Goal: Task Accomplishment & Management: Use online tool/utility

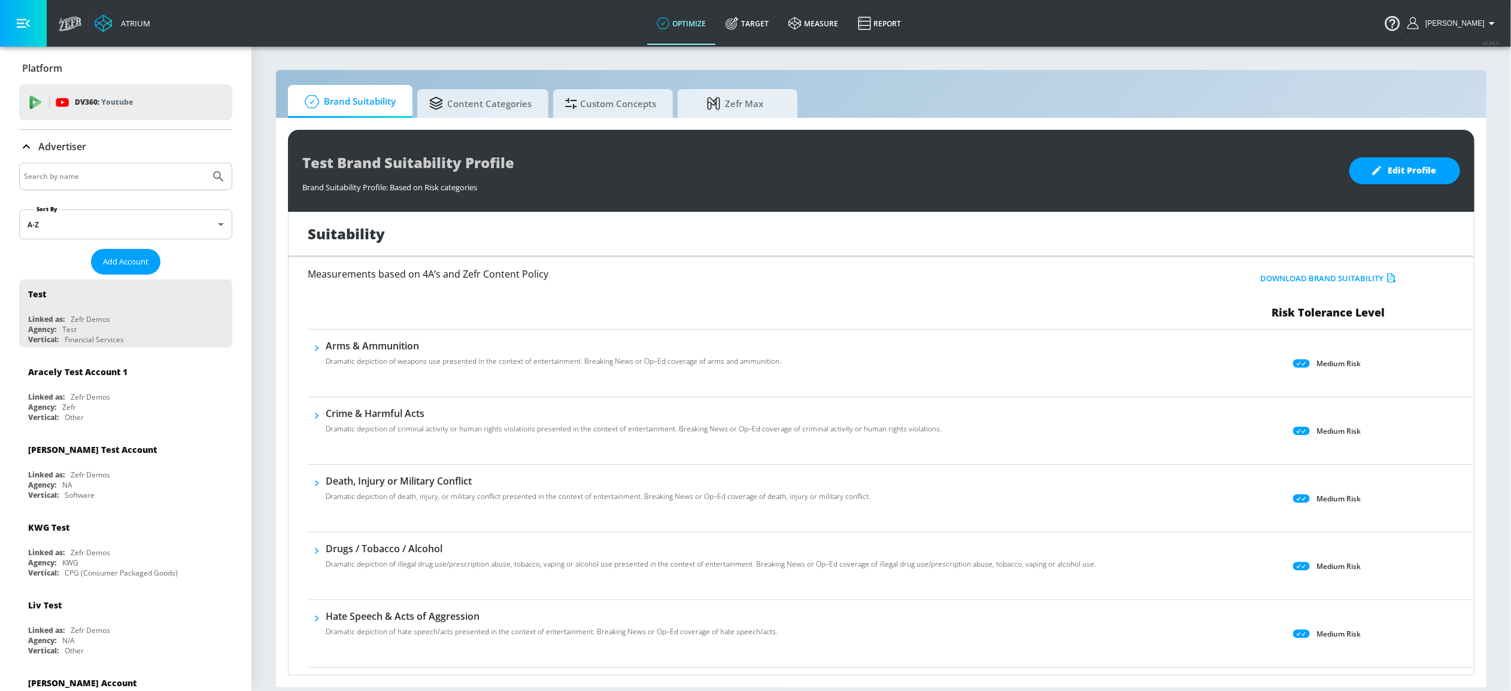
click at [121, 178] on input "Search by name" at bounding box center [114, 177] width 181 height 16
type input "diagnostic"
click at [205, 163] on button "Submit Search" at bounding box center [218, 176] width 26 height 26
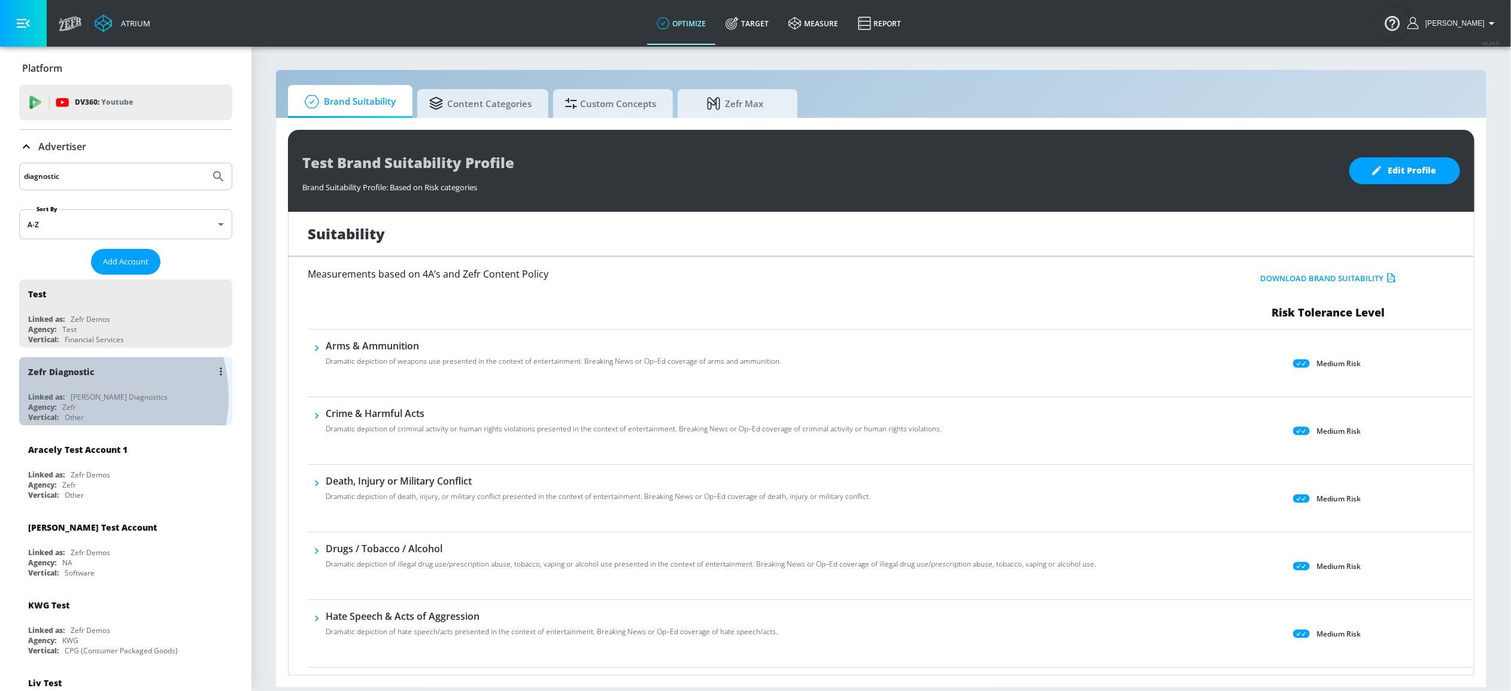
click at [85, 396] on div "Nielsen Diagnostics" at bounding box center [119, 397] width 97 height 10
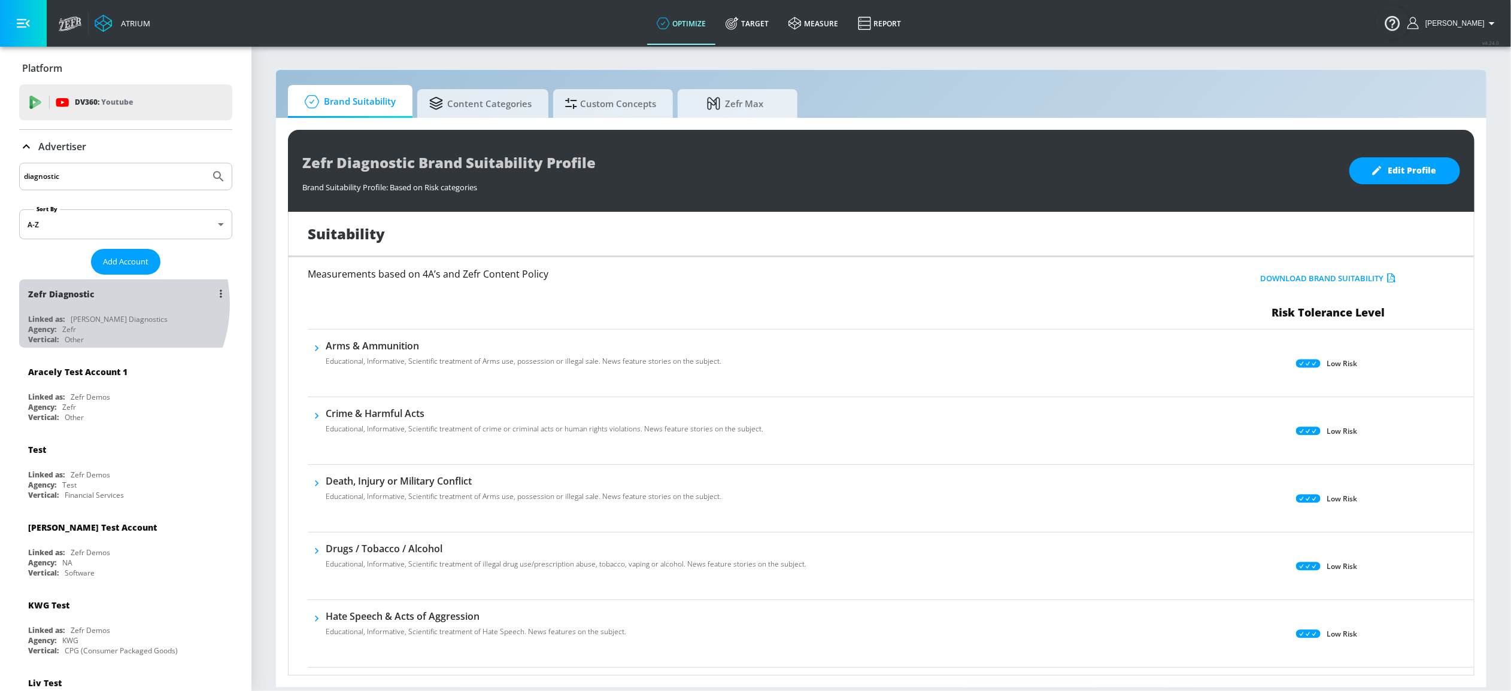
click at [93, 304] on div "Zefr Diagnostic" at bounding box center [128, 294] width 201 height 29
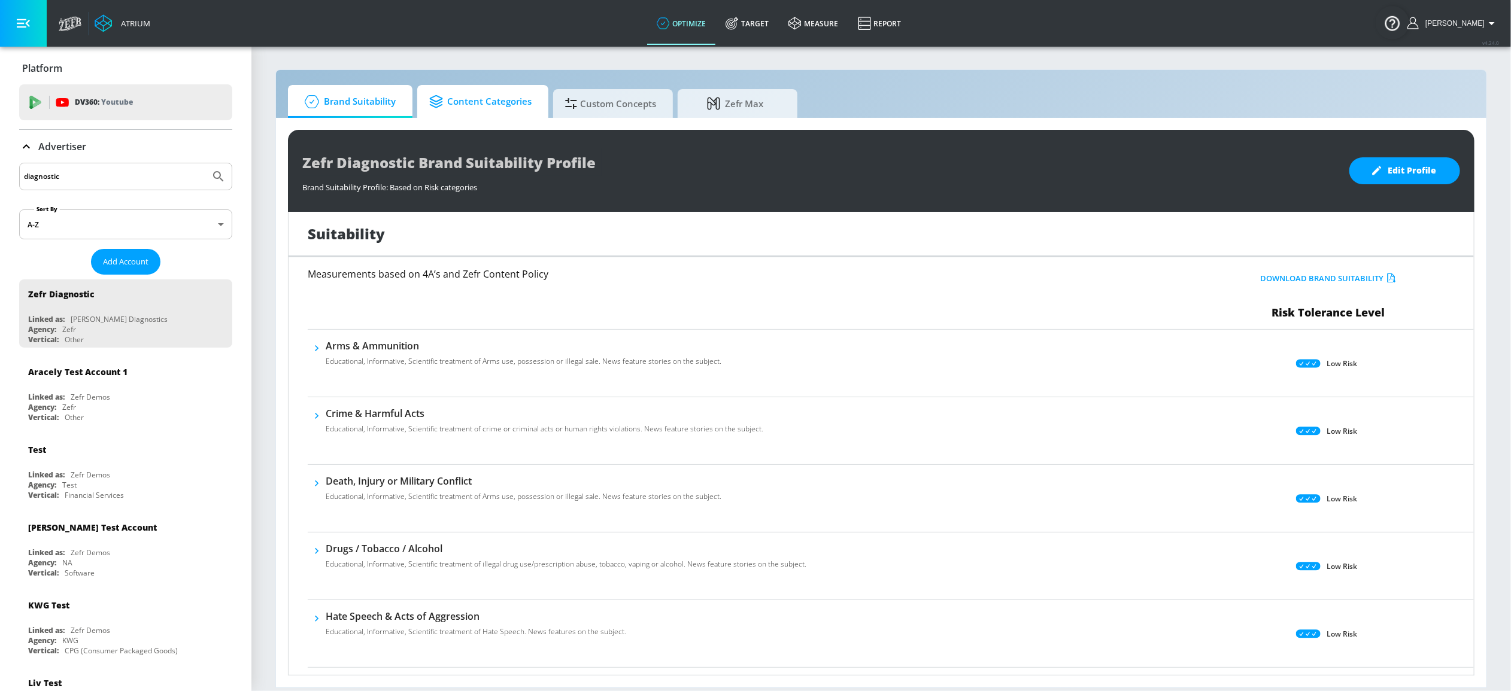
click at [497, 110] on span "Content Categories" at bounding box center [480, 101] width 102 height 29
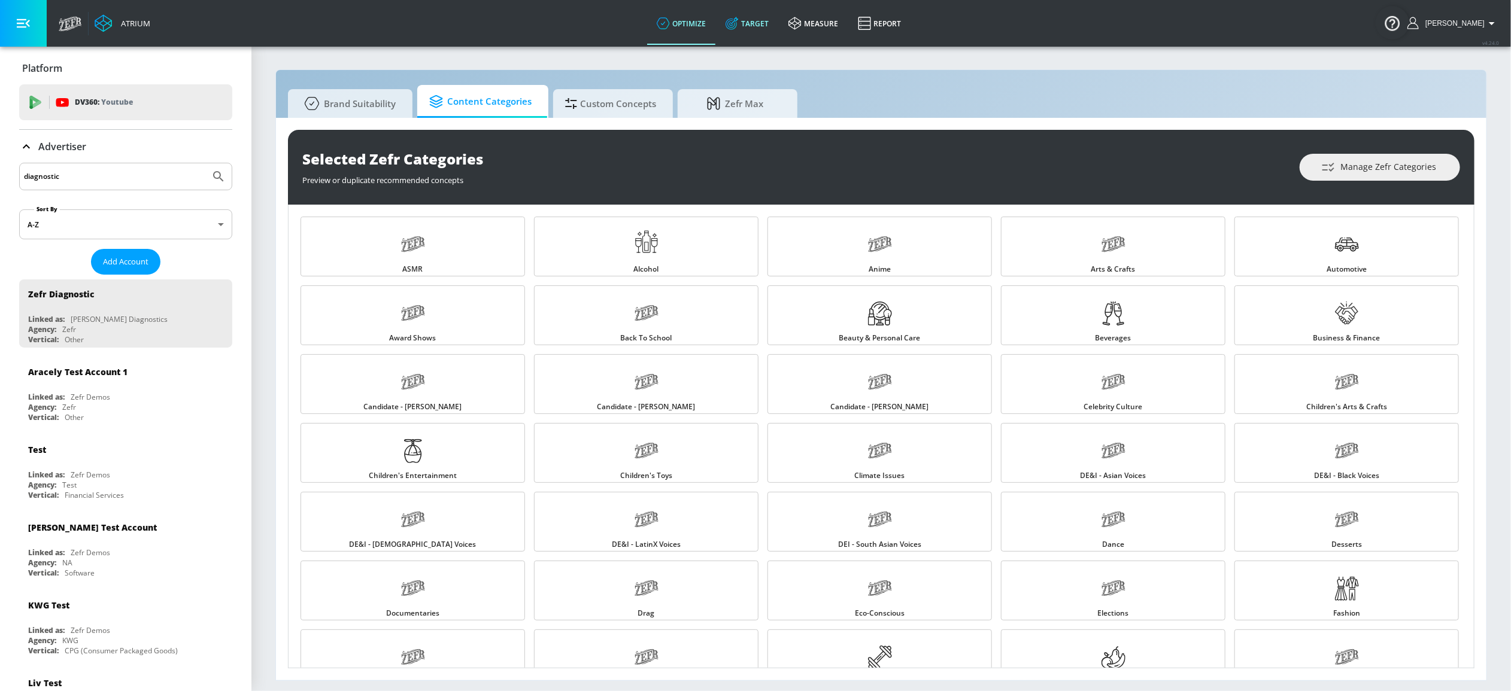
click at [765, 24] on link "Target" at bounding box center [747, 23] width 63 height 43
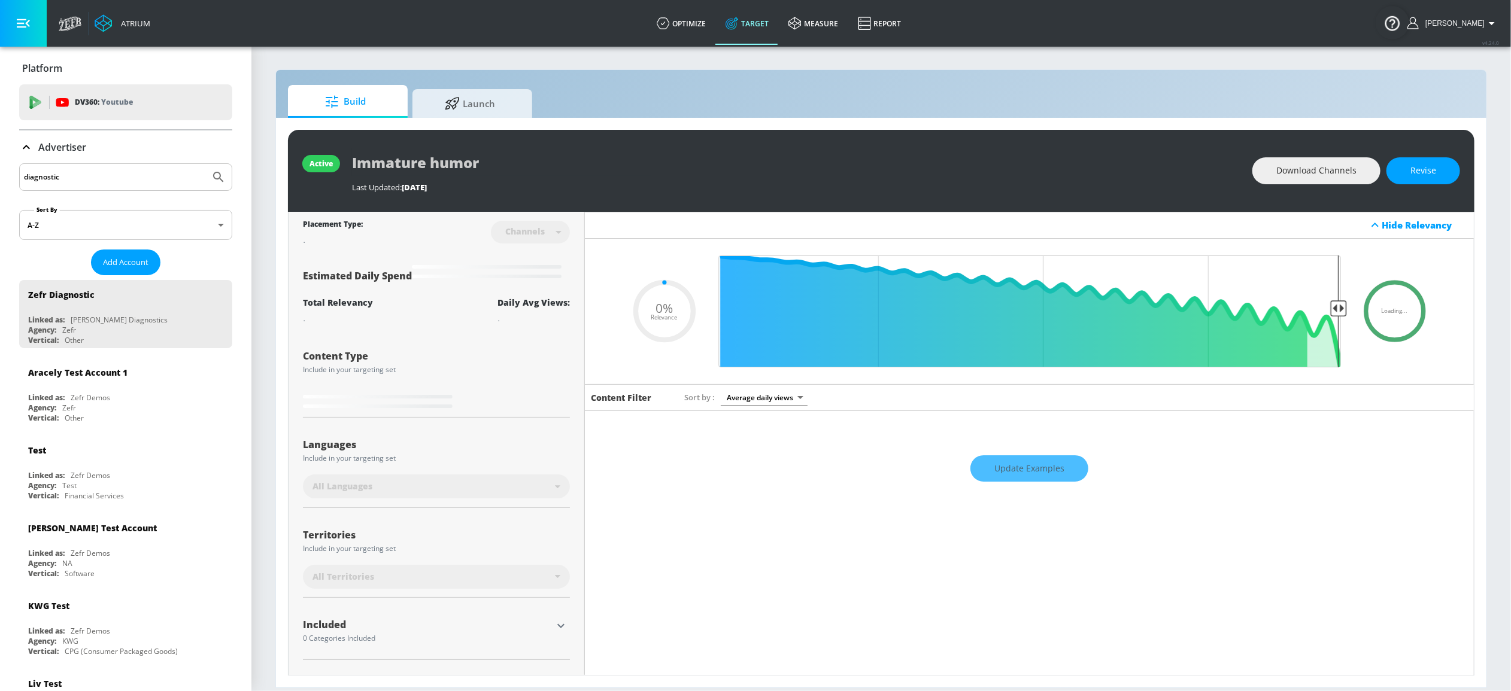
click at [104, 146] on div "Advertiser" at bounding box center [125, 147] width 213 height 14
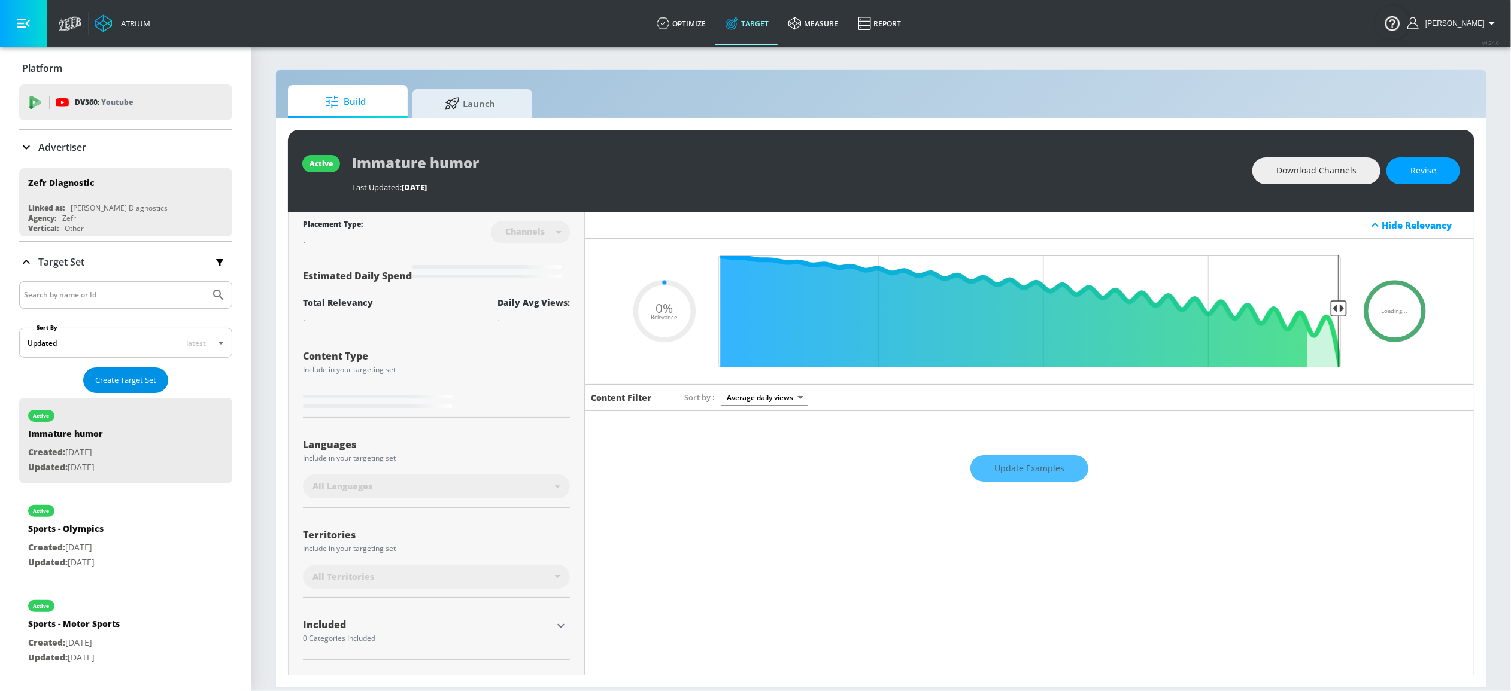
type input "0.9"
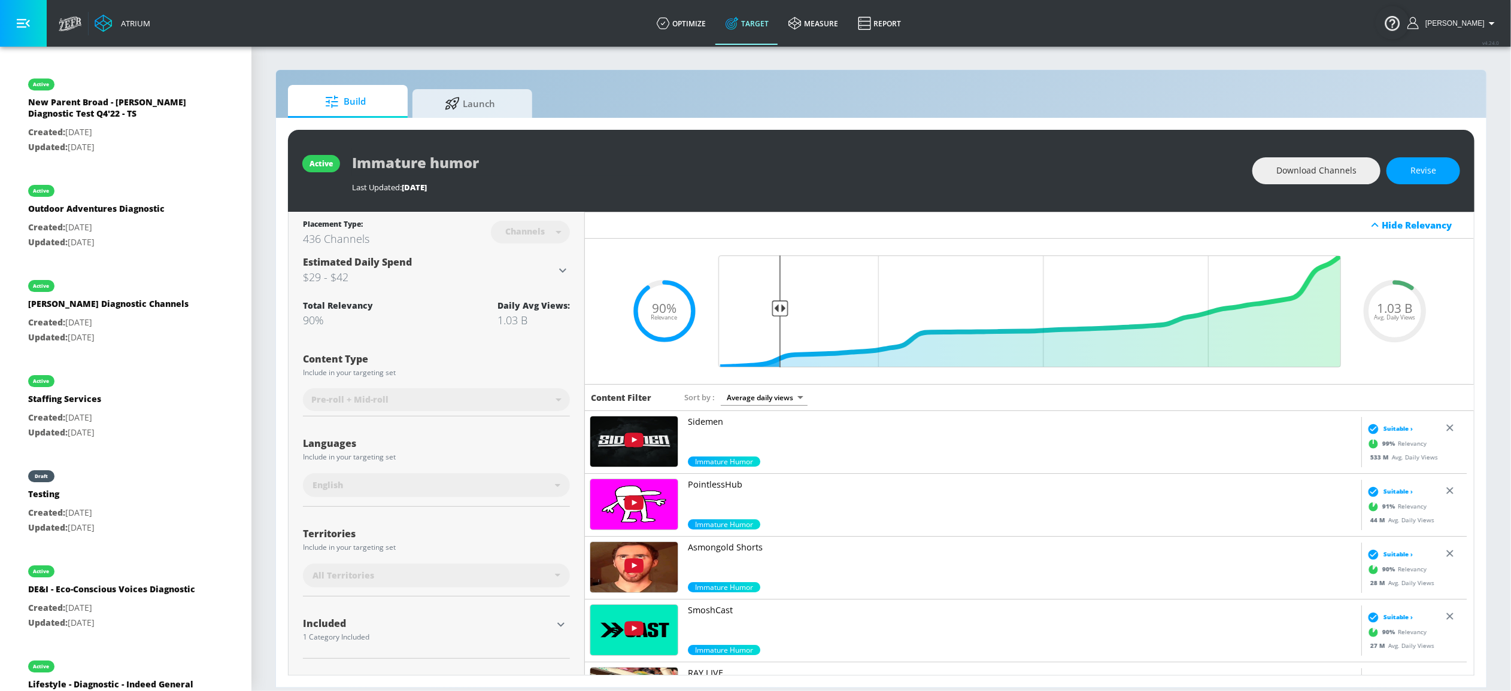
scroll to position [9674, 0]
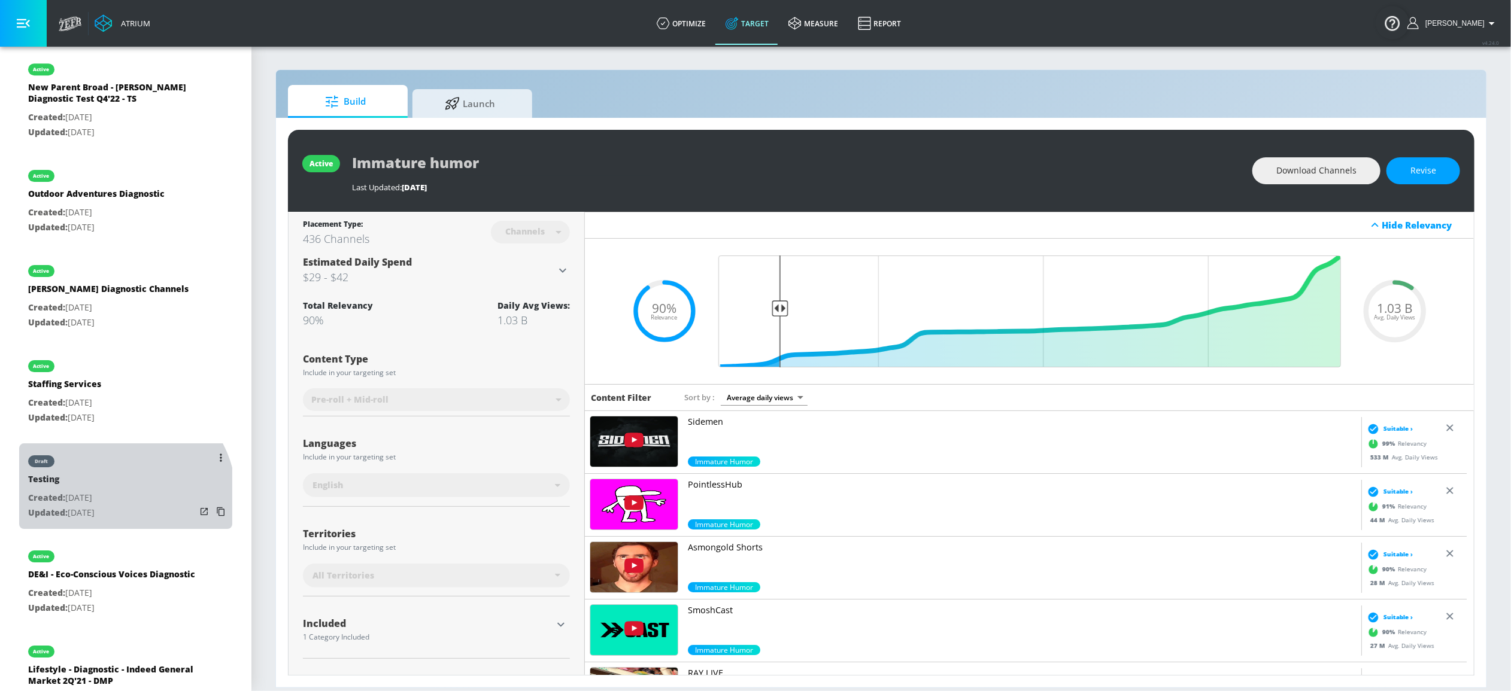
click at [95, 491] on p "Created: Feb. 02, 2021" at bounding box center [61, 498] width 66 height 15
type input "Testing"
type input "videos"
type input "0.05"
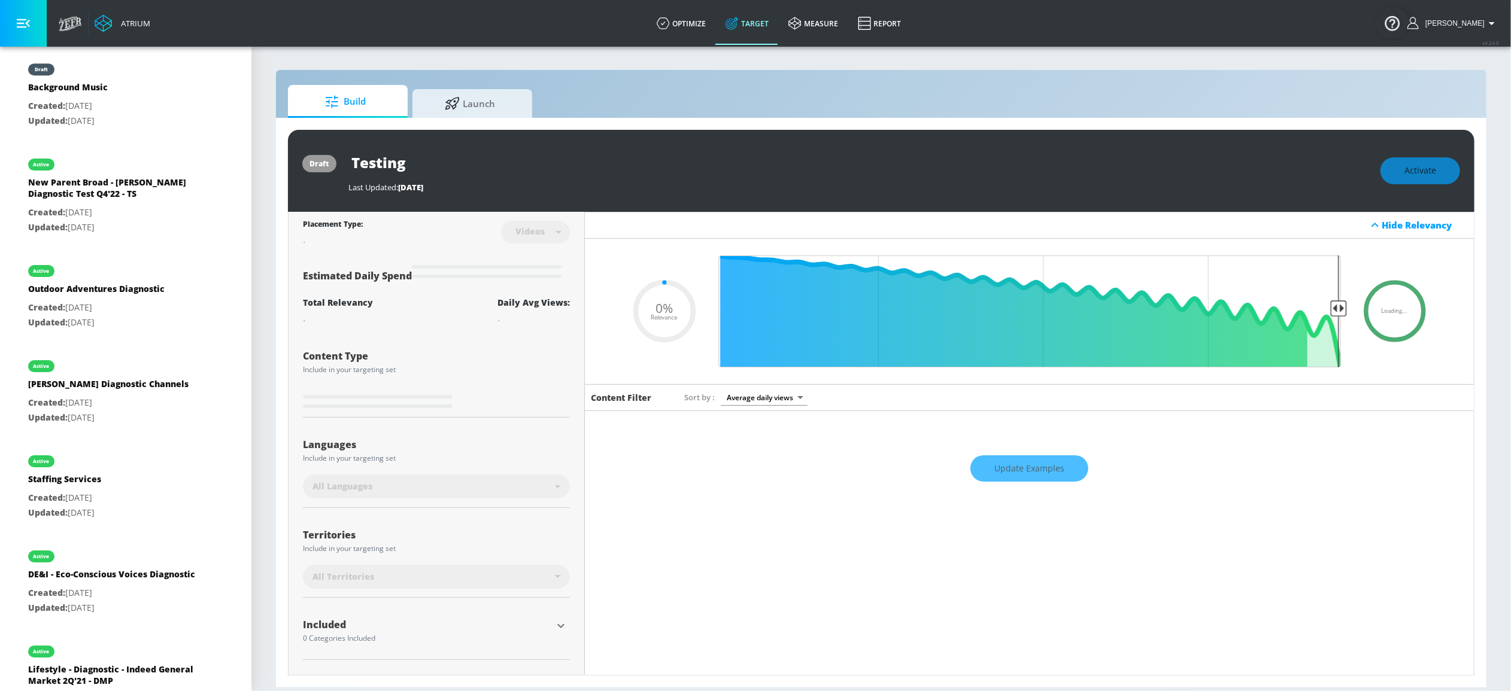
click at [457, 154] on input "Testing" at bounding box center [497, 162] width 299 height 27
click at [451, 157] on input "Testing" at bounding box center [497, 162] width 299 height 27
paste input "A18-64 OPPORTUNITY ENTERTAINMENT - HULU - [PERSON_NAME] - TS"
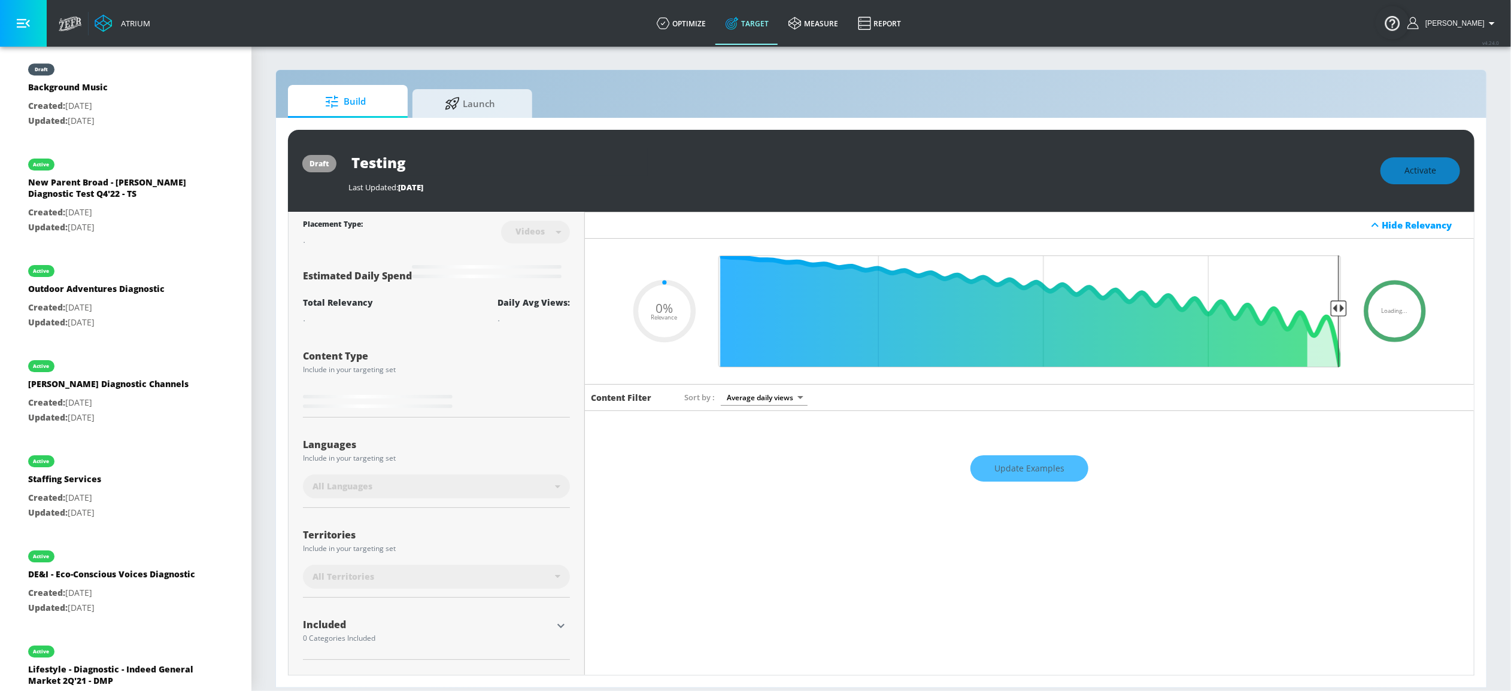
type input "A18-64 OPPORTUNITY ENTERTAINMENT - HULU - [PERSON_NAME] - TS"
type input "0.5"
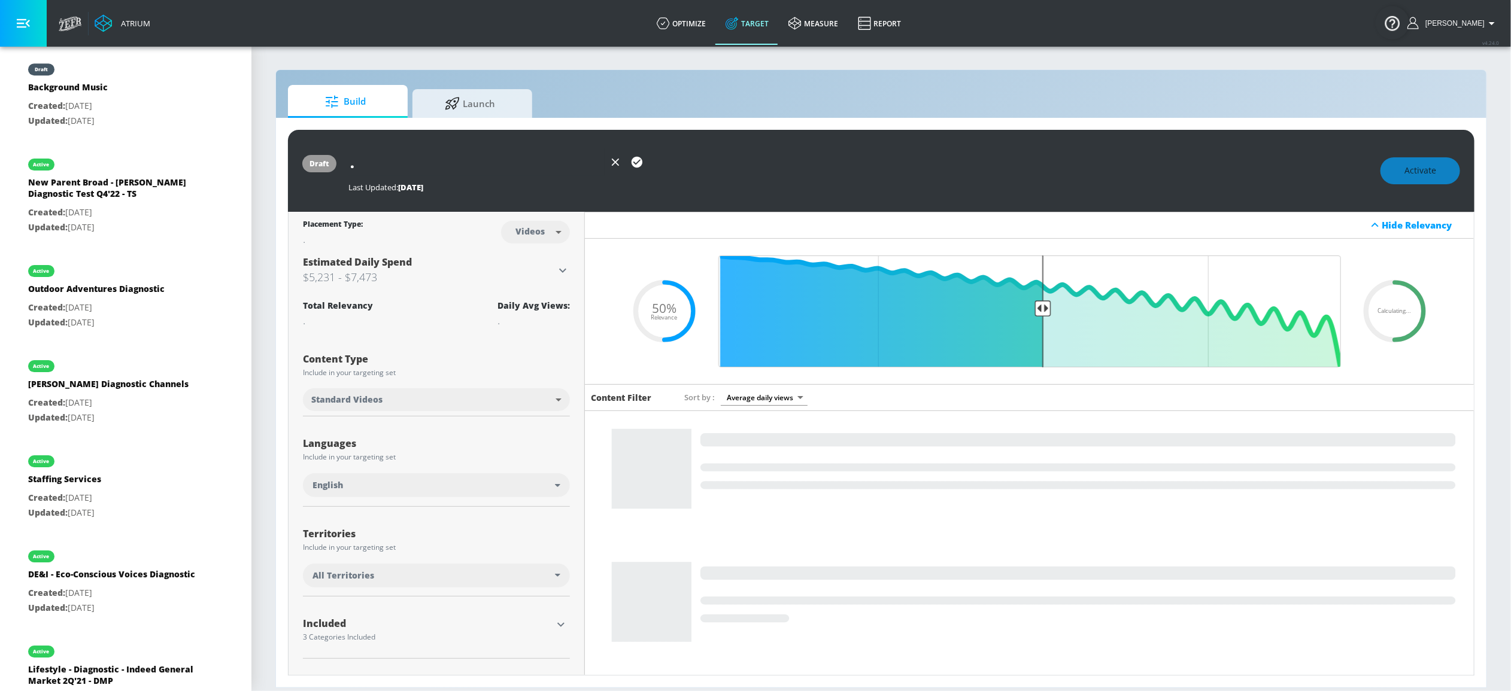
type input "A18-64 OPPORTUNITY ENTERTAINMENT - HULU - [PERSON_NAME] - TS"
click at [922, 178] on div "Last Updated: 1281 days ago" at bounding box center [858, 184] width 1020 height 17
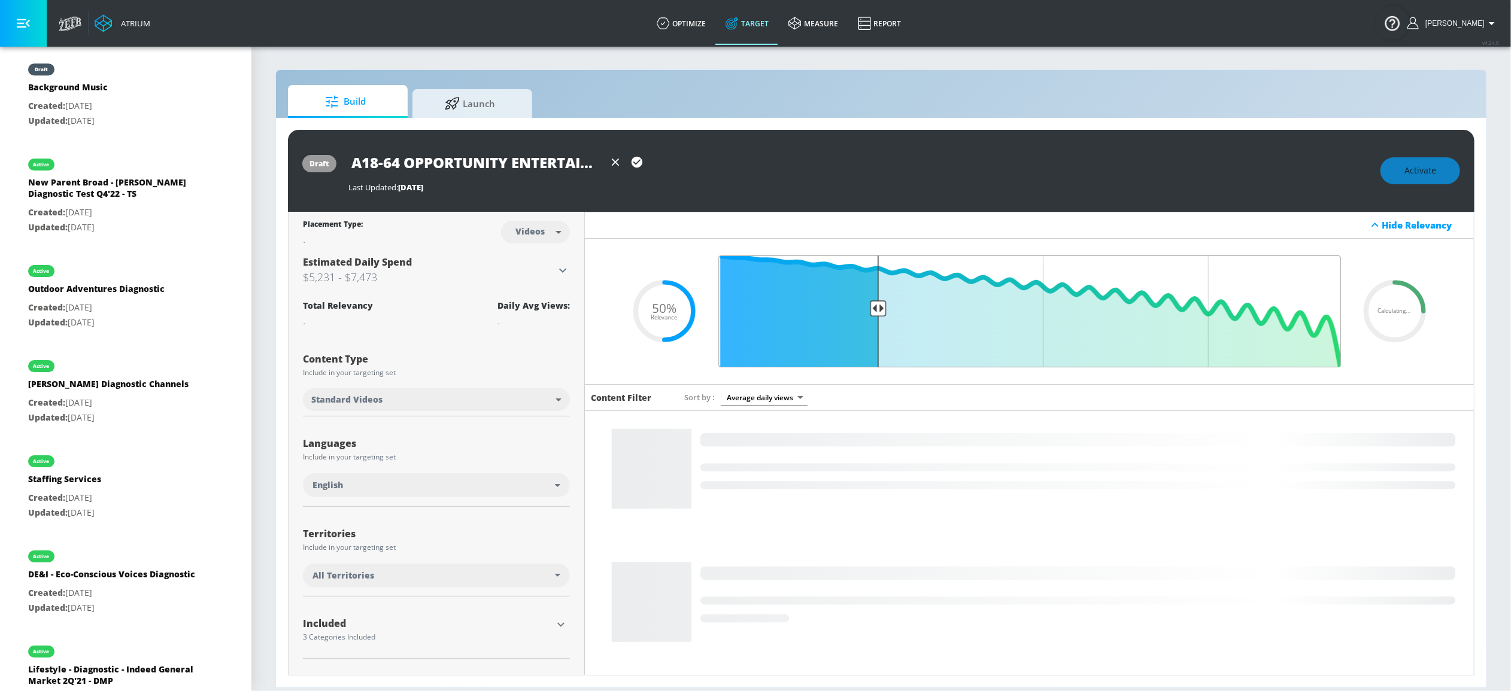
drag, startPoint x: 1040, startPoint y: 309, endPoint x: 872, endPoint y: 306, distance: 168.2
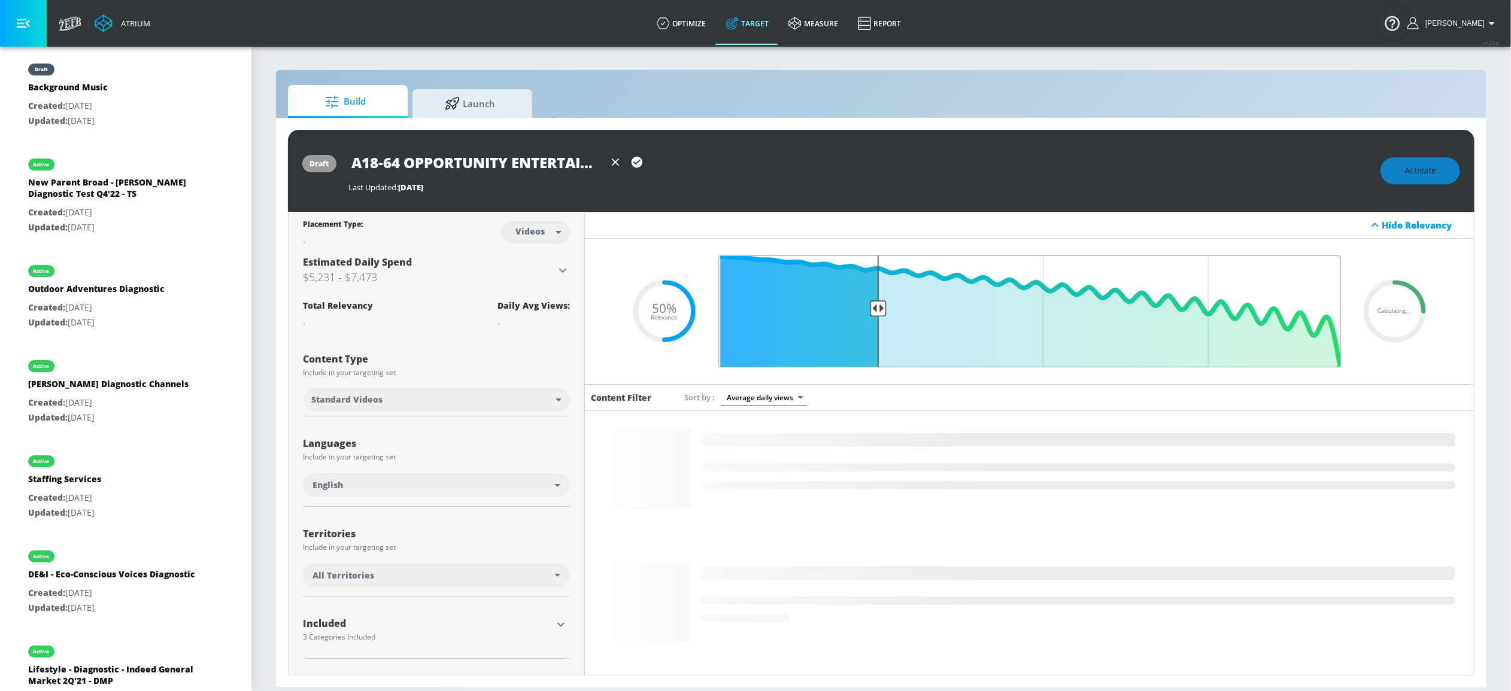
type input "0.75"
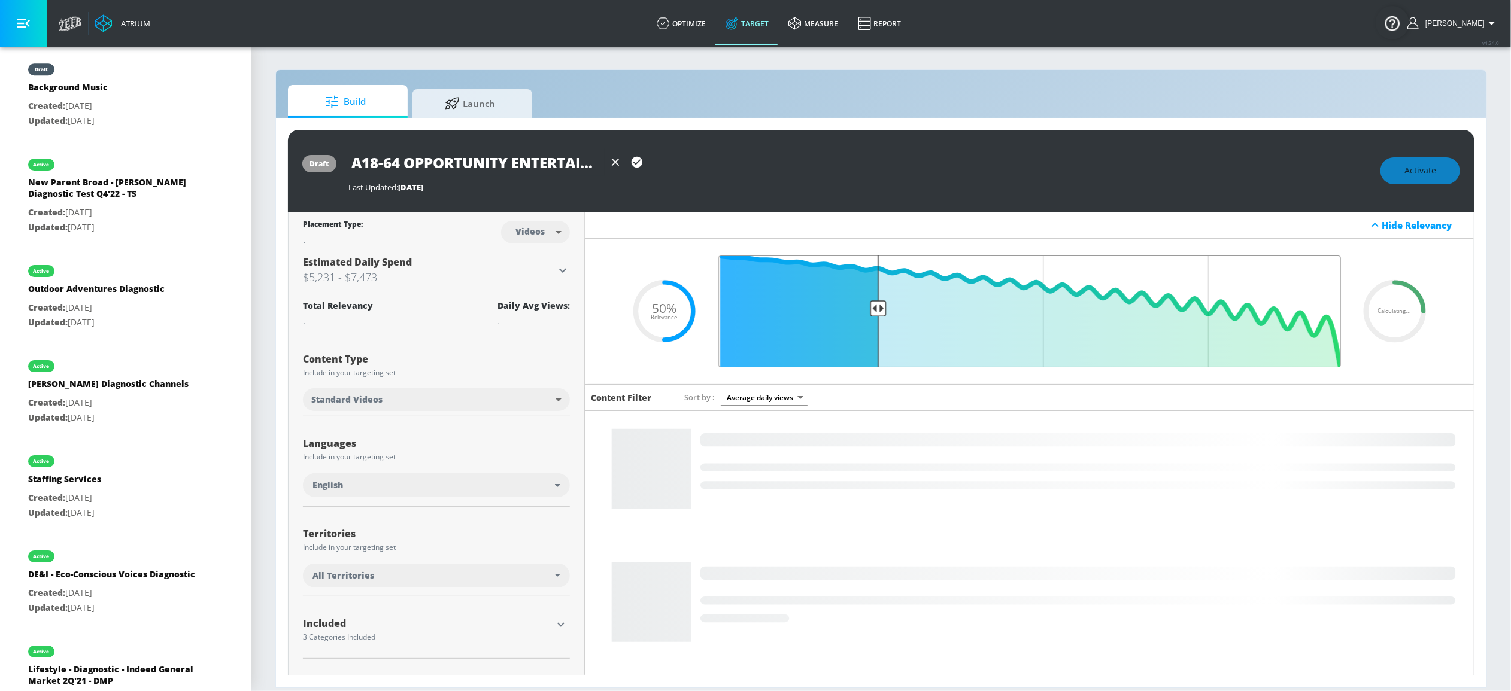
click at [872, 306] on input "Final Threshold" at bounding box center [1029, 312] width 635 height 112
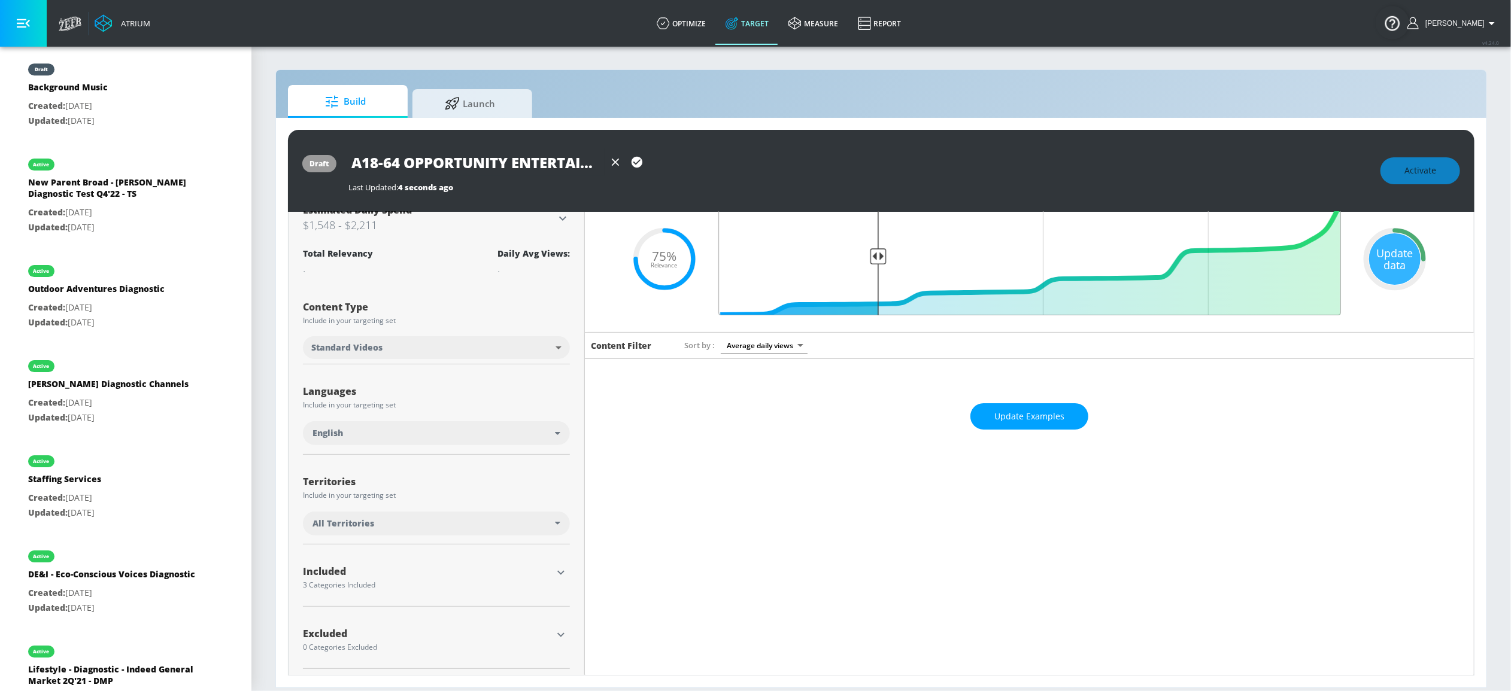
scroll to position [38, 0]
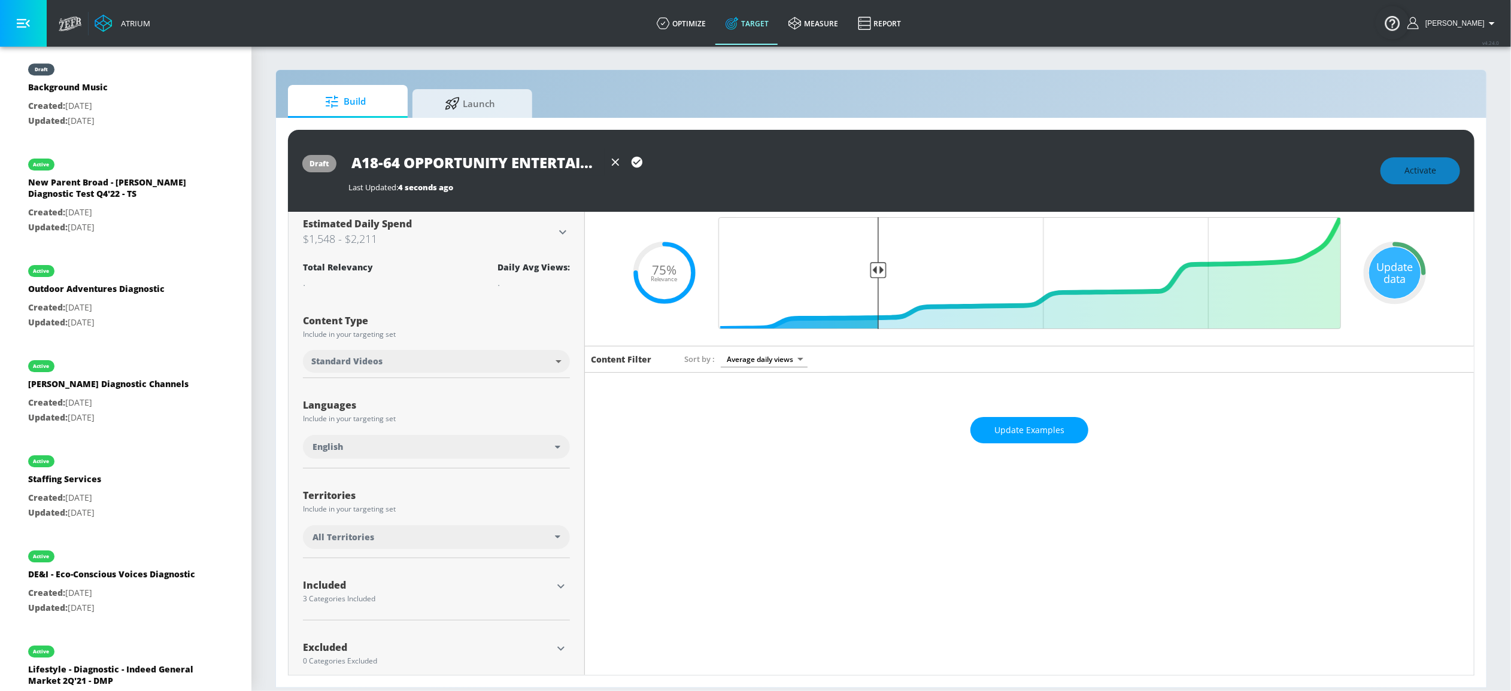
click at [409, 538] on div "All Territories" at bounding box center [433, 538] width 242 height 12
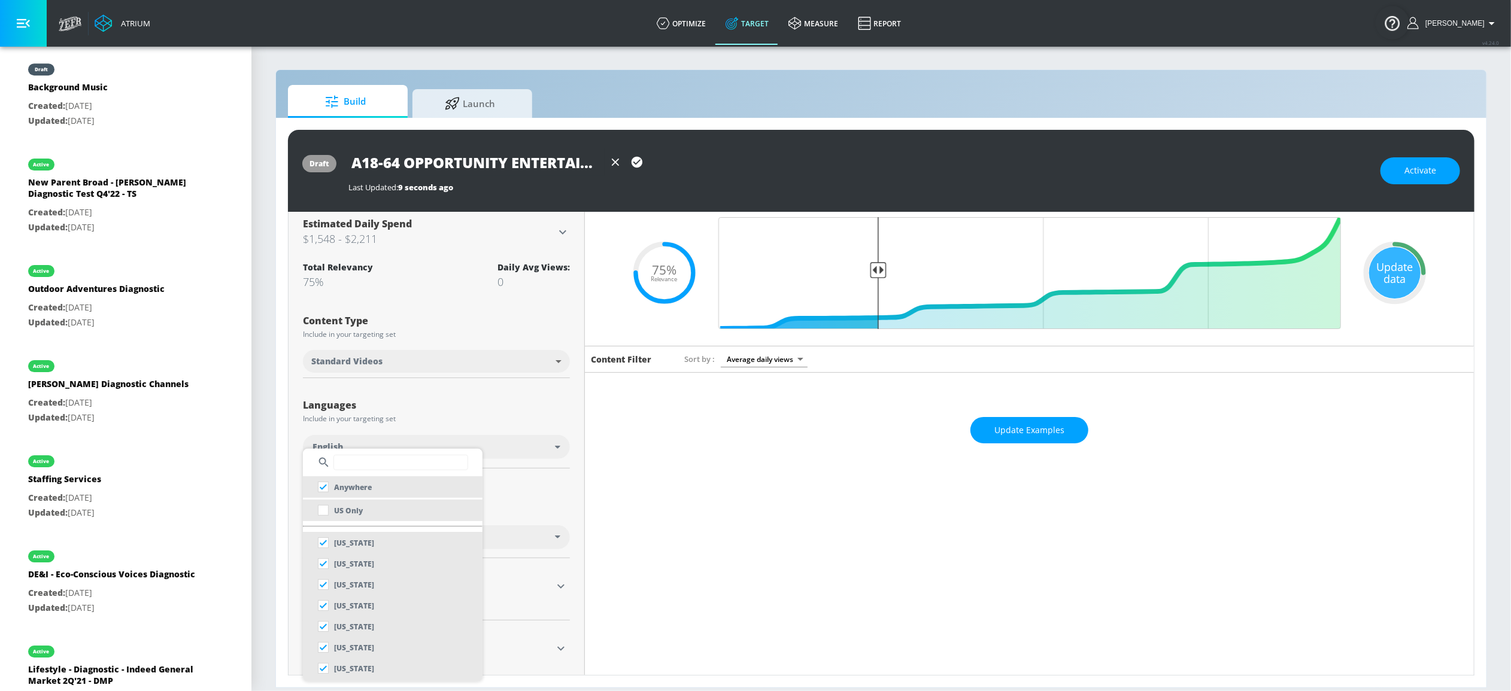
click at [350, 503] on div "US Only" at bounding box center [337, 511] width 50 height 22
checkbox input "false"
checkbox input "true"
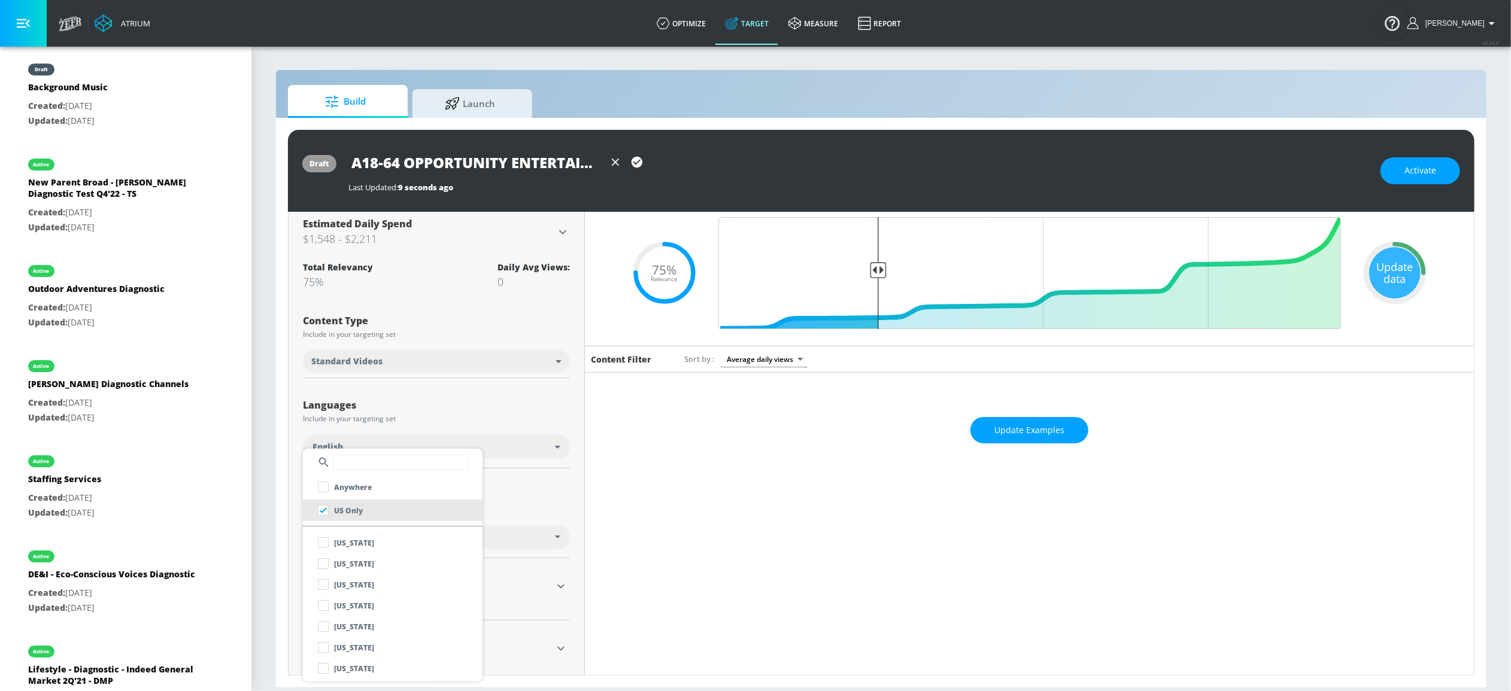
click at [540, 485] on div at bounding box center [755, 345] width 1511 height 691
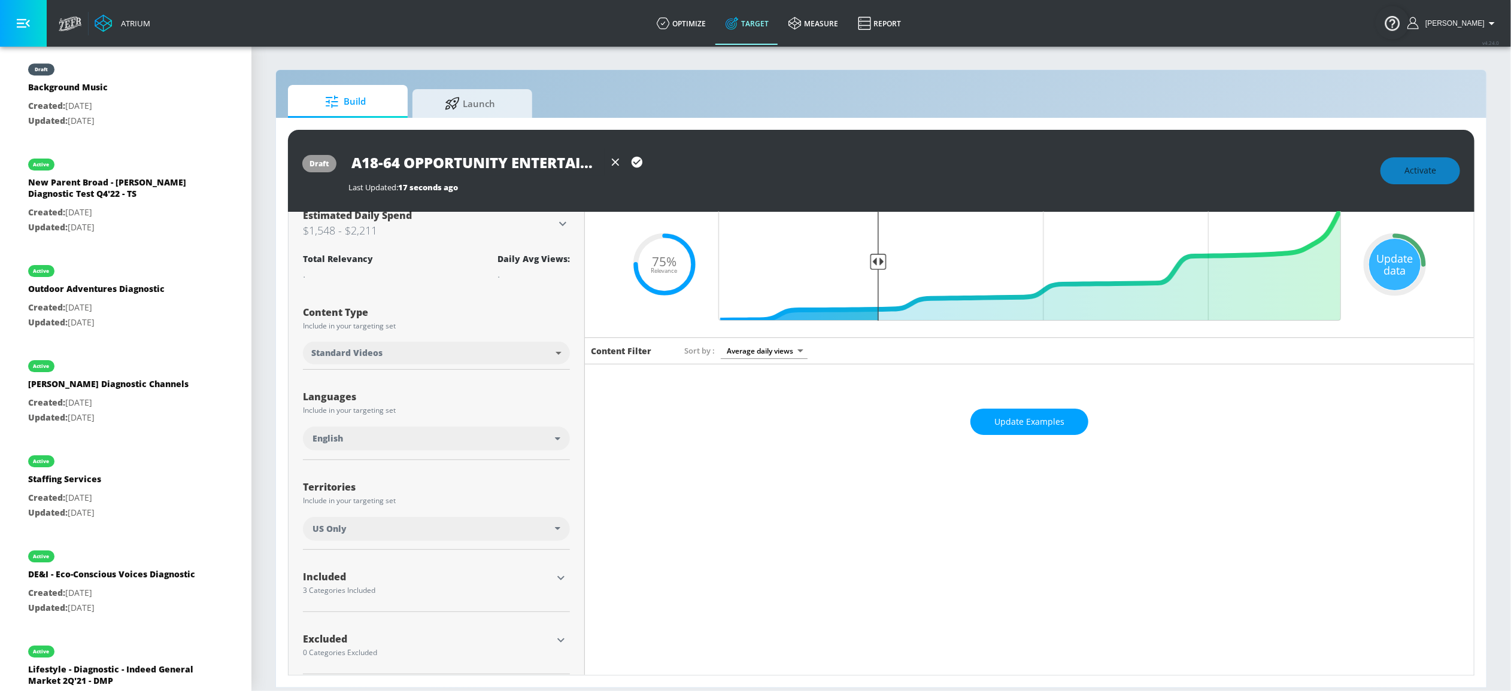
scroll to position [55, 0]
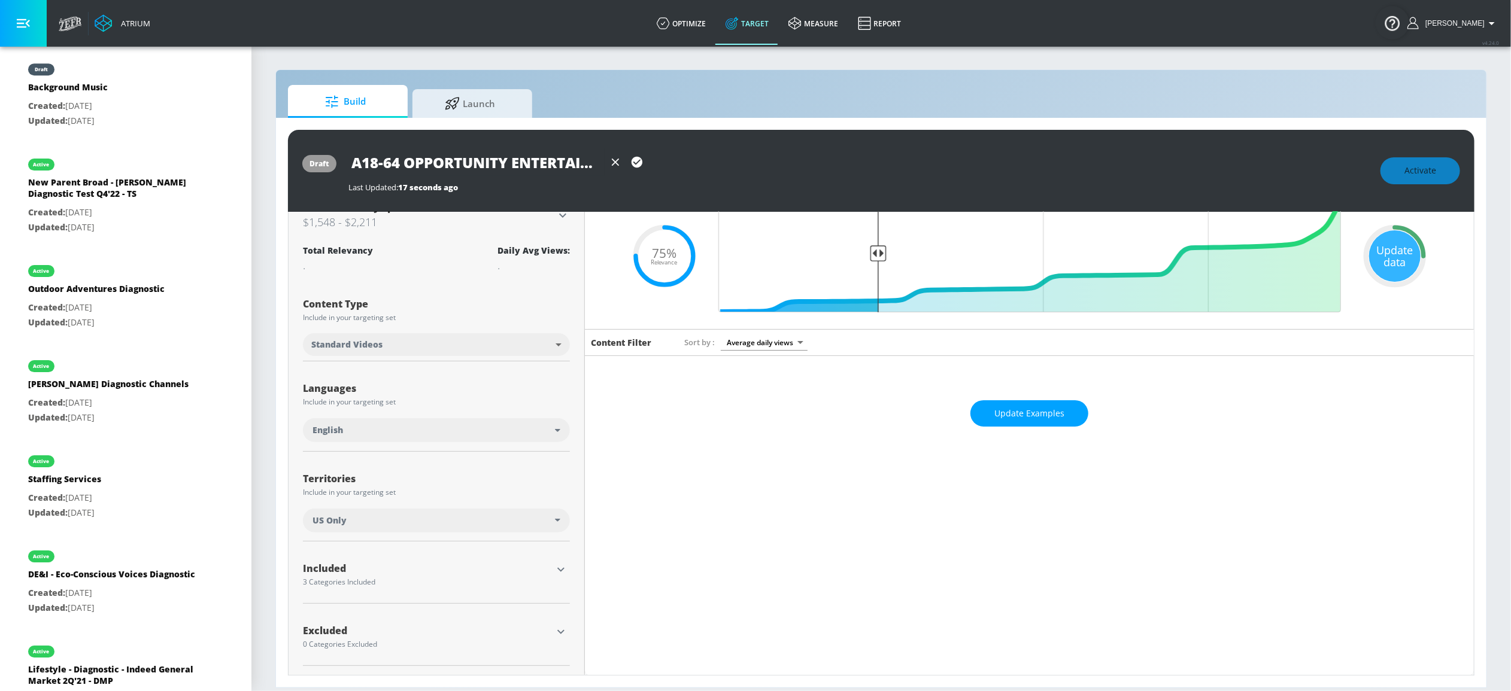
click at [558, 630] on icon "button" at bounding box center [561, 632] width 14 height 14
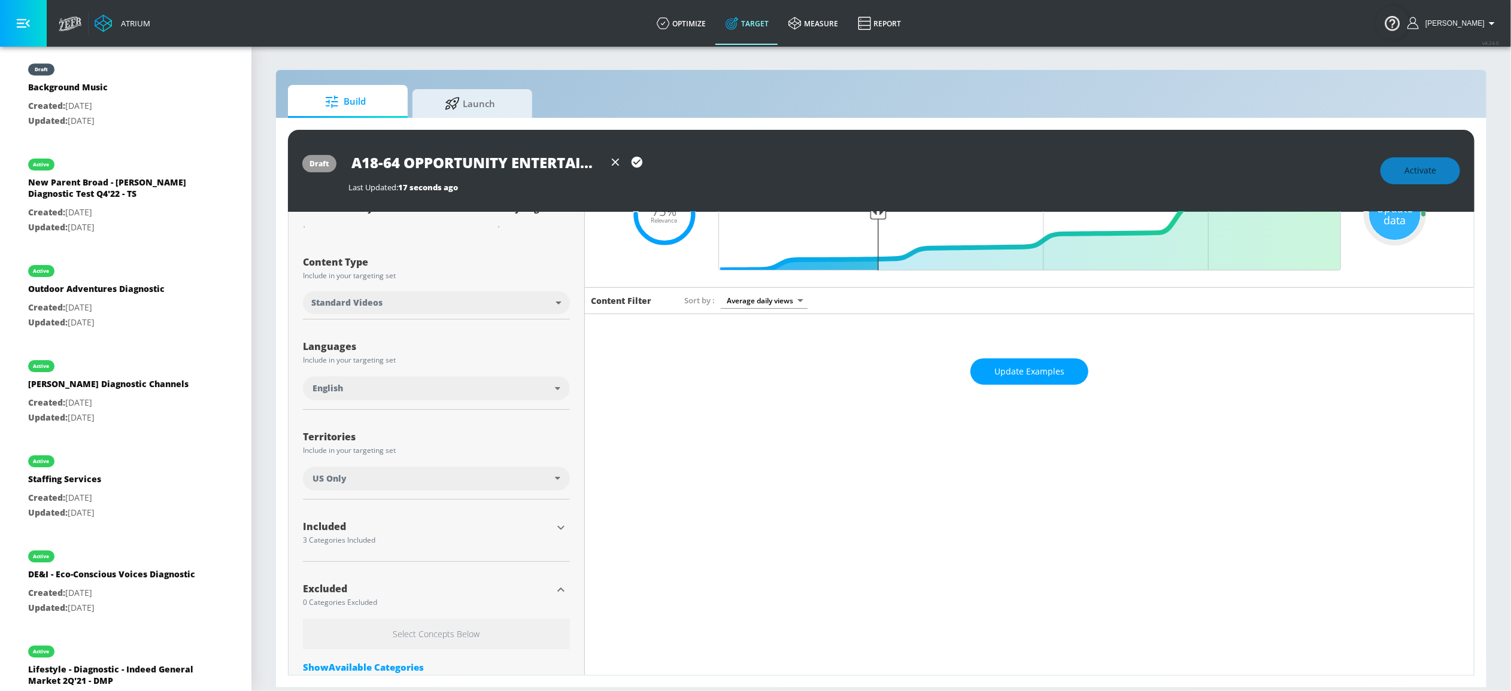
scroll to position [165, 0]
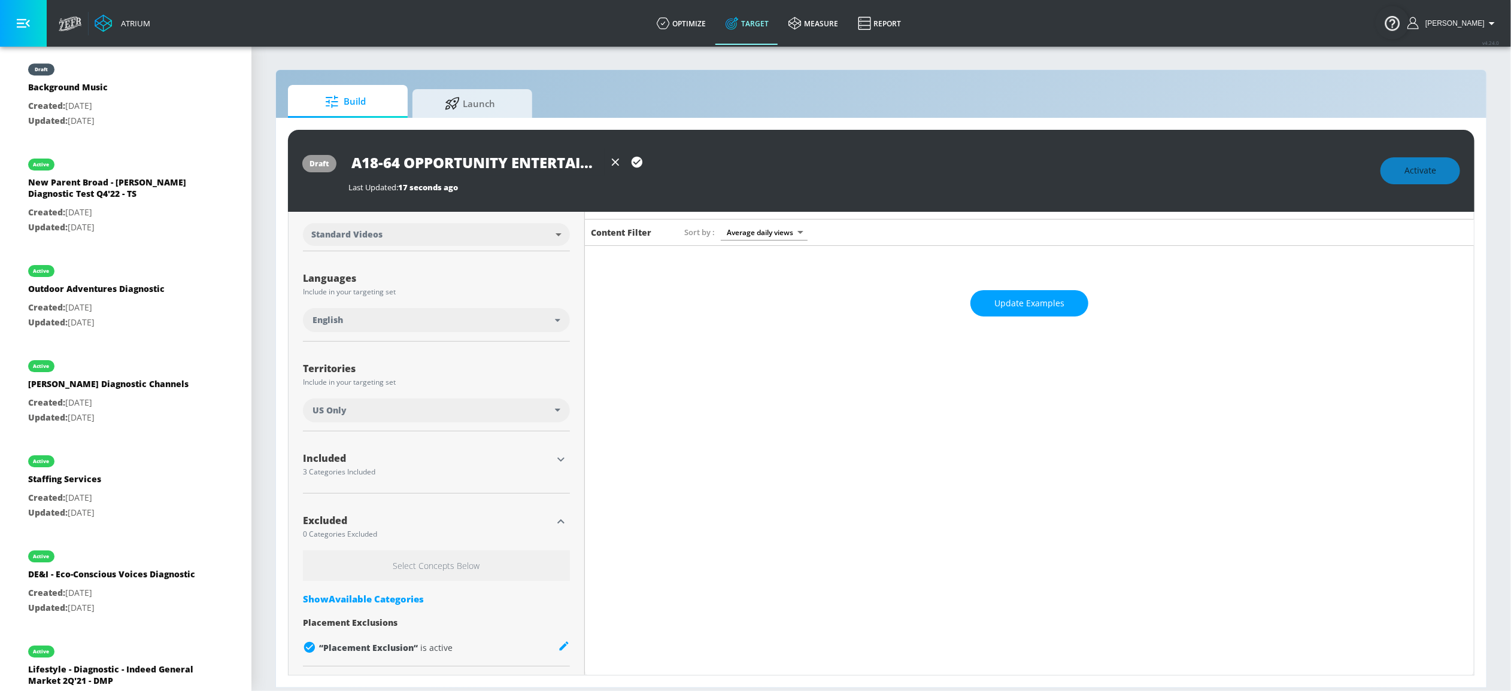
click at [412, 565] on h6 "Select Concepts Below" at bounding box center [436, 566] width 267 height 31
click at [411, 595] on div "Show Available Categories" at bounding box center [436, 599] width 267 height 12
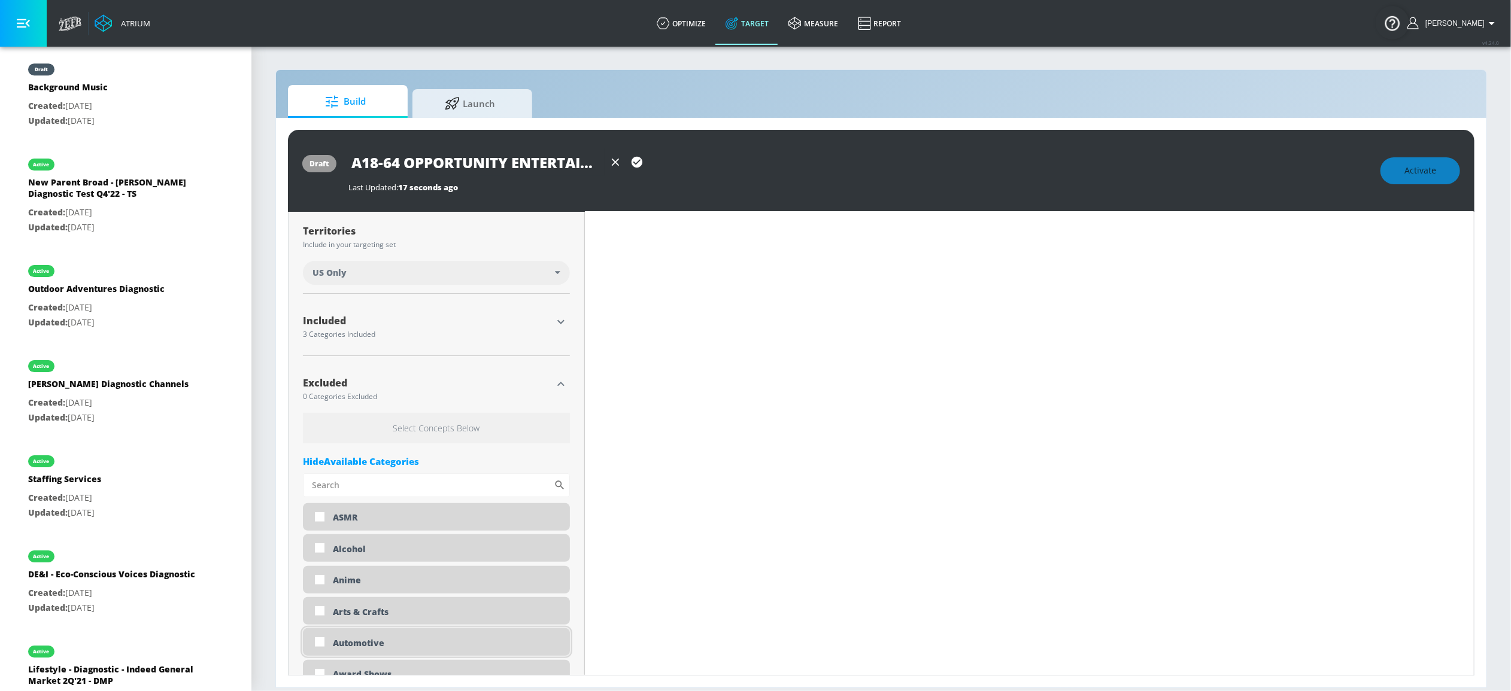
scroll to position [365, 0]
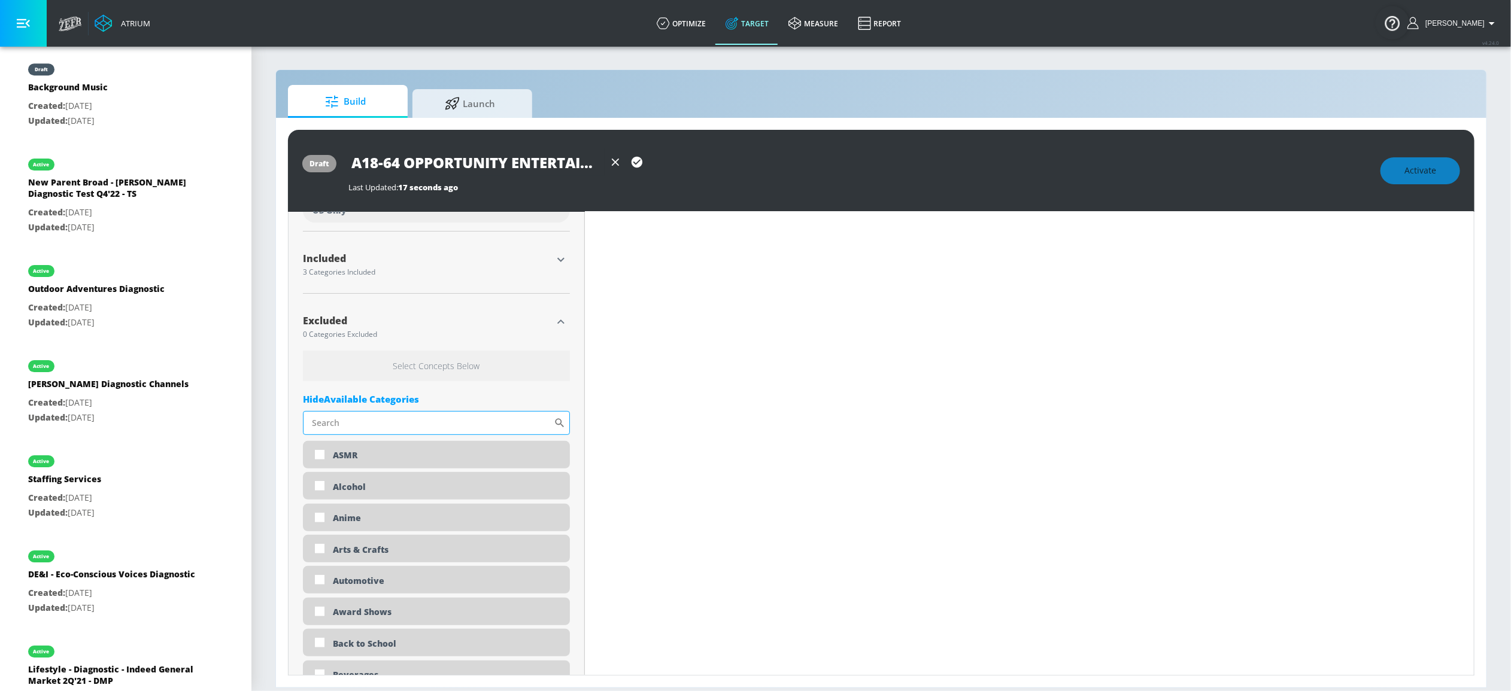
click at [388, 415] on input "Sort By" at bounding box center [428, 423] width 251 height 24
type input "news"
click at [351, 456] on div "News & Politics" at bounding box center [446, 455] width 227 height 11
checkbox input "true"
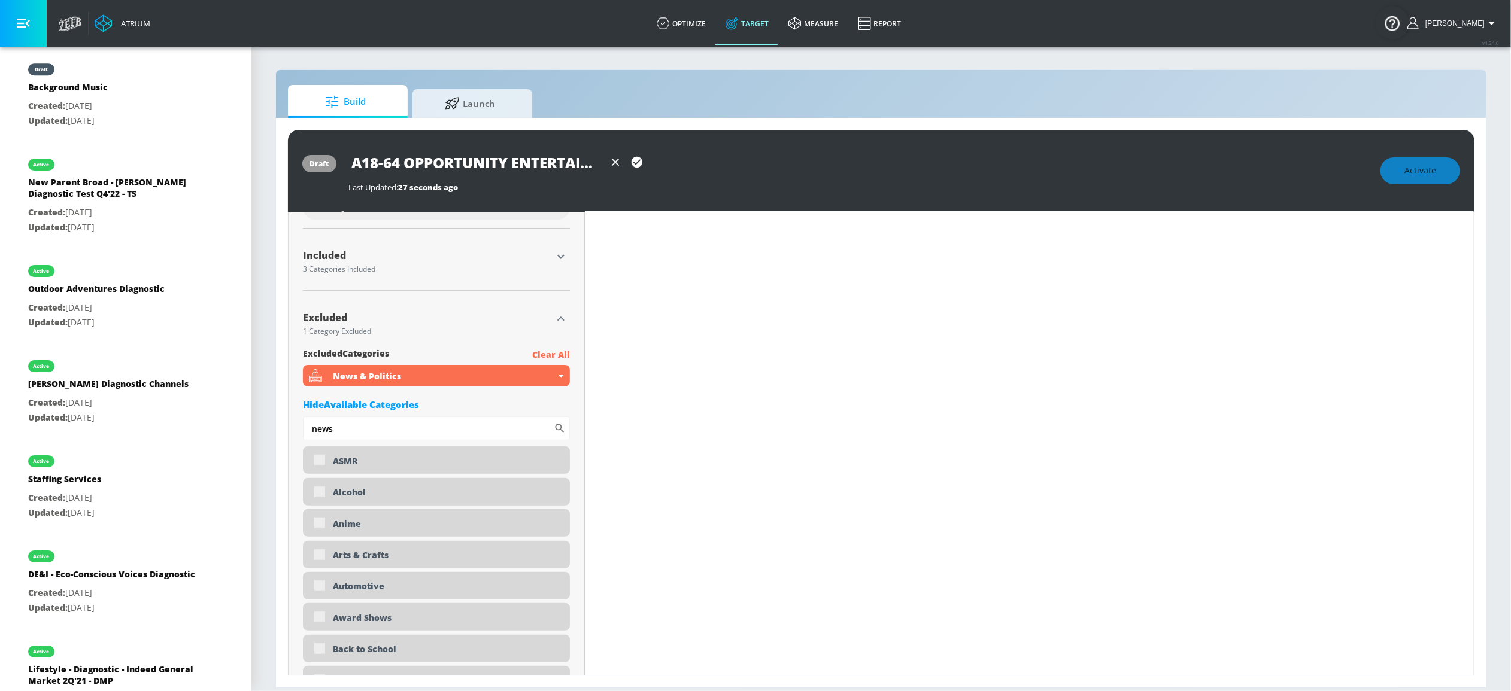
scroll to position [362, 0]
click at [563, 320] on icon "button" at bounding box center [561, 322] width 14 height 14
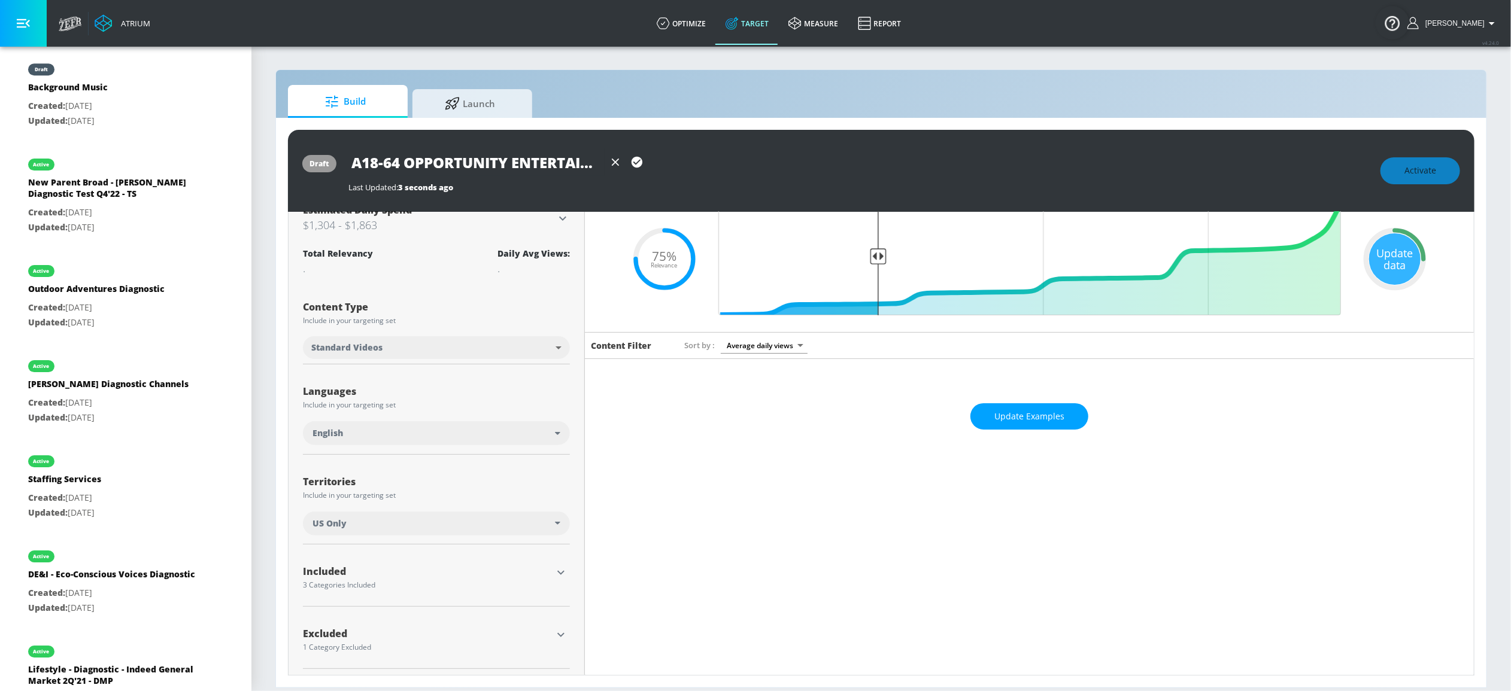
scroll to position [55, 0]
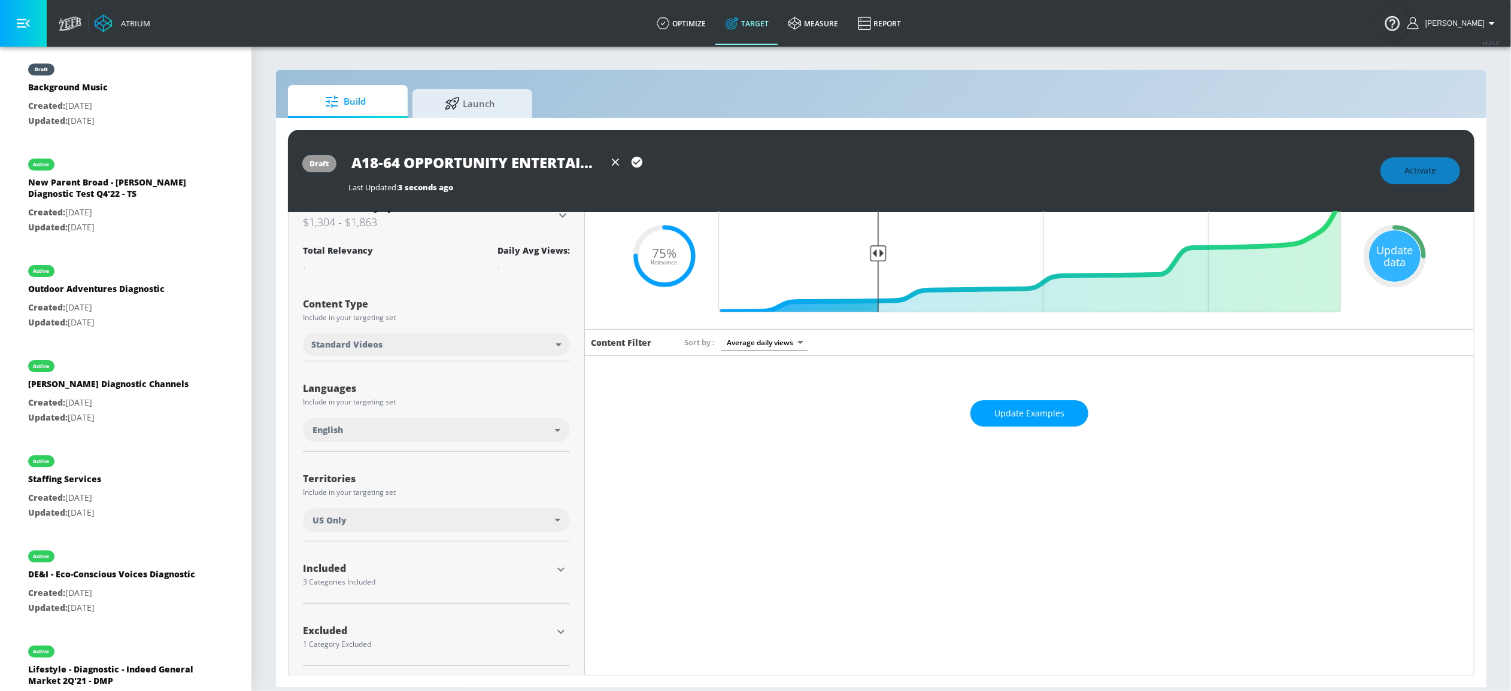
click at [557, 629] on icon "button" at bounding box center [561, 632] width 14 height 14
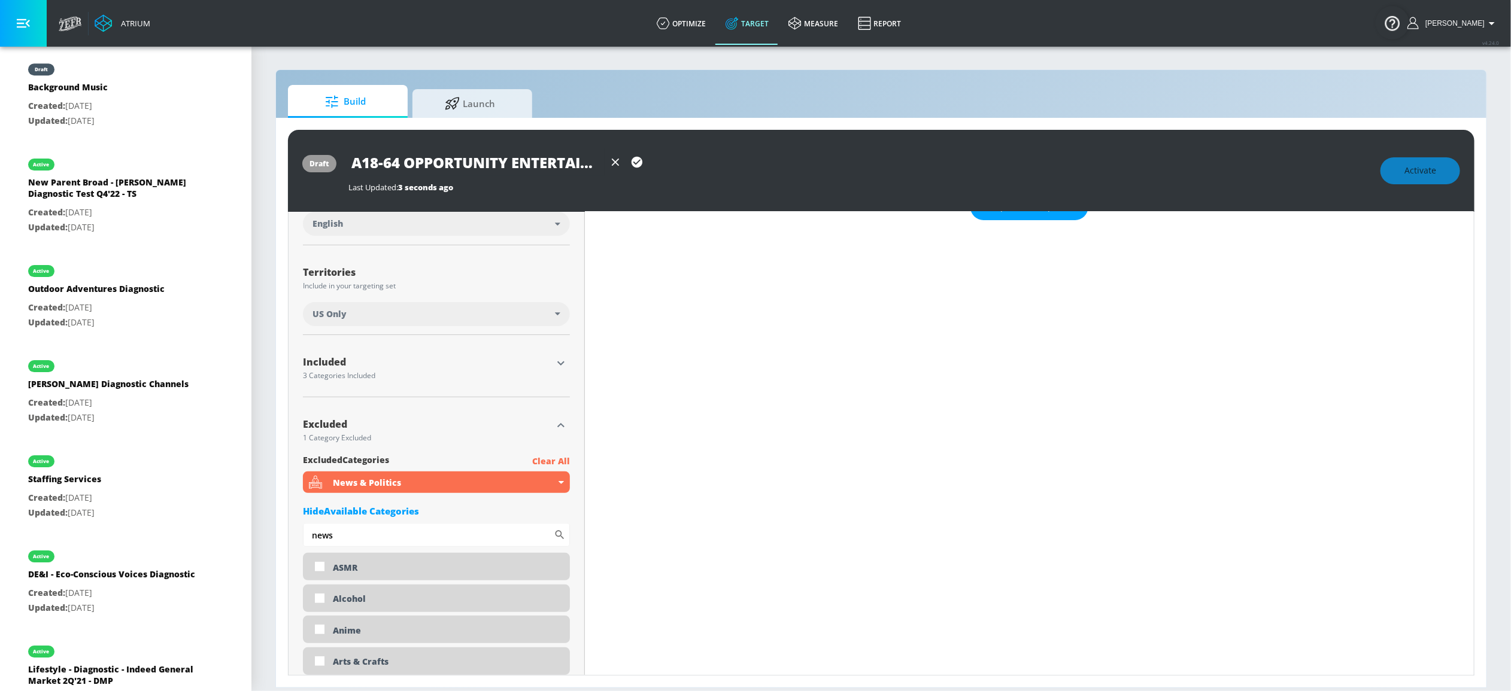
scroll to position [232, 0]
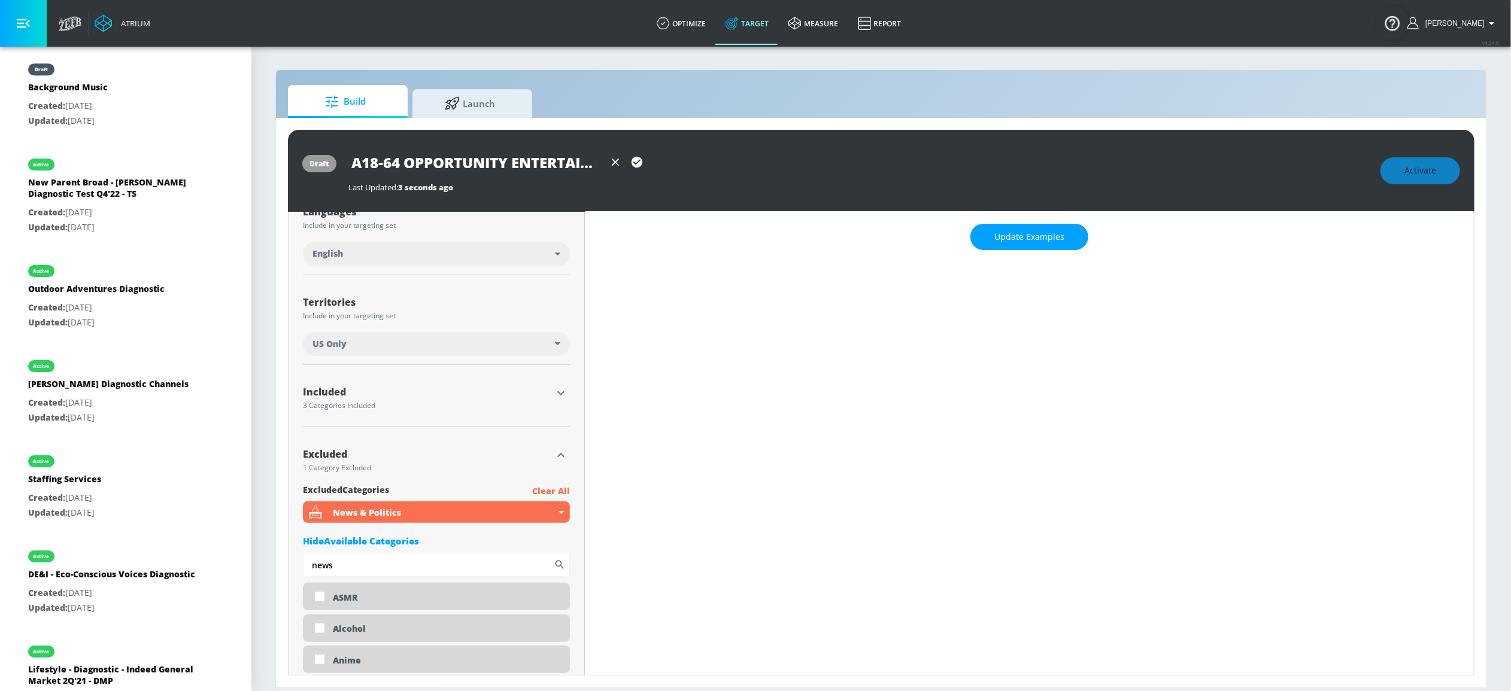
click at [414, 541] on div "Hide Available Categories" at bounding box center [436, 541] width 267 height 12
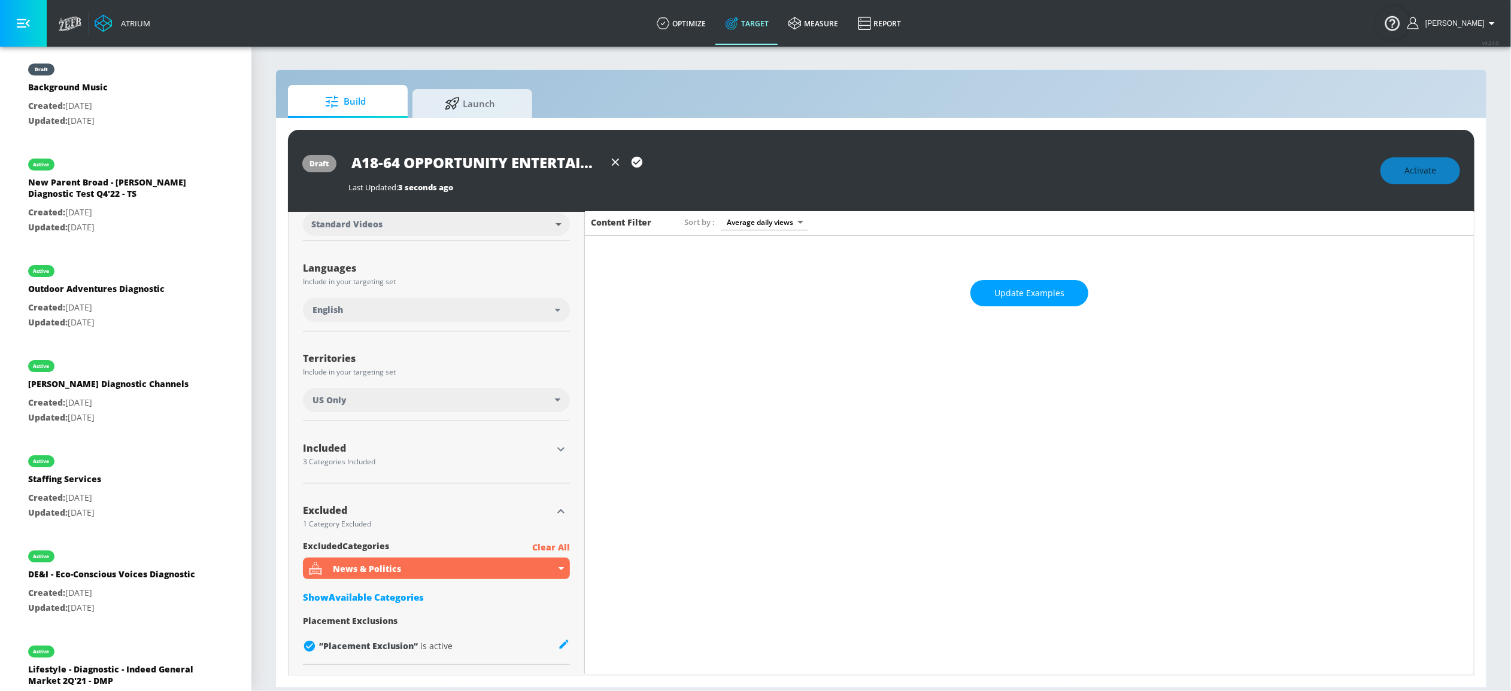
scroll to position [174, 0]
click at [553, 439] on div "Included 3 Categories Included included Categories Clear All Beauty & Personal …" at bounding box center [436, 458] width 267 height 53
click at [560, 447] on icon "button" at bounding box center [561, 451] width 14 height 14
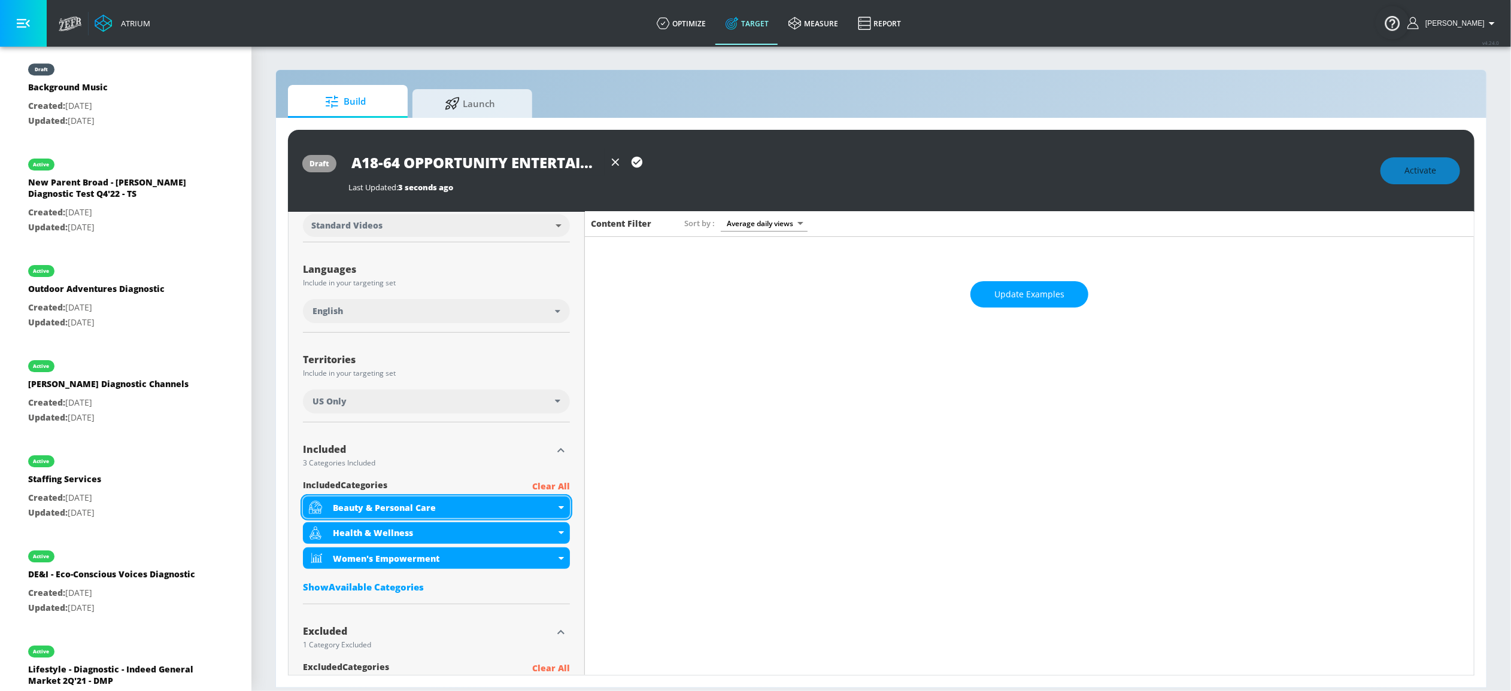
click at [561, 503] on div "Beauty & Personal Care" at bounding box center [436, 508] width 267 height 22
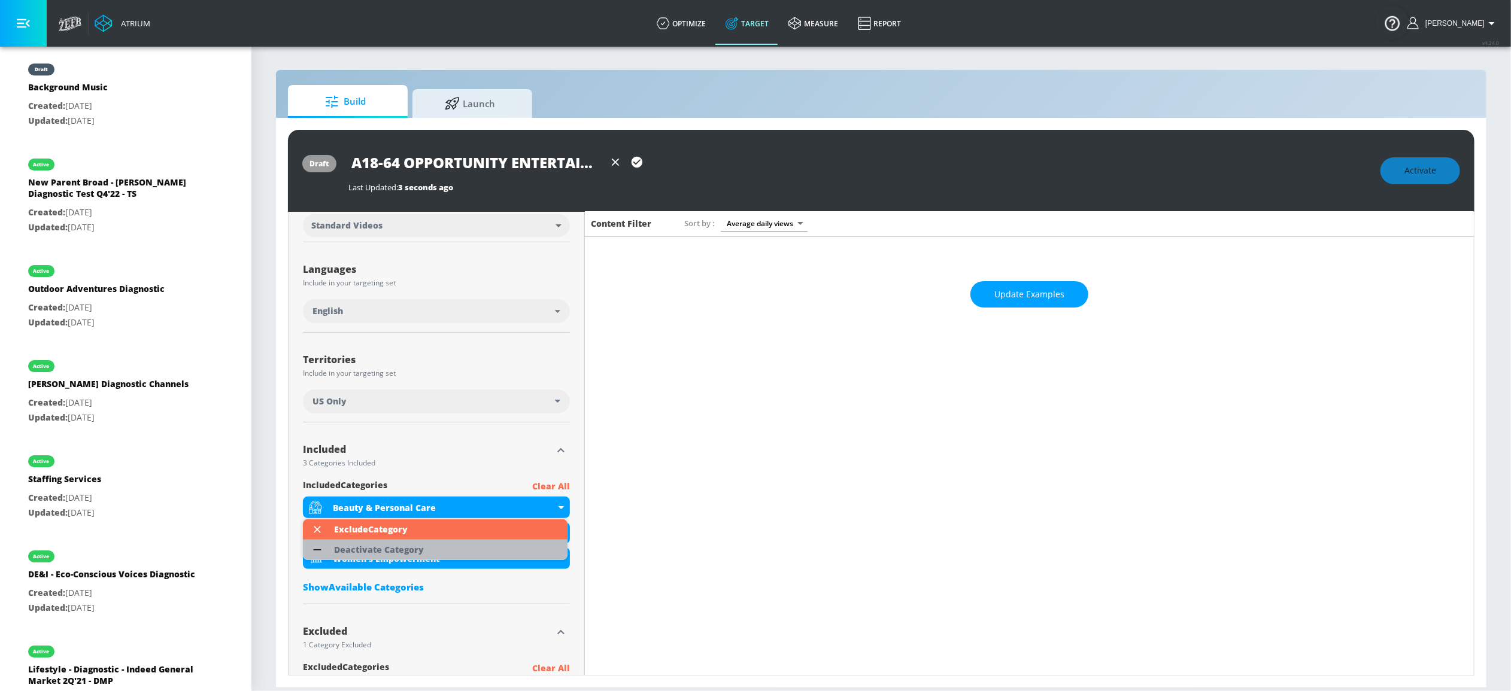
click at [406, 546] on div "Deactivate Category" at bounding box center [379, 550] width 90 height 8
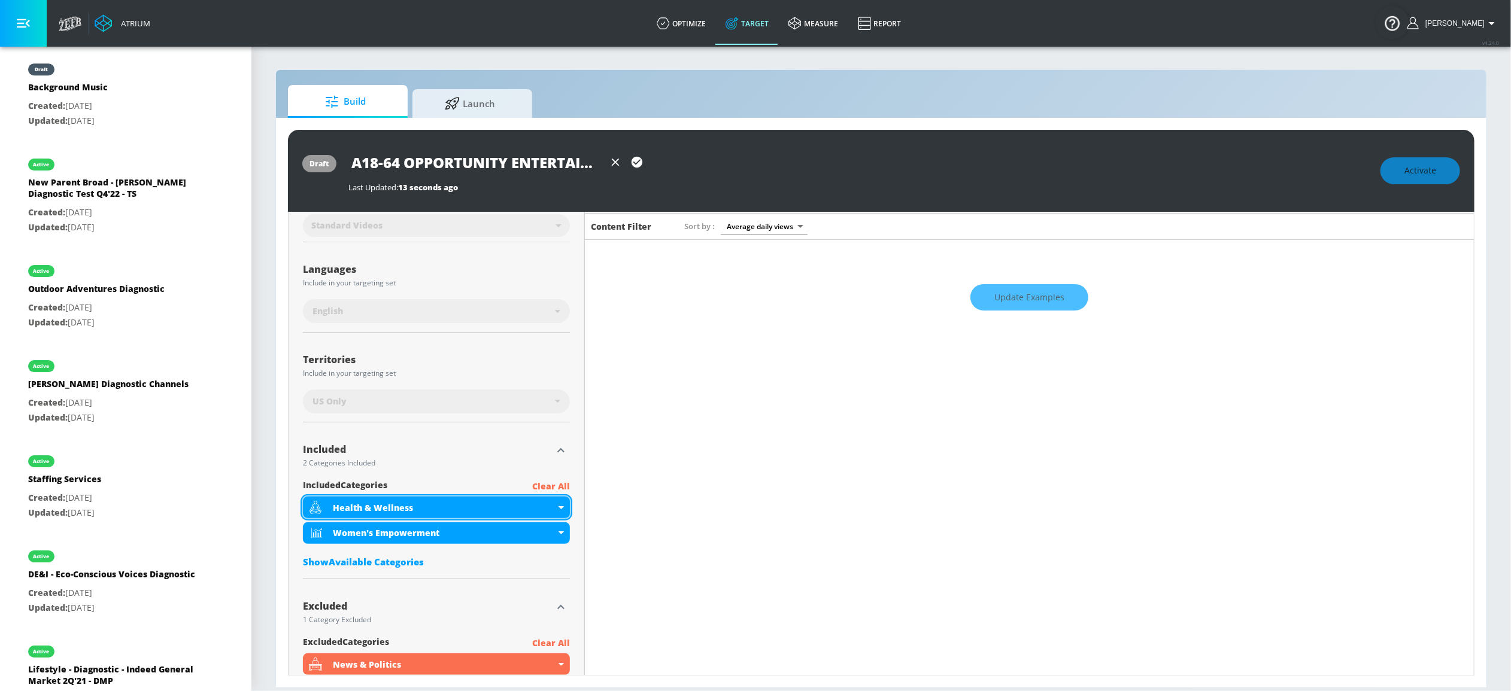
click at [558, 501] on div "Health & Wellness" at bounding box center [436, 508] width 267 height 22
click at [558, 506] on icon at bounding box center [560, 507] width 5 height 3
click at [554, 508] on div "Health & Wellness" at bounding box center [436, 508] width 267 height 22
click at [555, 508] on div "Health & Wellness" at bounding box center [436, 508] width 267 height 22
click at [558, 507] on icon at bounding box center [560, 507] width 5 height 3
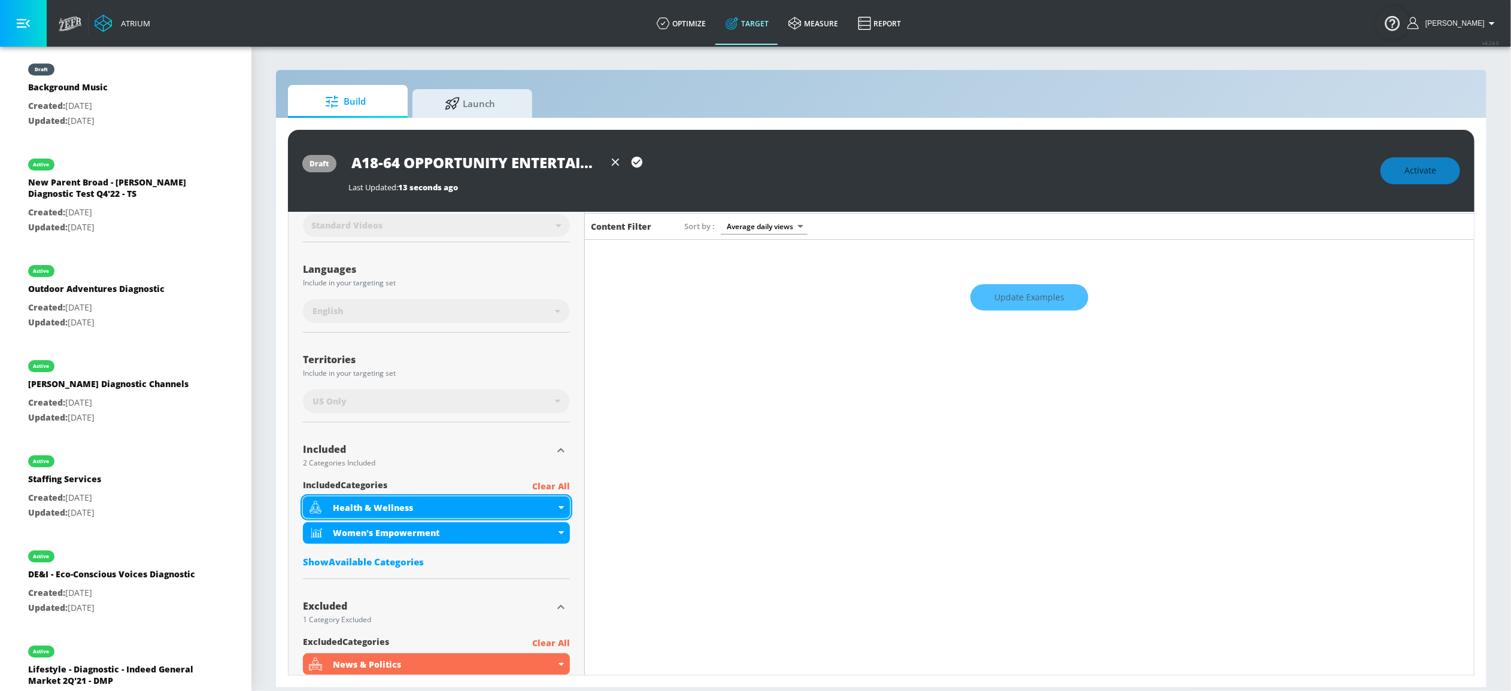
click at [558, 507] on icon at bounding box center [560, 507] width 5 height 3
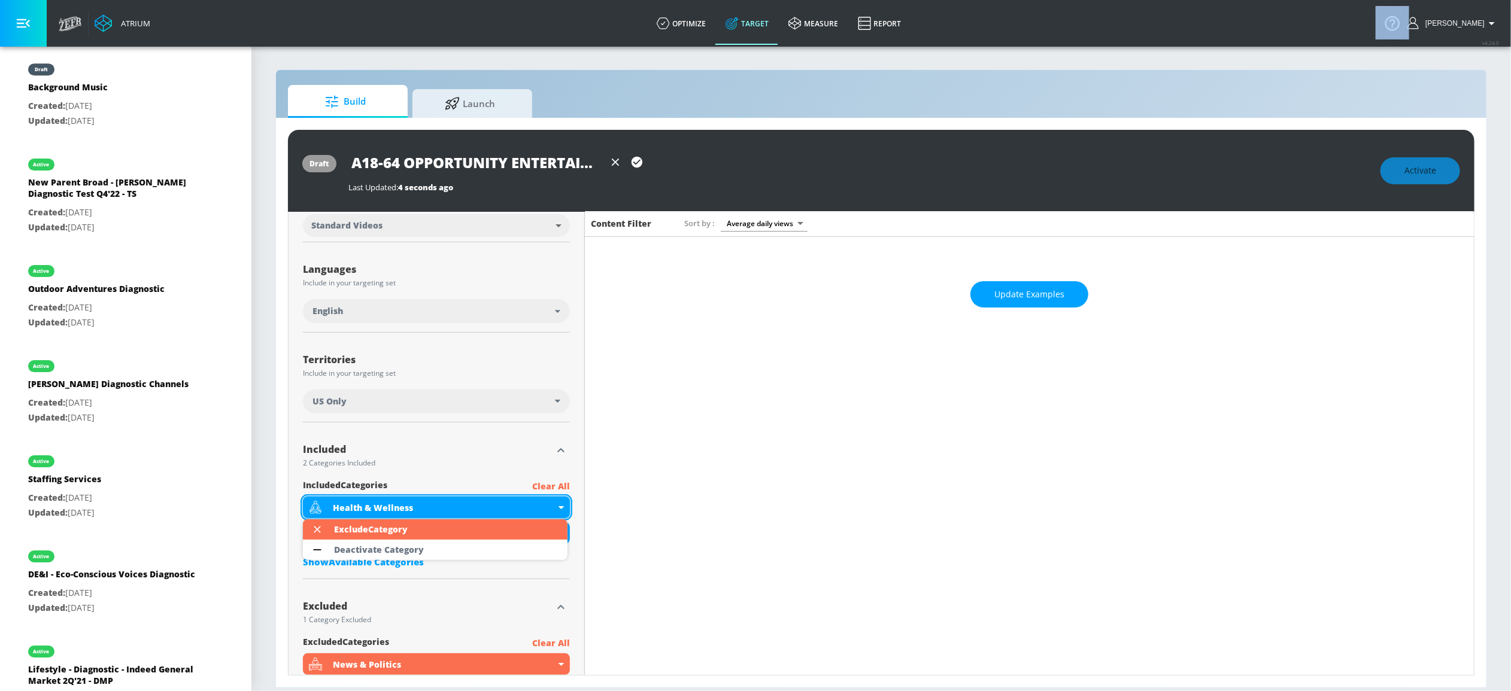
click at [558, 507] on div at bounding box center [755, 345] width 1511 height 691
click at [558, 507] on icon at bounding box center [560, 507] width 5 height 3
click at [550, 481] on div at bounding box center [755, 345] width 1511 height 691
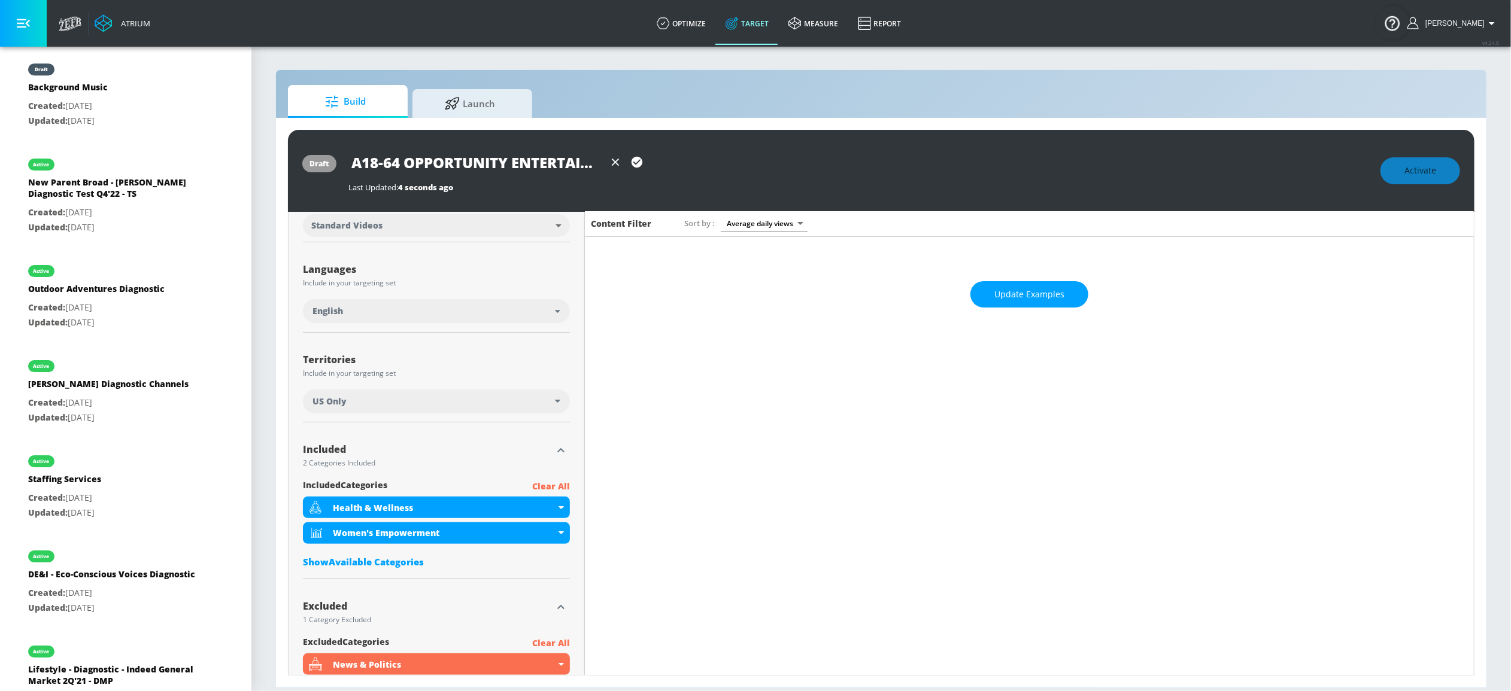
click at [548, 486] on p "Clear All" at bounding box center [551, 486] width 38 height 15
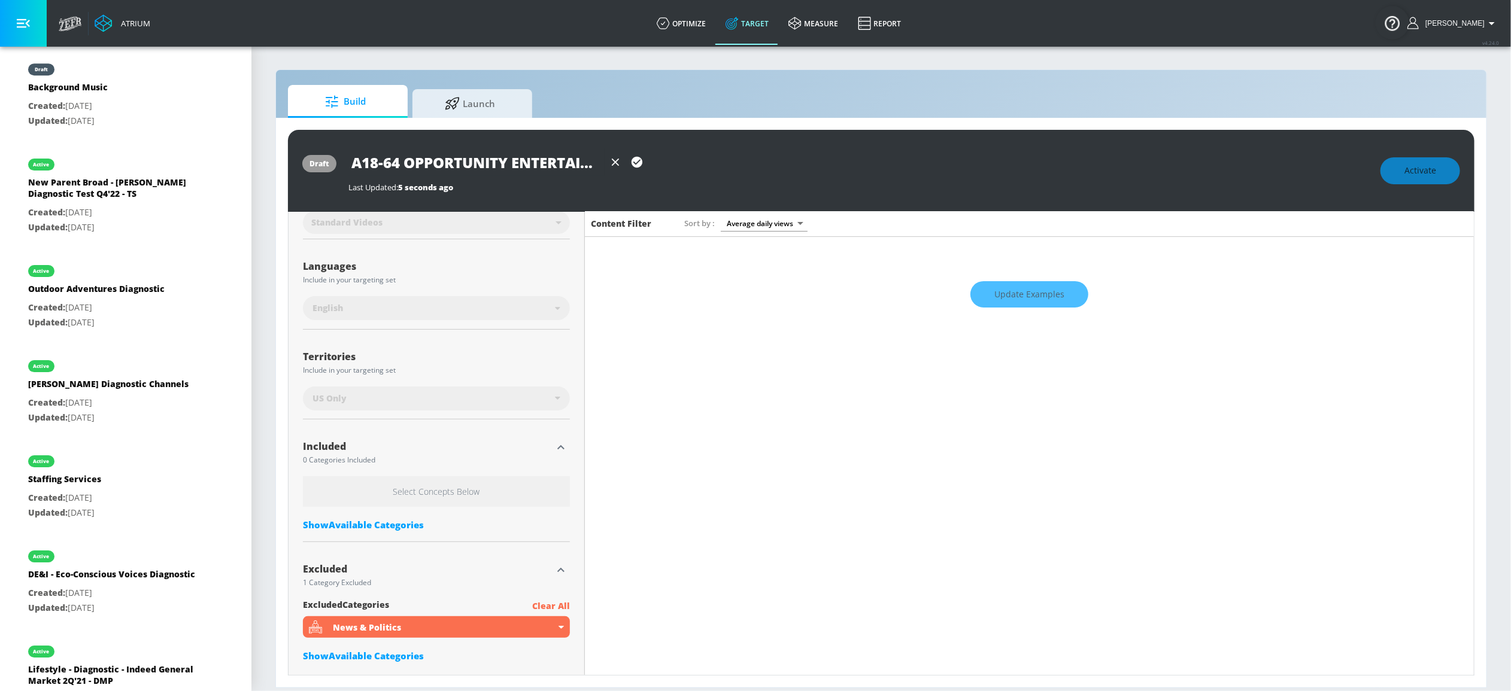
scroll to position [171, 0]
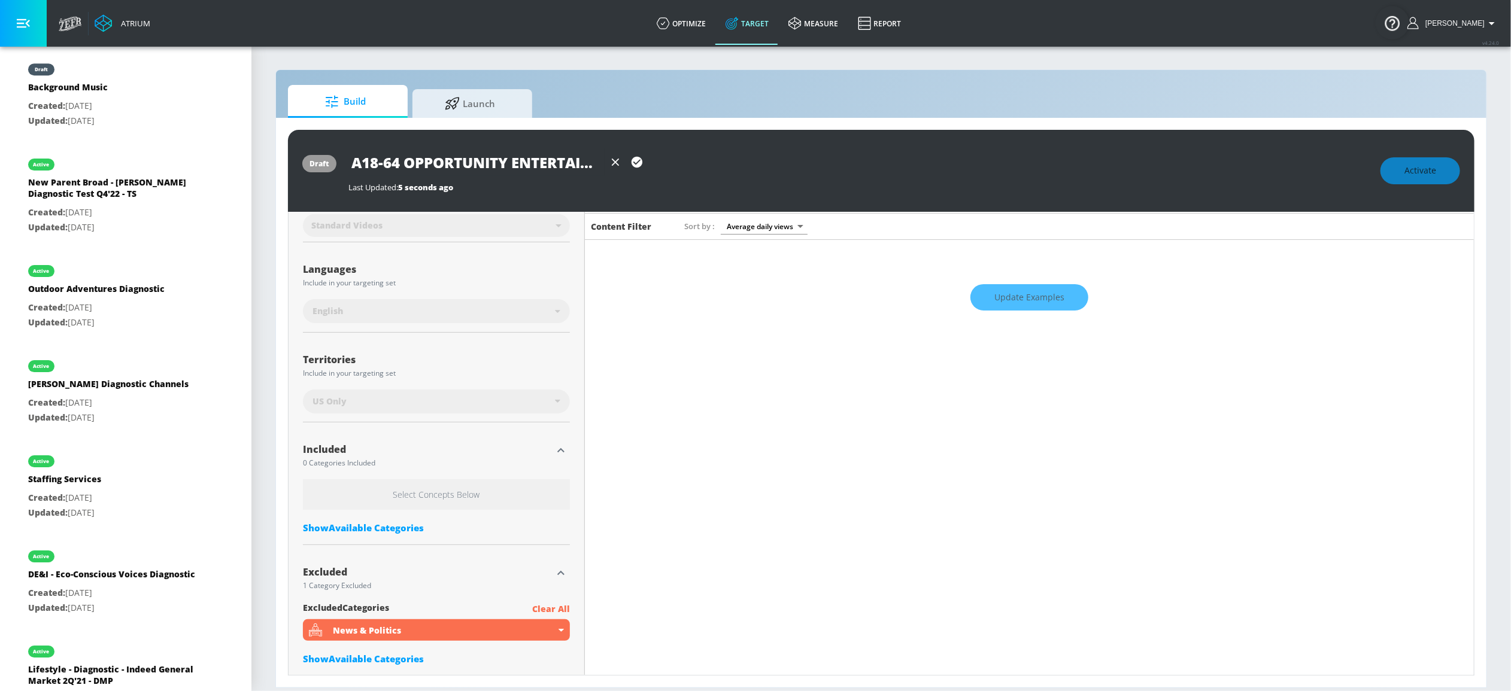
click at [393, 524] on div "Show Available Categories" at bounding box center [436, 528] width 267 height 12
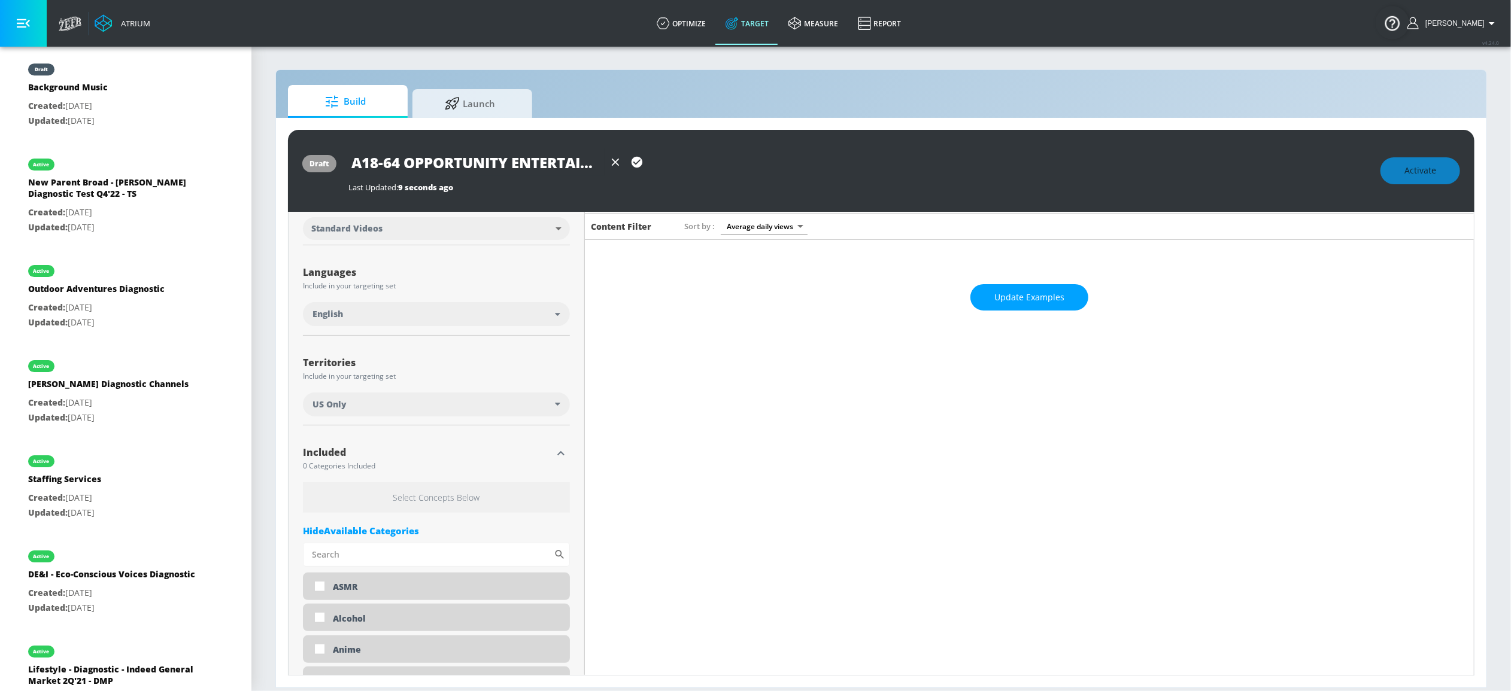
scroll to position [174, 0]
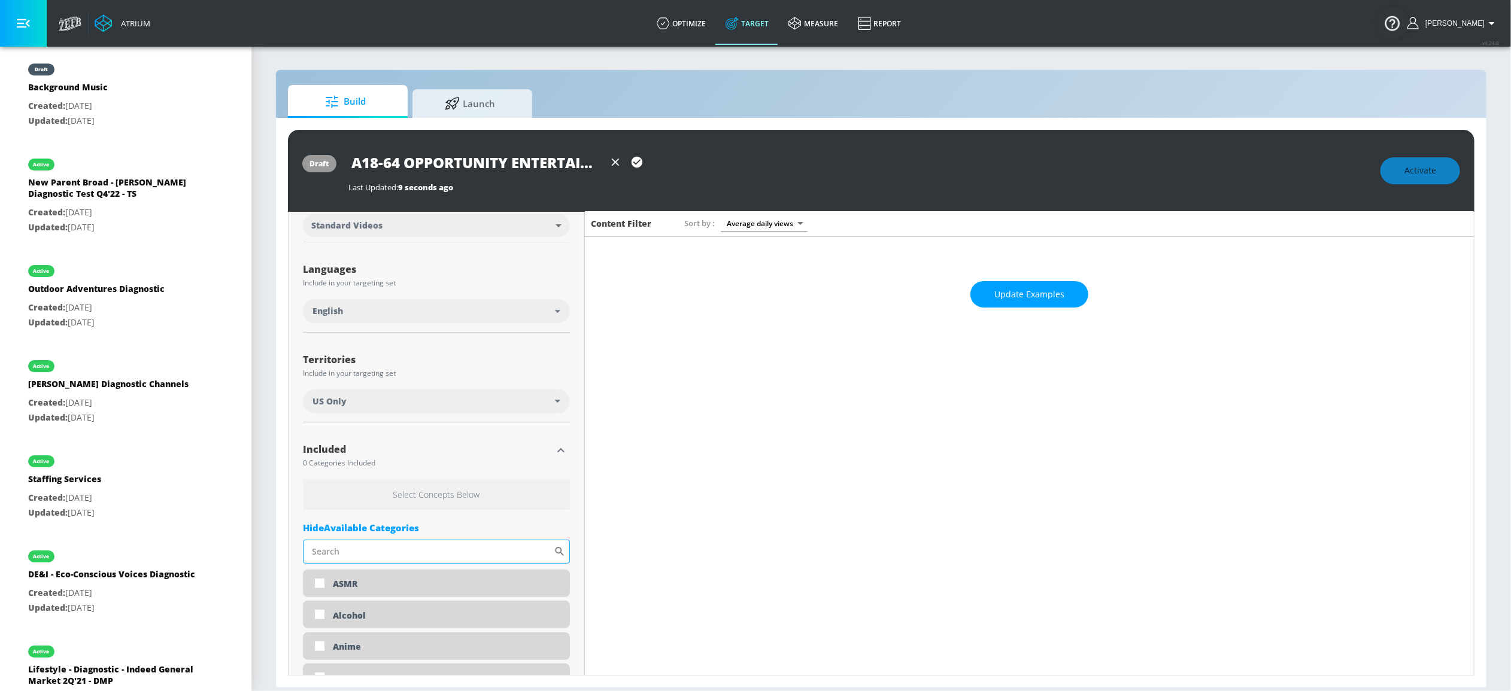
click at [375, 557] on input "Sort By" at bounding box center [428, 552] width 251 height 24
type input "aw"
click at [357, 582] on div "Award Shows" at bounding box center [446, 584] width 227 height 11
checkbox input "true"
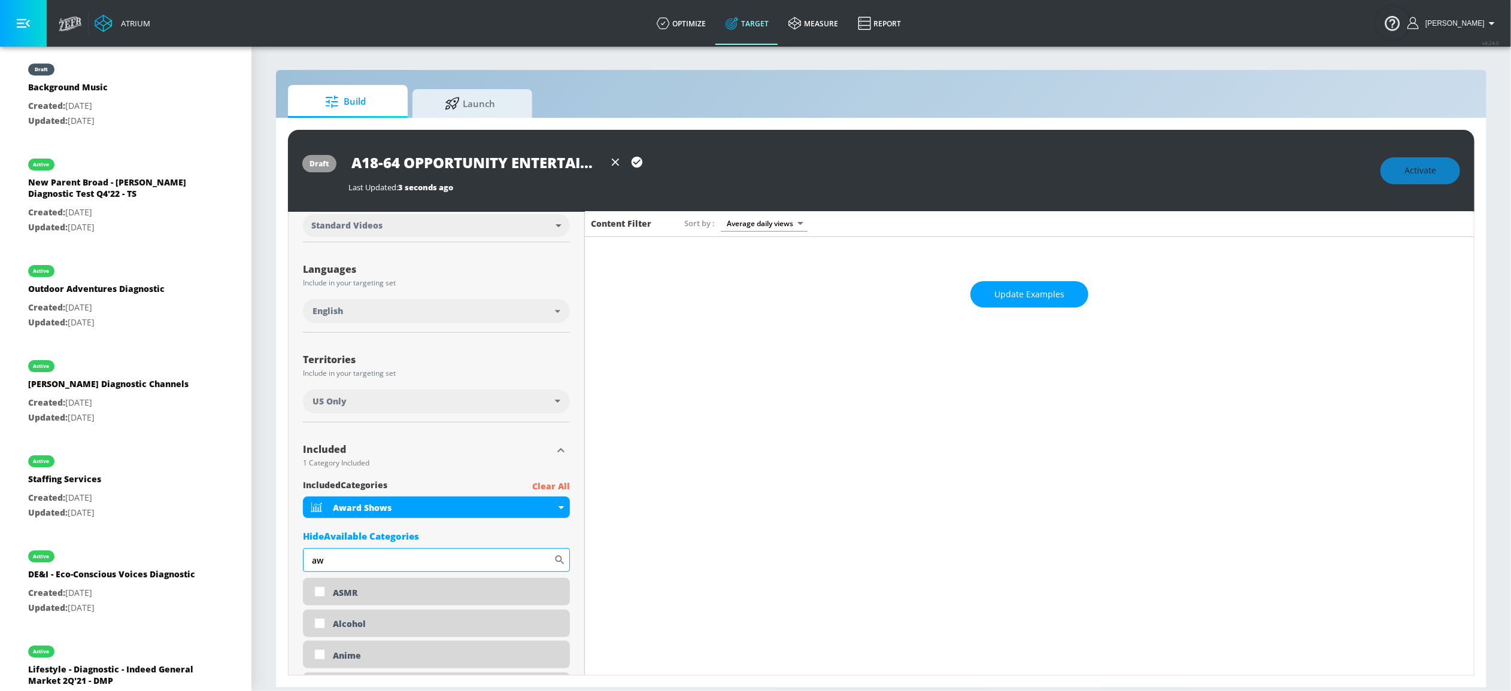
click at [396, 558] on input "aw" at bounding box center [428, 560] width 251 height 24
type input "cele"
click at [405, 588] on div "Celebrity Culture" at bounding box center [446, 593] width 227 height 11
checkbox input "true"
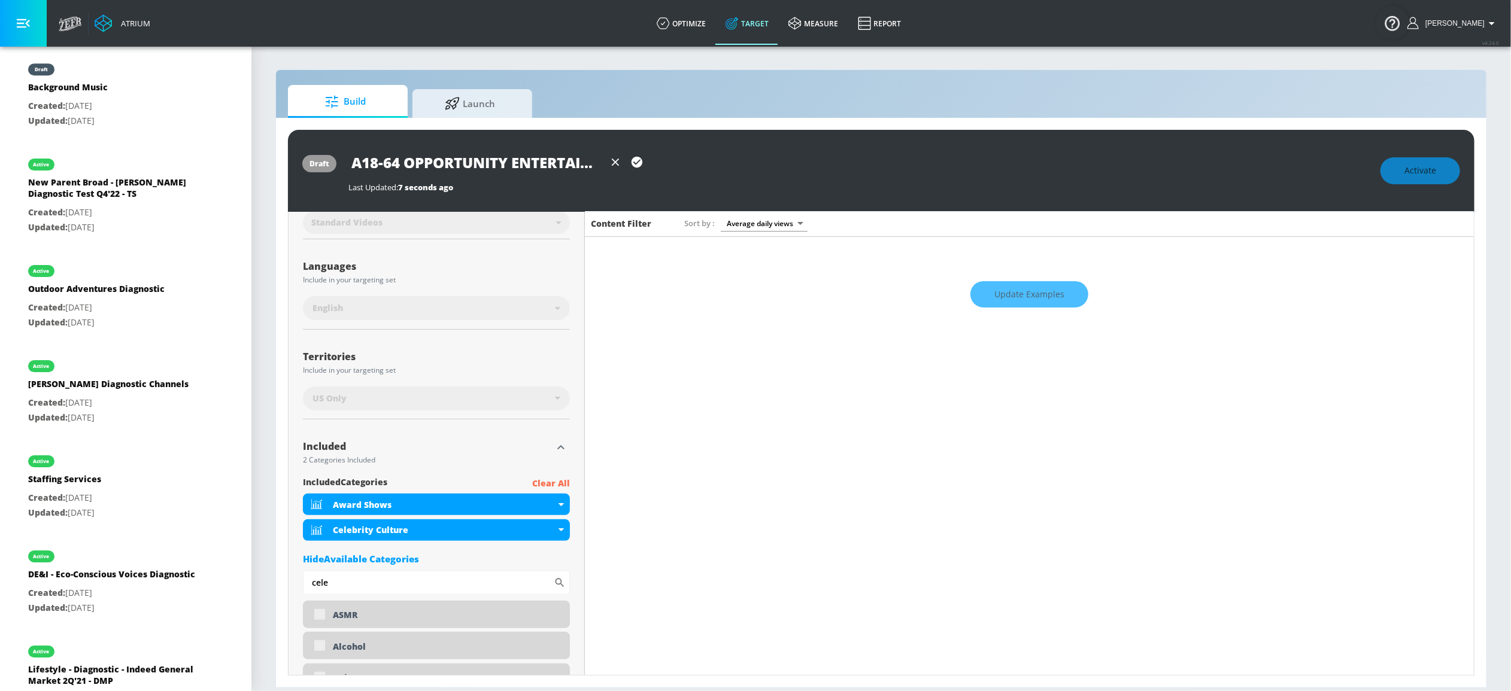
scroll to position [171, 0]
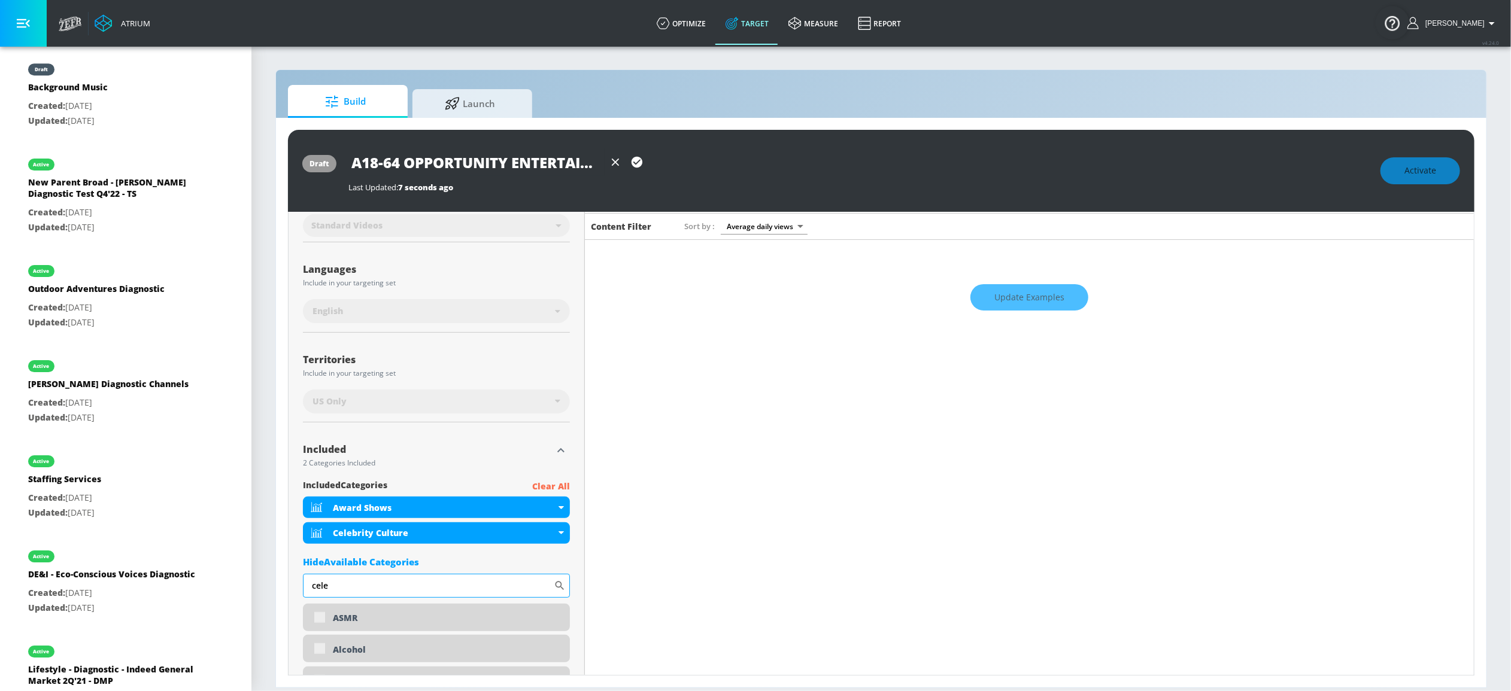
click at [390, 589] on input "cele" at bounding box center [428, 586] width 251 height 24
type input "comed"
click at [360, 621] on div "Movies & TV - Comedy" at bounding box center [446, 618] width 227 height 11
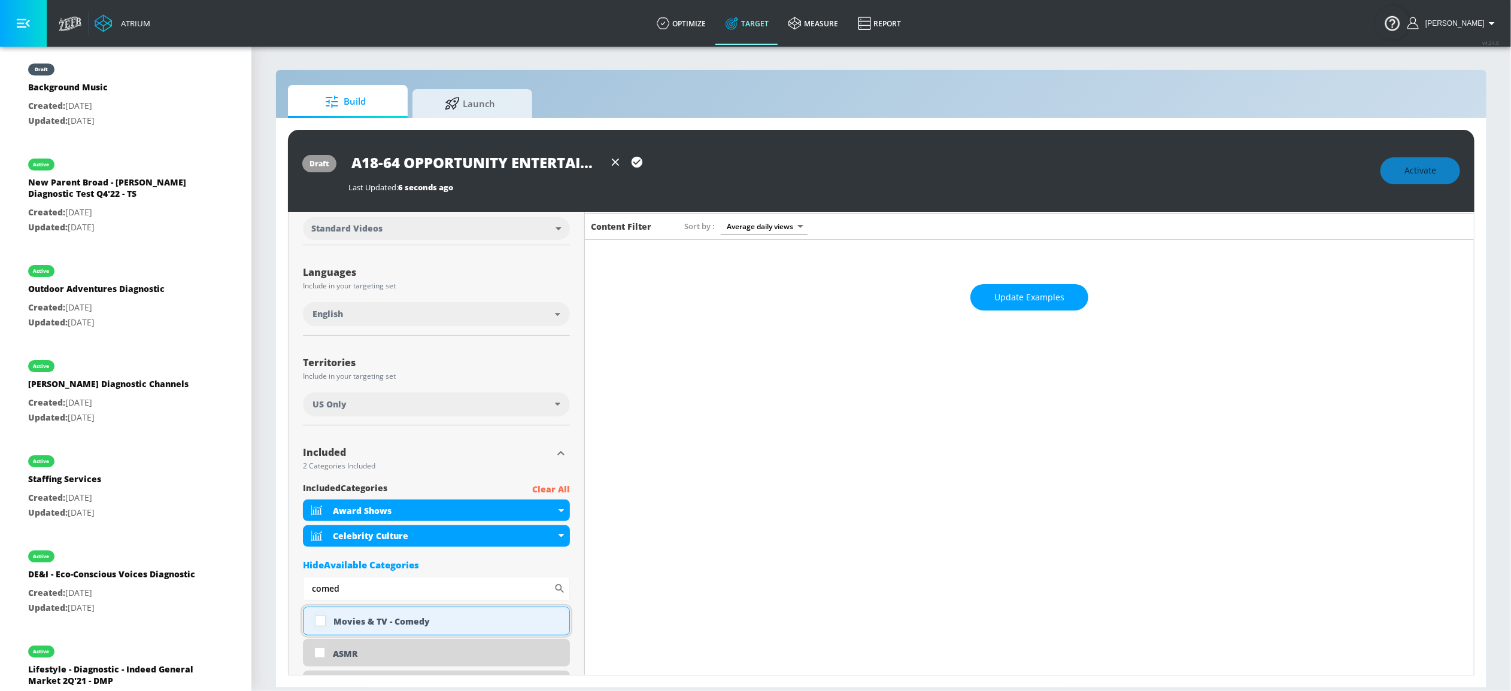
scroll to position [174, 0]
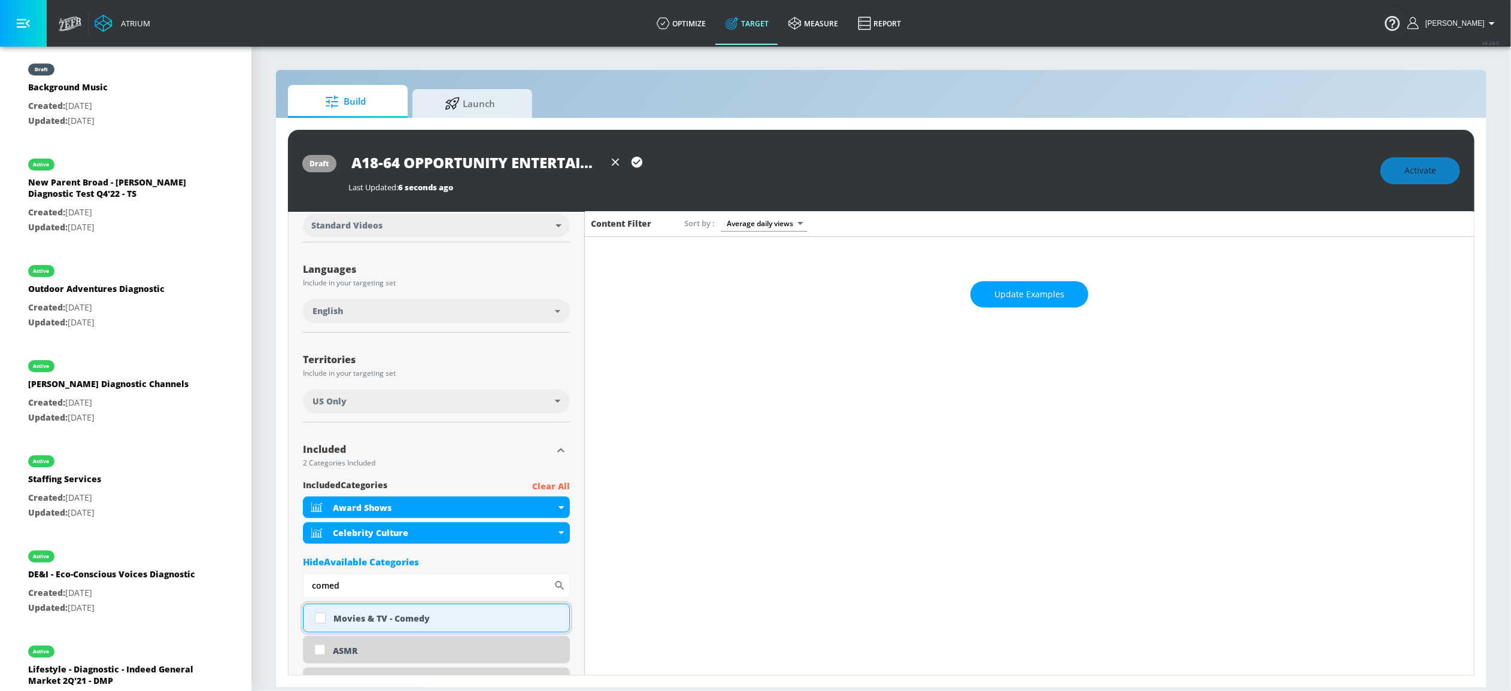
click at [321, 624] on input "checkbox" at bounding box center [320, 619] width 22 height 22
checkbox input "true"
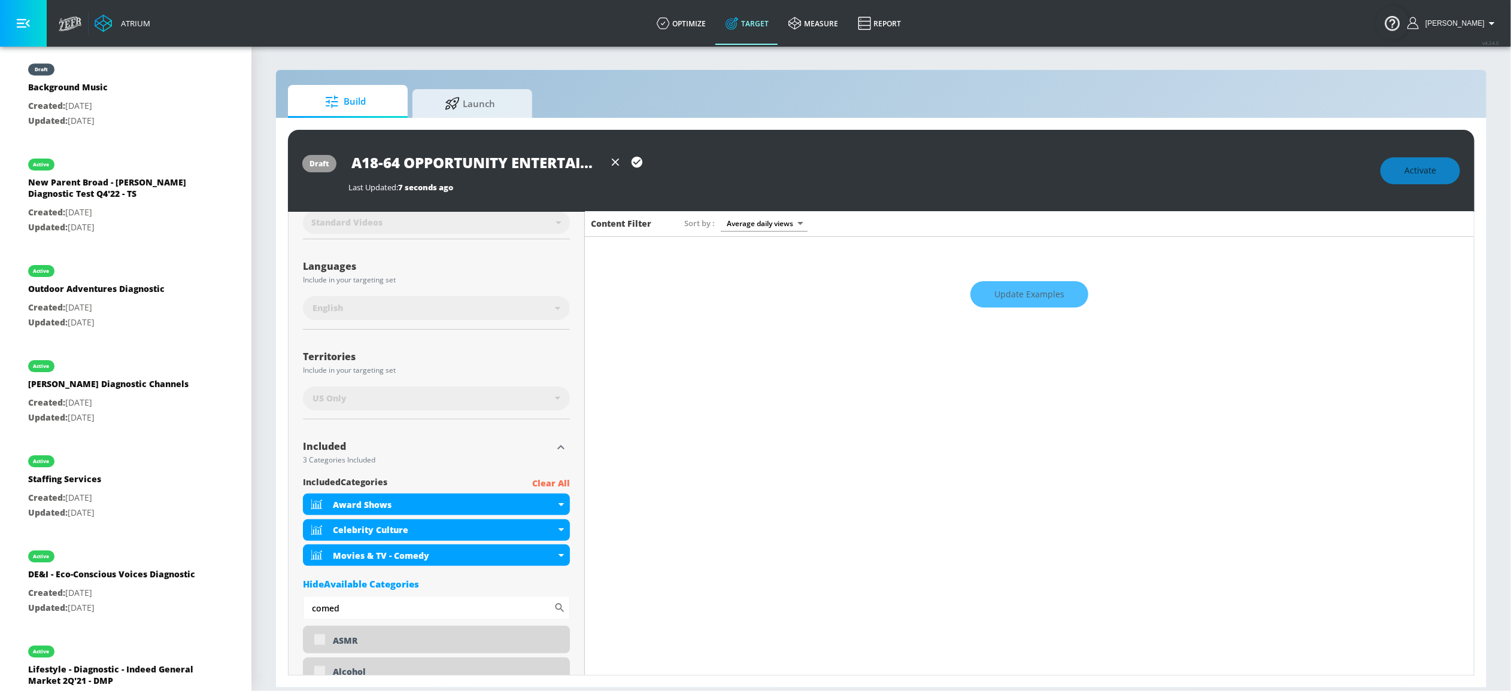
scroll to position [171, 0]
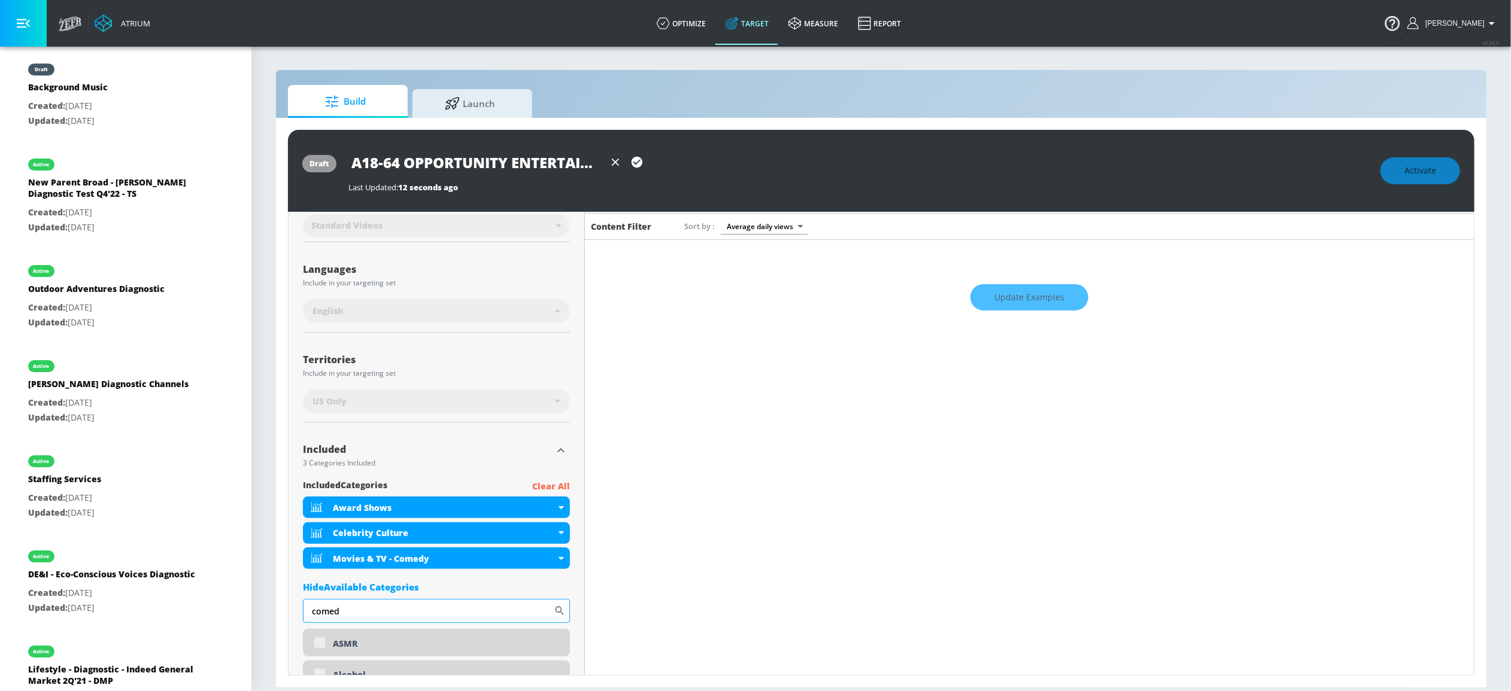
click at [390, 613] on input "comed" at bounding box center [428, 611] width 251 height 24
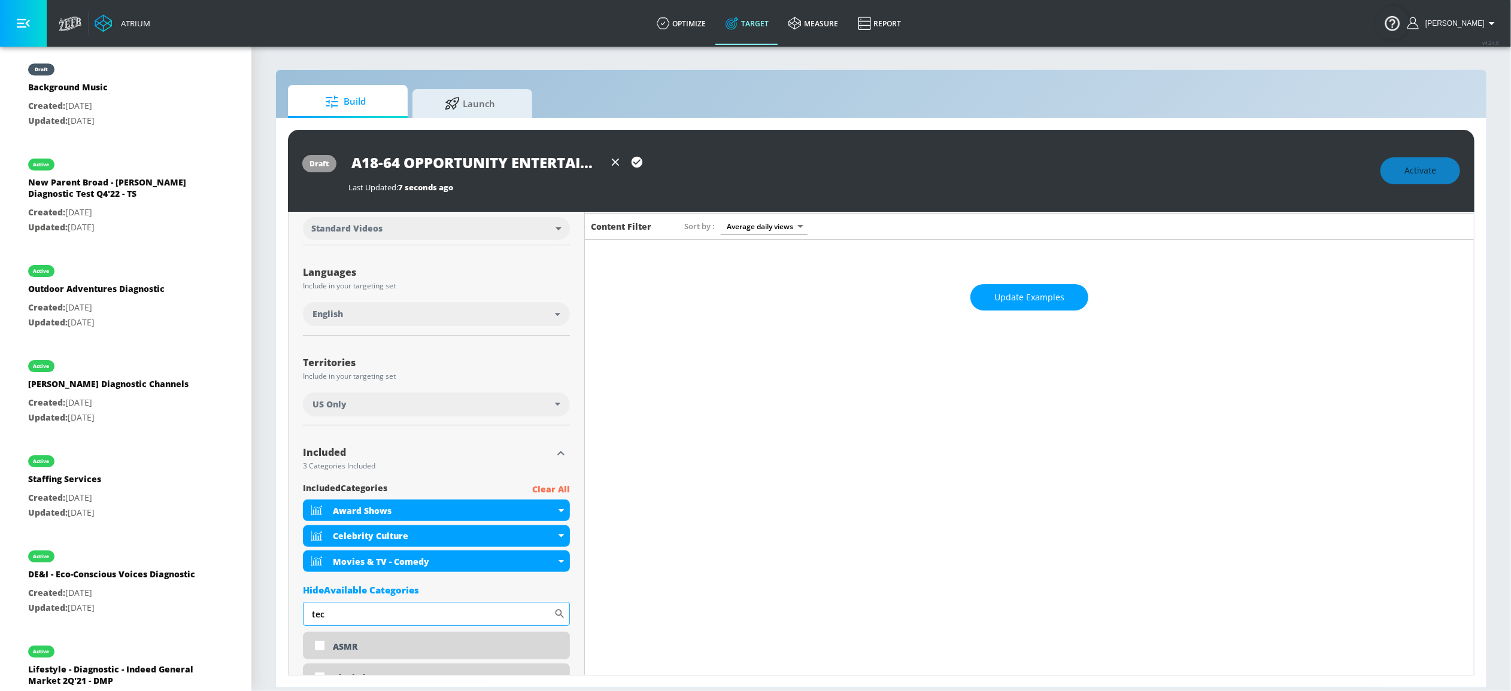
scroll to position [174, 0]
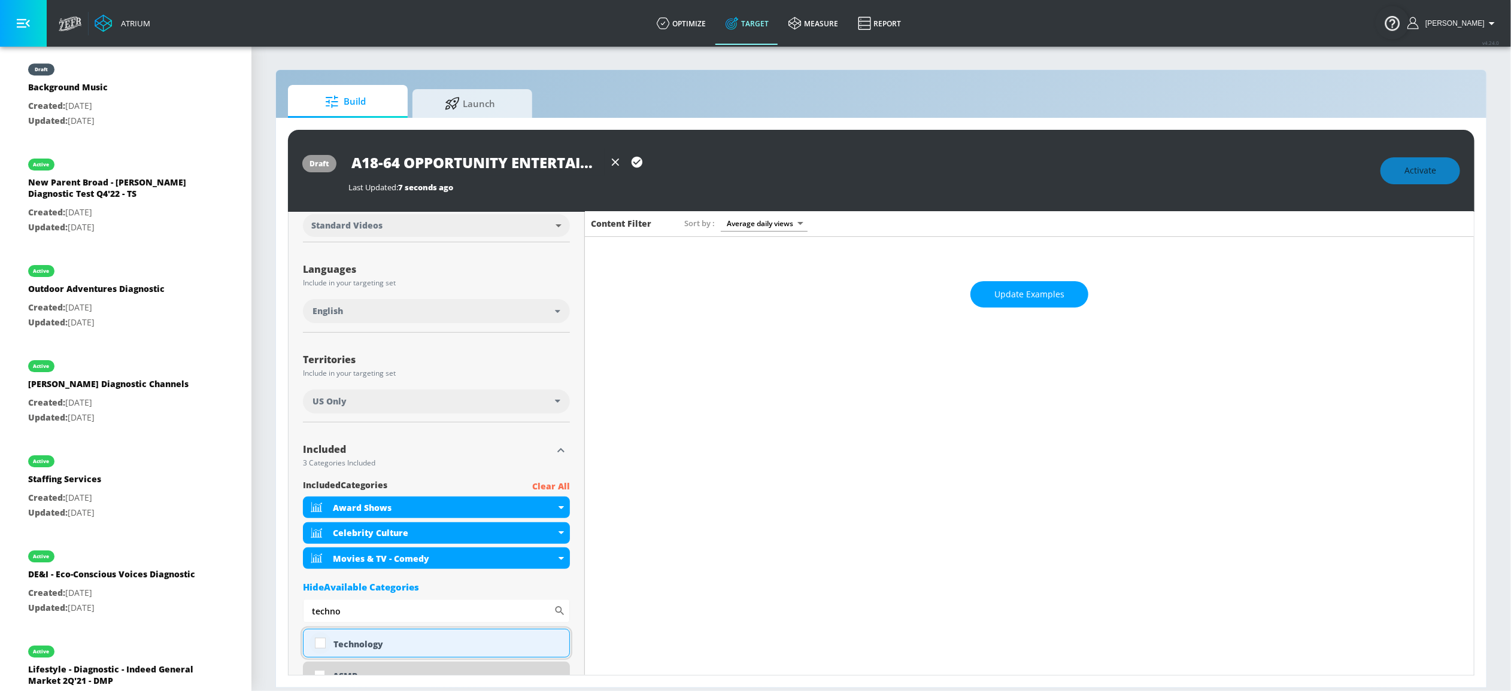
type input "techno"
click at [320, 643] on input "checkbox" at bounding box center [320, 644] width 22 height 22
checkbox input "true"
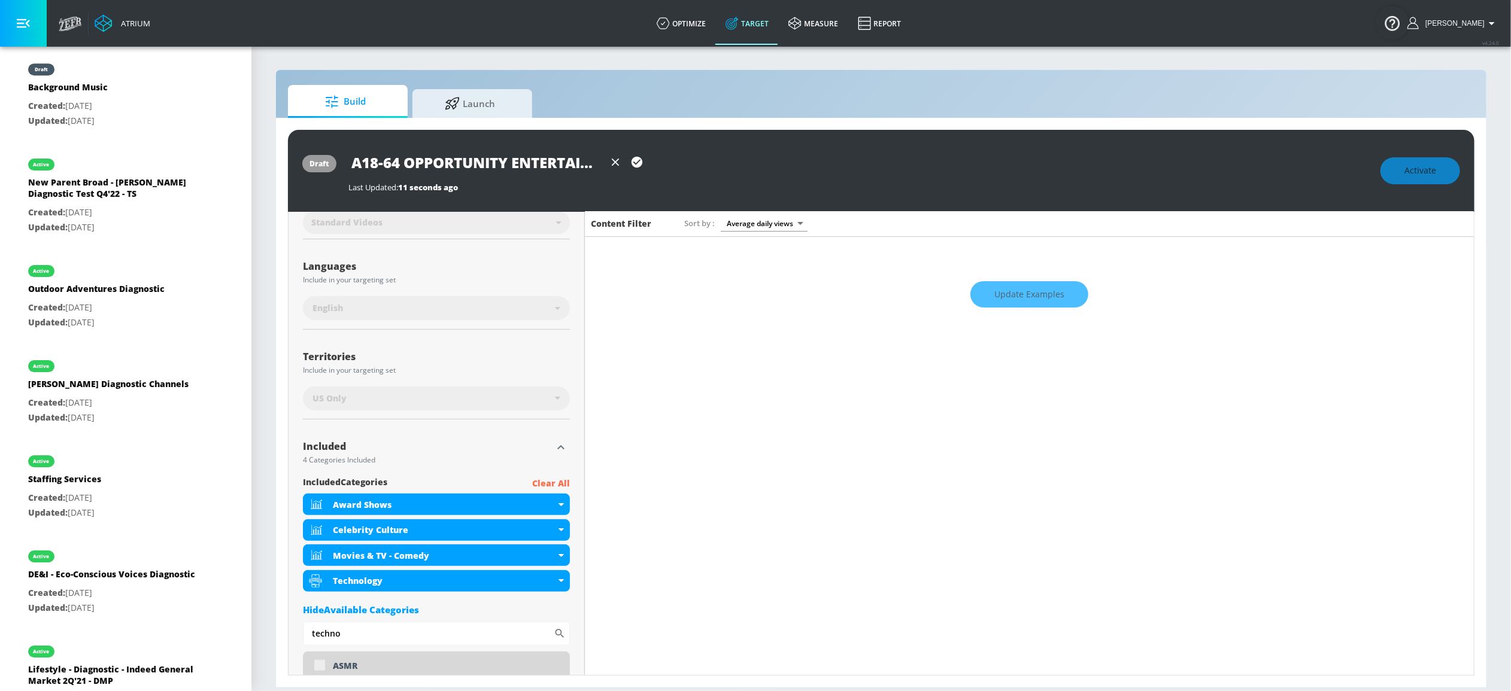
scroll to position [171, 0]
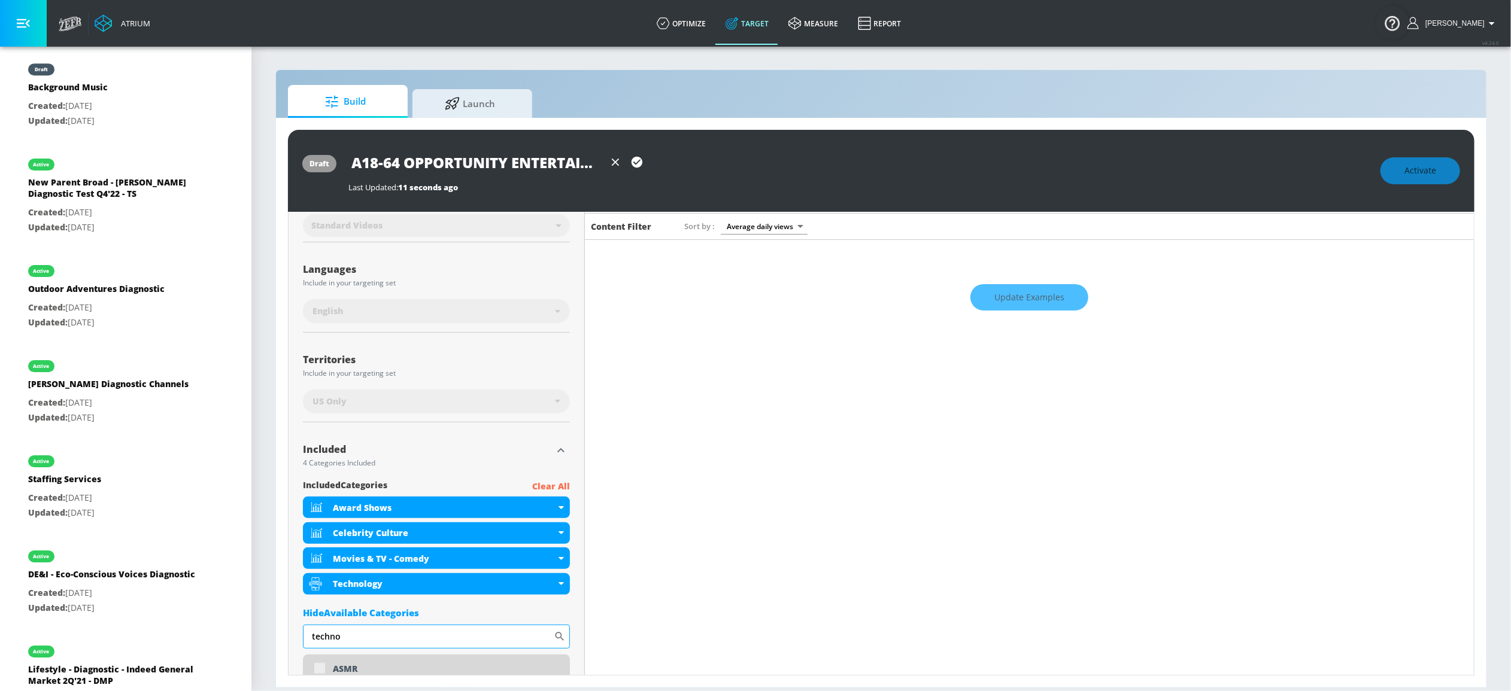
click at [364, 635] on input "techno" at bounding box center [428, 637] width 251 height 24
type input "telev"
click at [318, 669] on div "Television" at bounding box center [436, 669] width 267 height 29
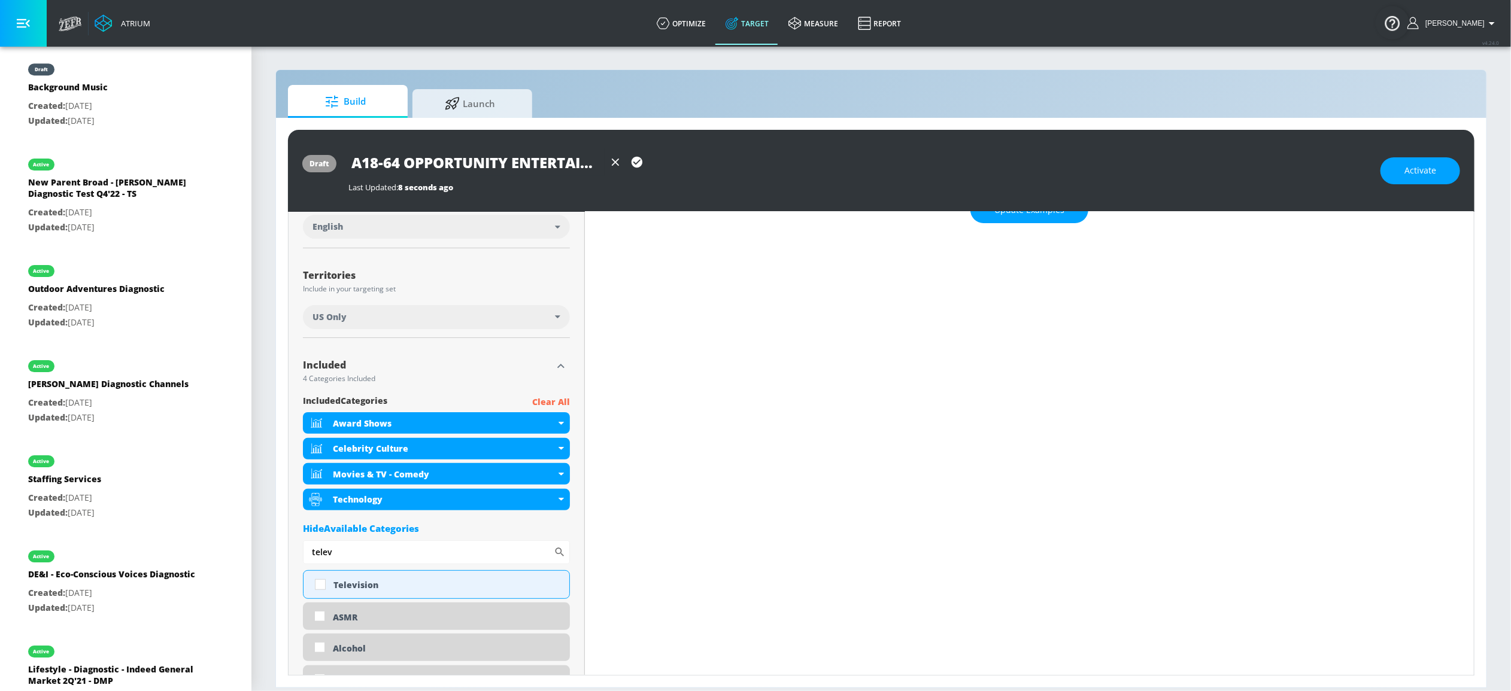
scroll to position [307, 0]
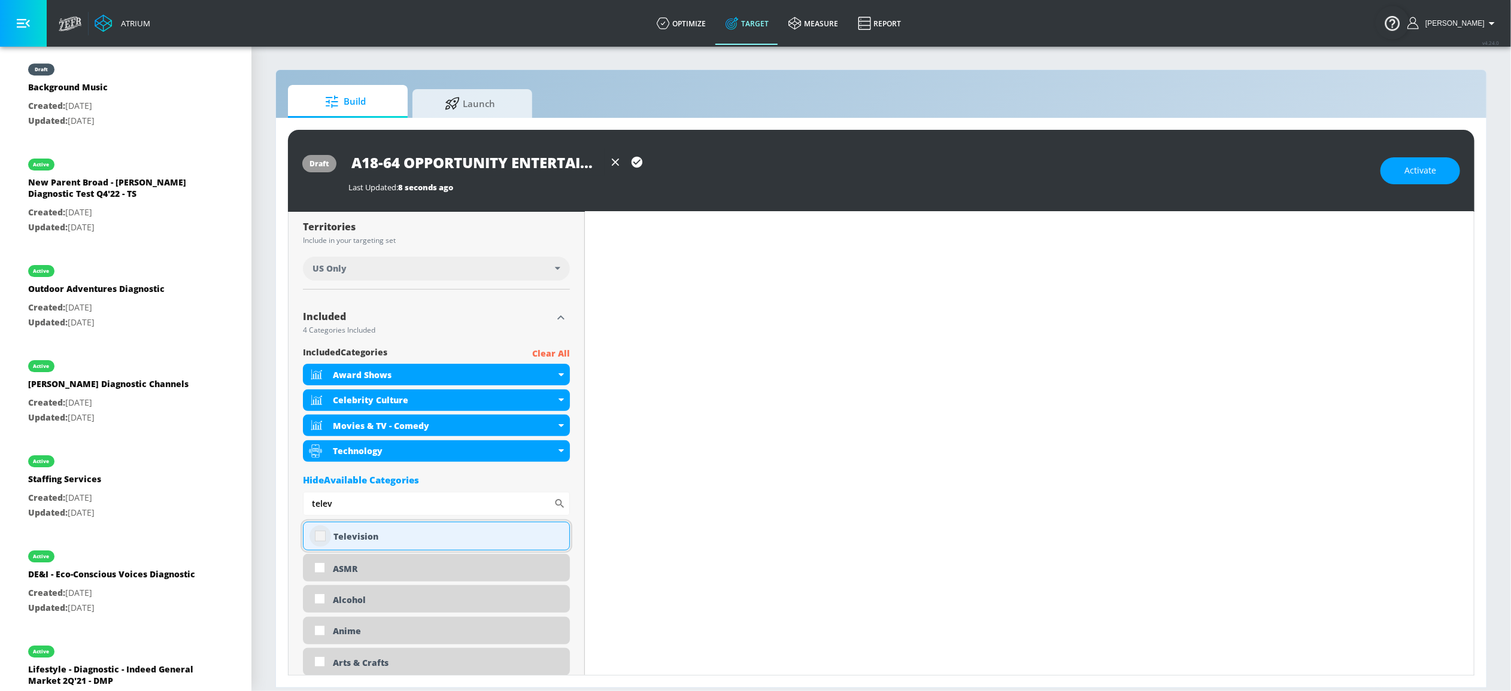
click at [319, 536] on input "checkbox" at bounding box center [320, 537] width 22 height 22
checkbox input "true"
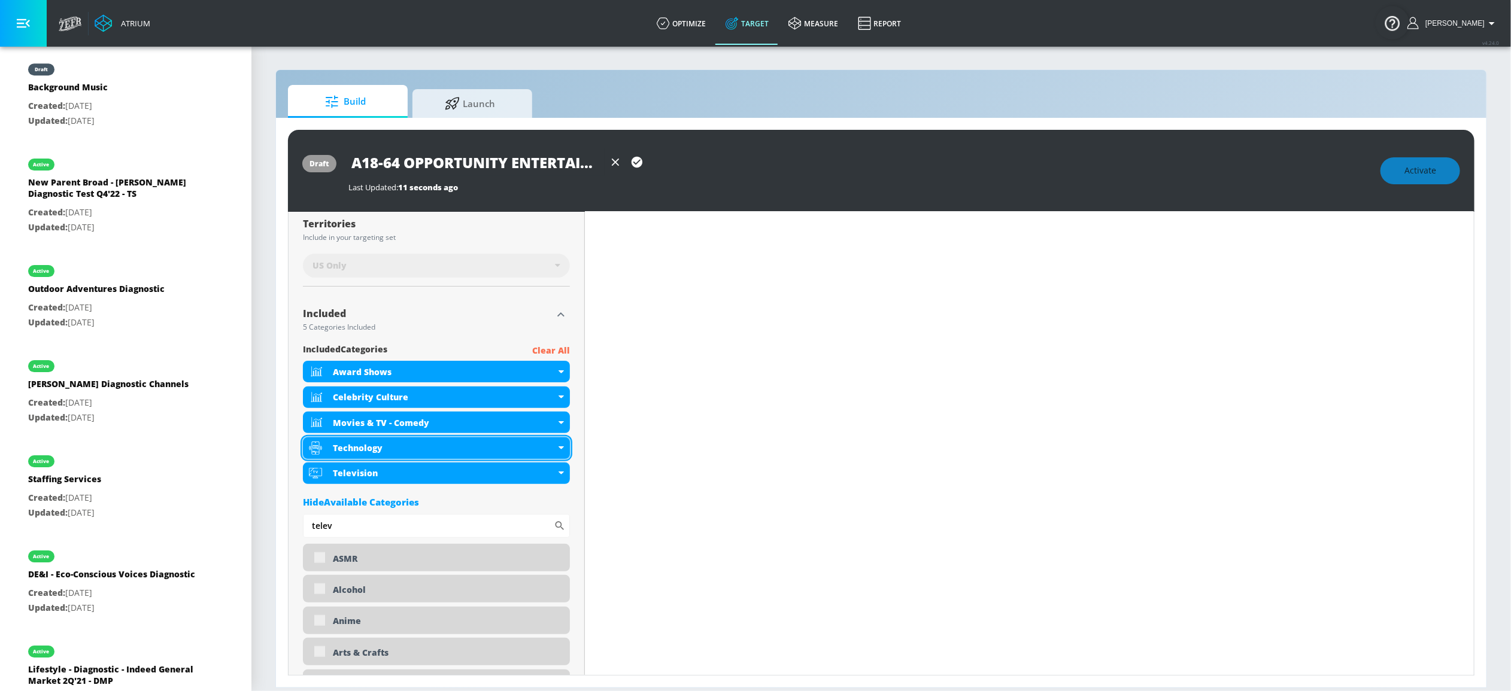
scroll to position [304, 0]
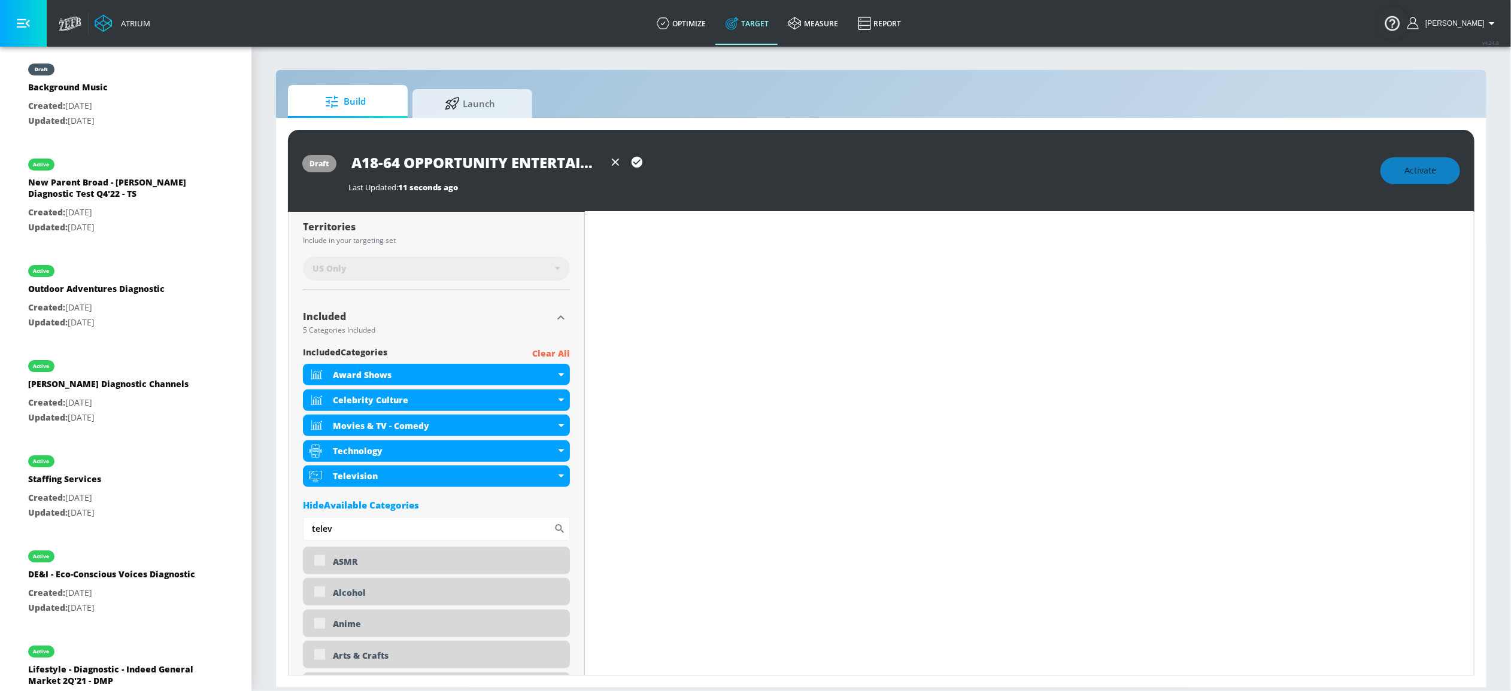
click at [400, 500] on div "Hide Available Categories" at bounding box center [436, 505] width 267 height 12
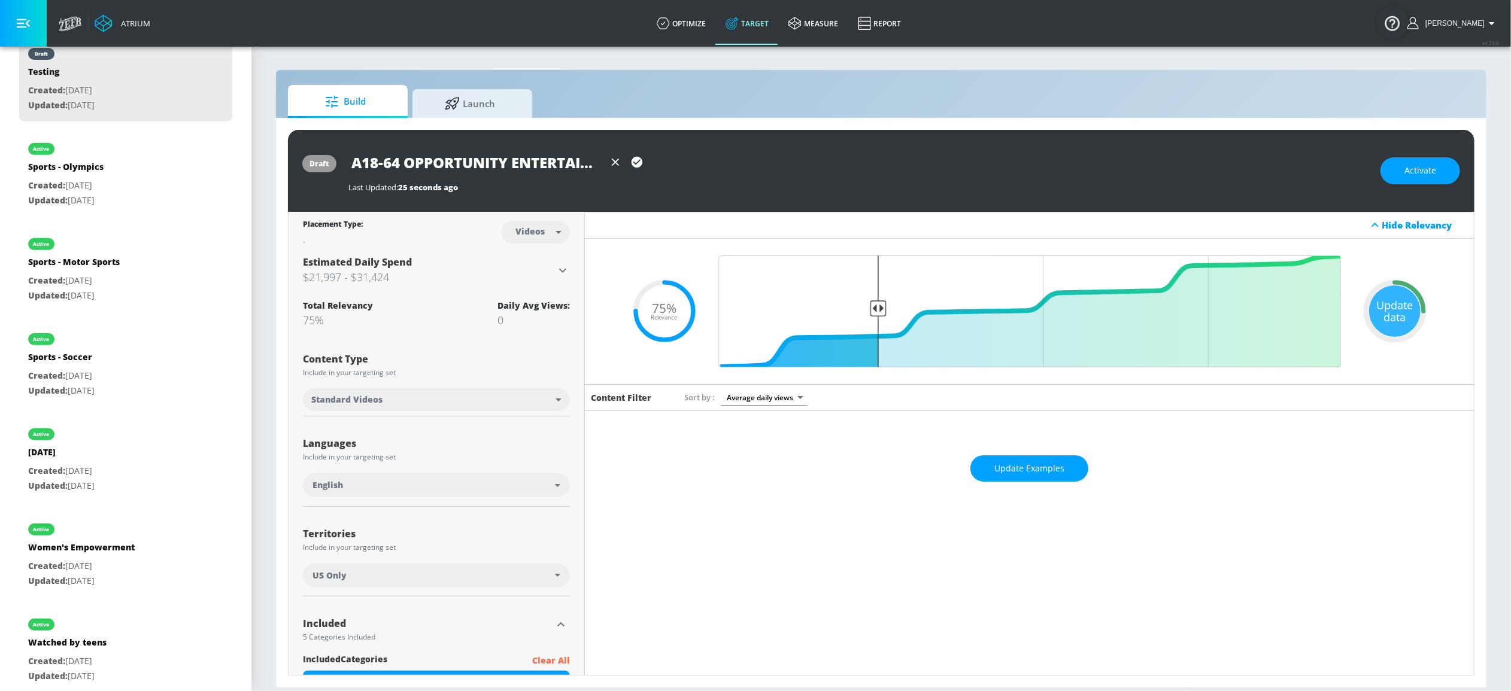
scroll to position [0, 0]
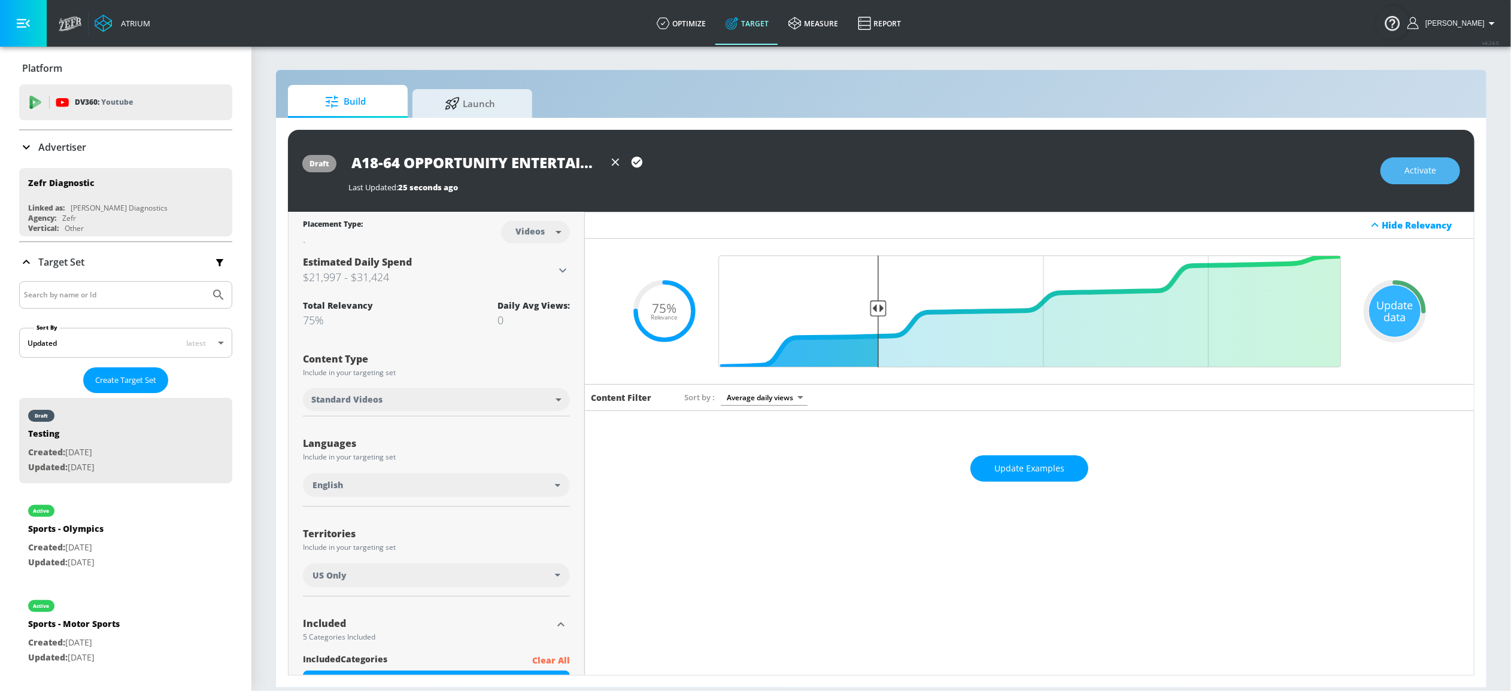
click at [1407, 166] on span "Activate" at bounding box center [1420, 170] width 32 height 15
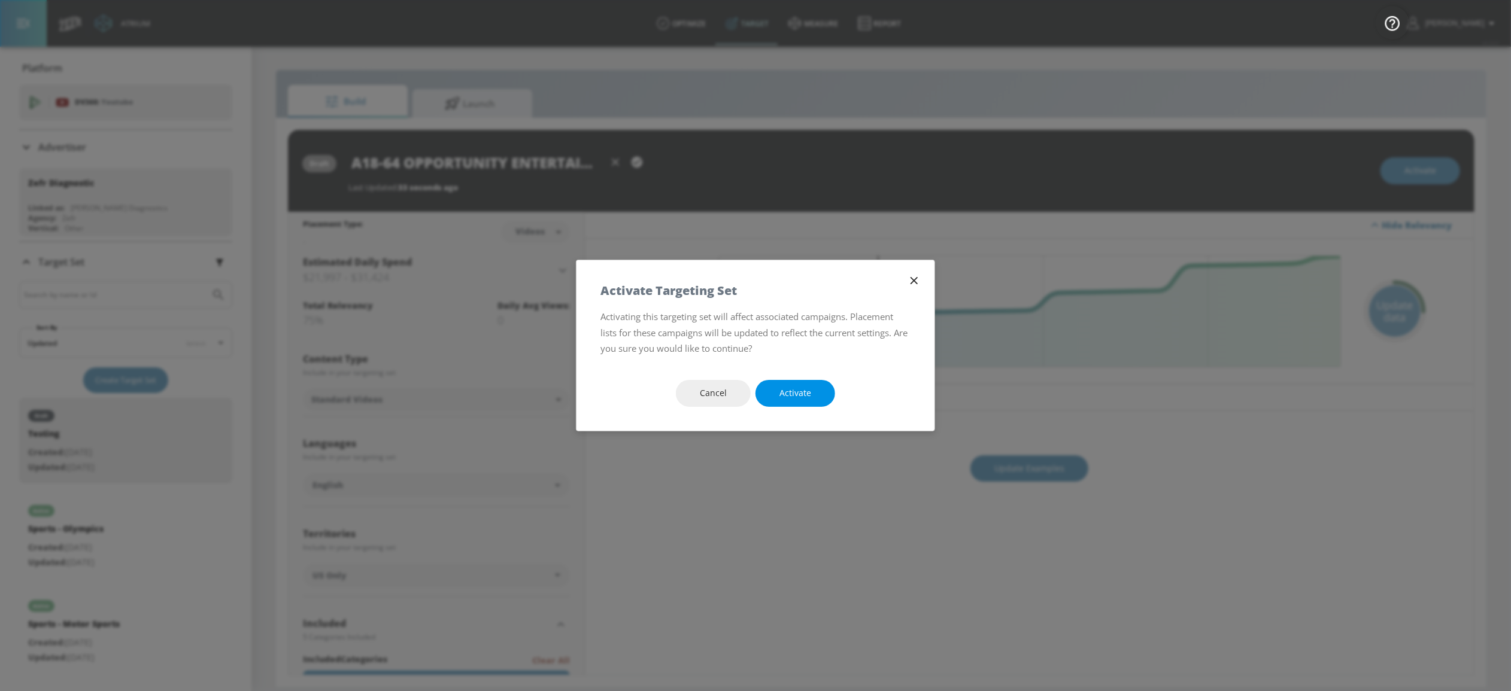
click at [792, 390] on span "Activate" at bounding box center [795, 393] width 32 height 15
type input "Testing"
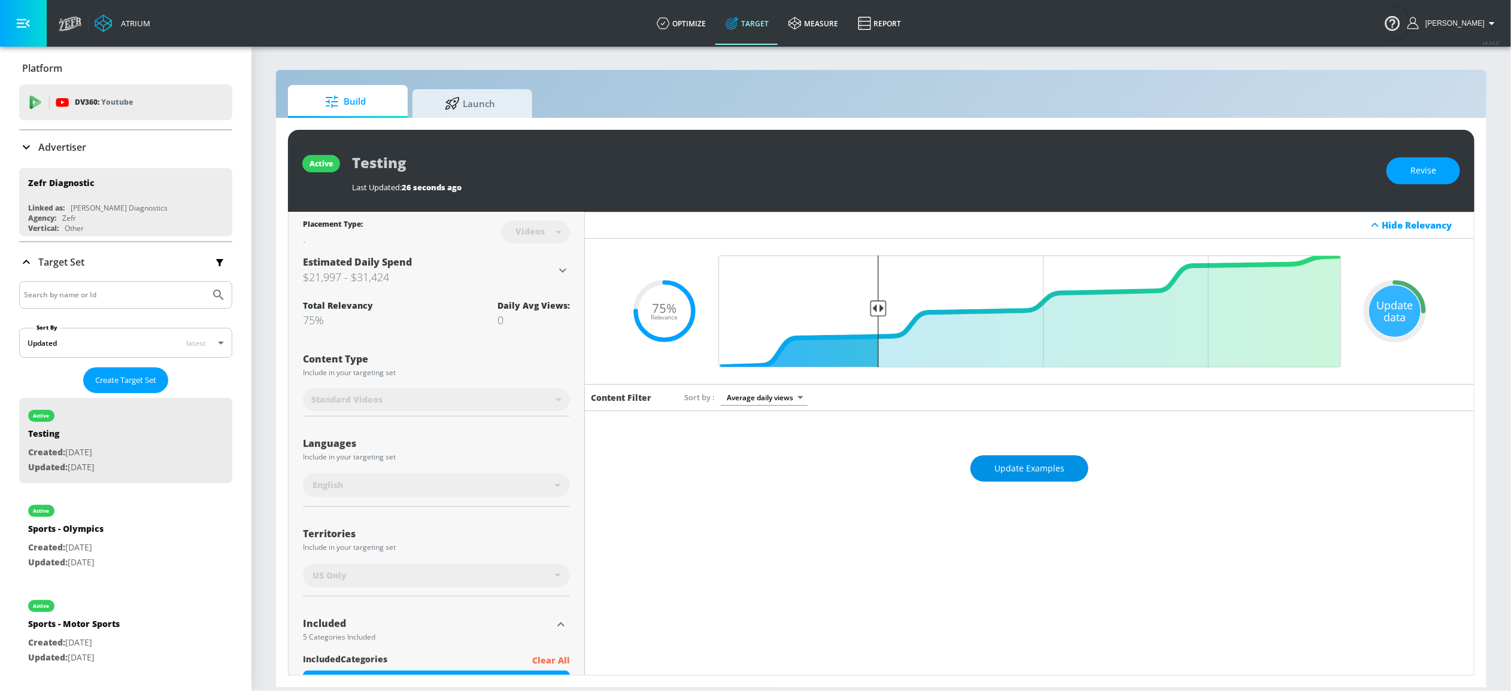
click at [1055, 457] on button "Update Examples" at bounding box center [1029, 469] width 118 height 27
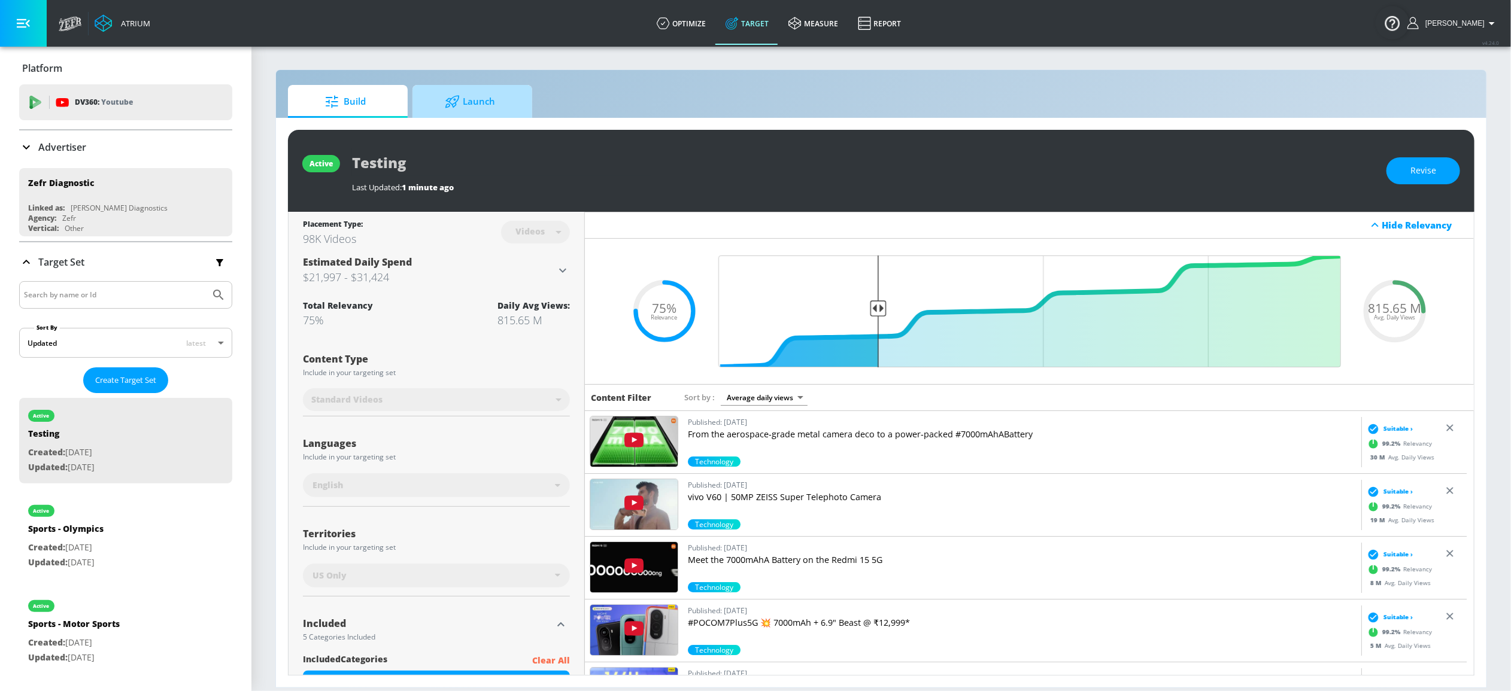
click at [501, 101] on span "Launch" at bounding box center [469, 101] width 91 height 29
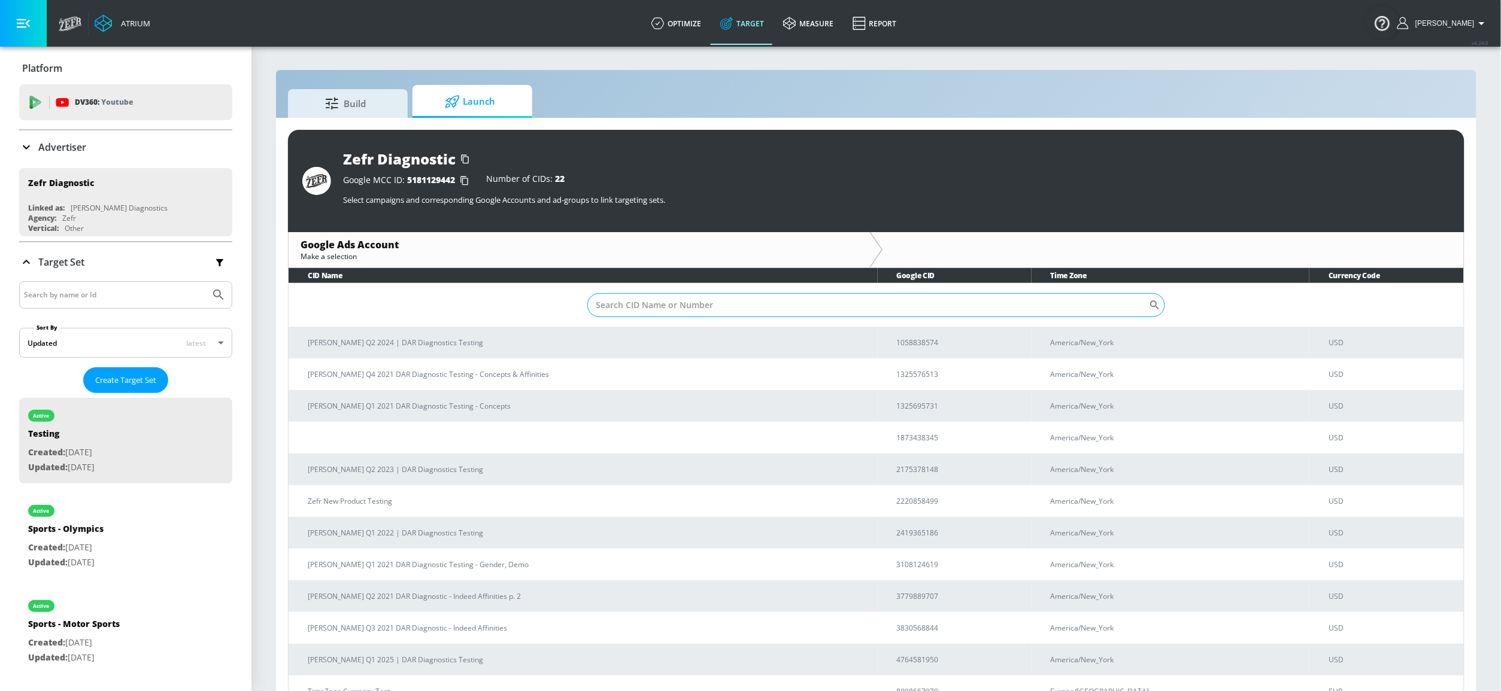
click at [739, 300] on input "Sort By" at bounding box center [868, 305] width 562 height 24
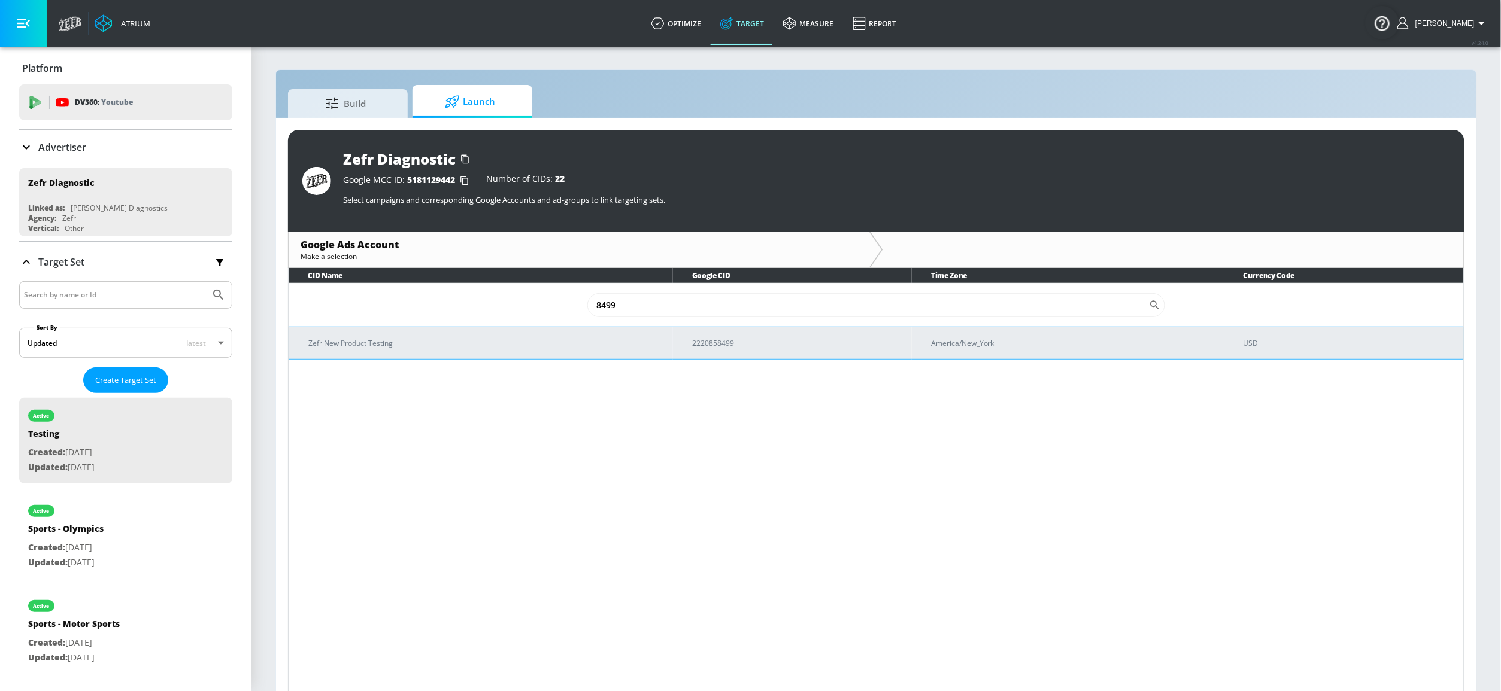
type input "8499"
click at [715, 351] on td "2220858499" at bounding box center [792, 343] width 239 height 32
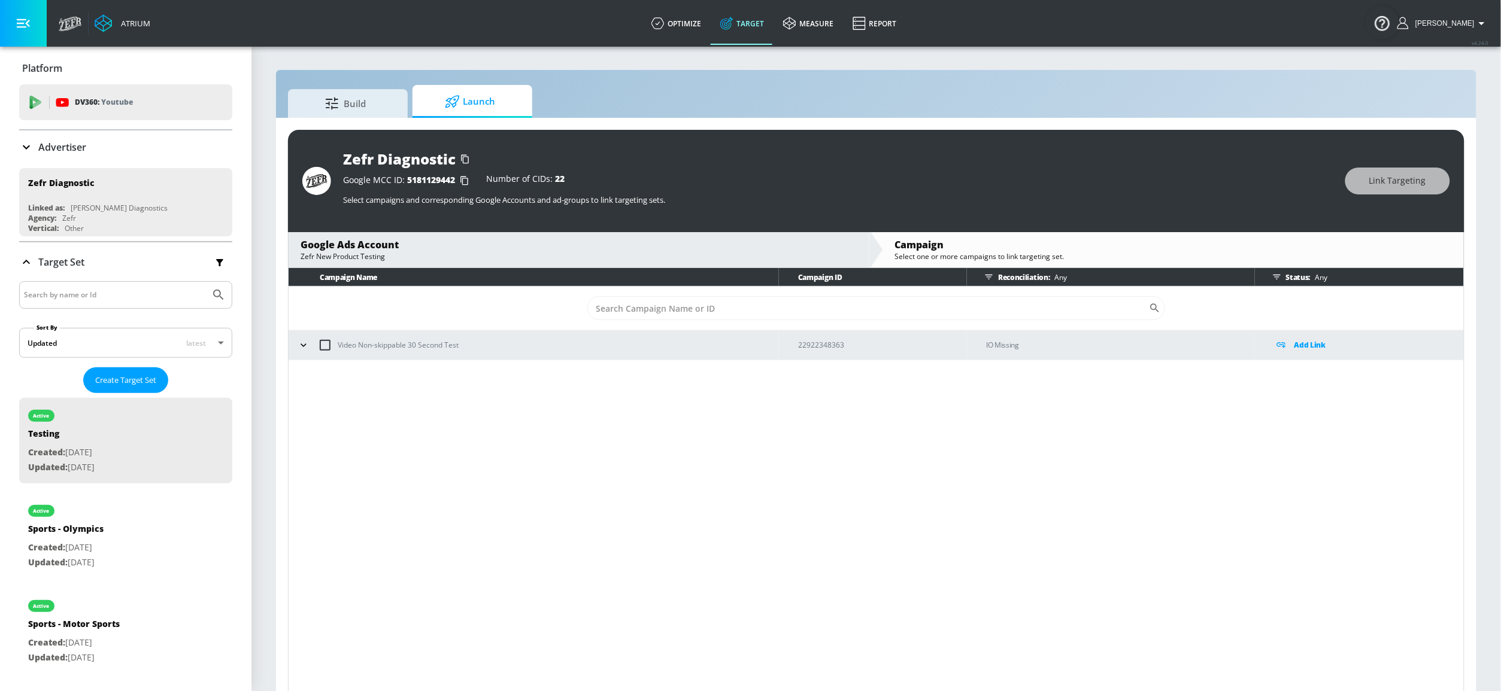
click at [302, 346] on icon "button" at bounding box center [303, 345] width 12 height 12
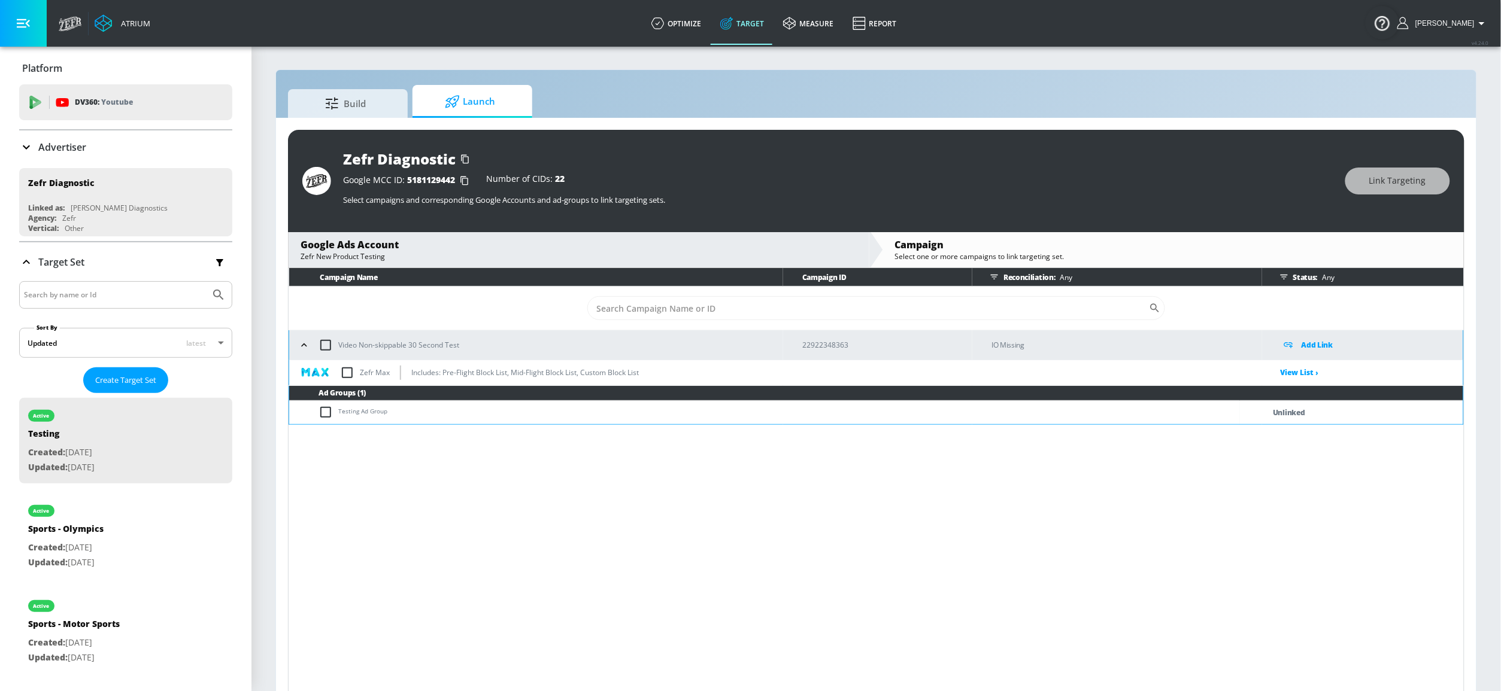
click at [328, 412] on input "checkbox" at bounding box center [328, 412] width 20 height 14
checkbox input "true"
click at [1405, 186] on span "Link Targeting" at bounding box center [1397, 181] width 57 height 15
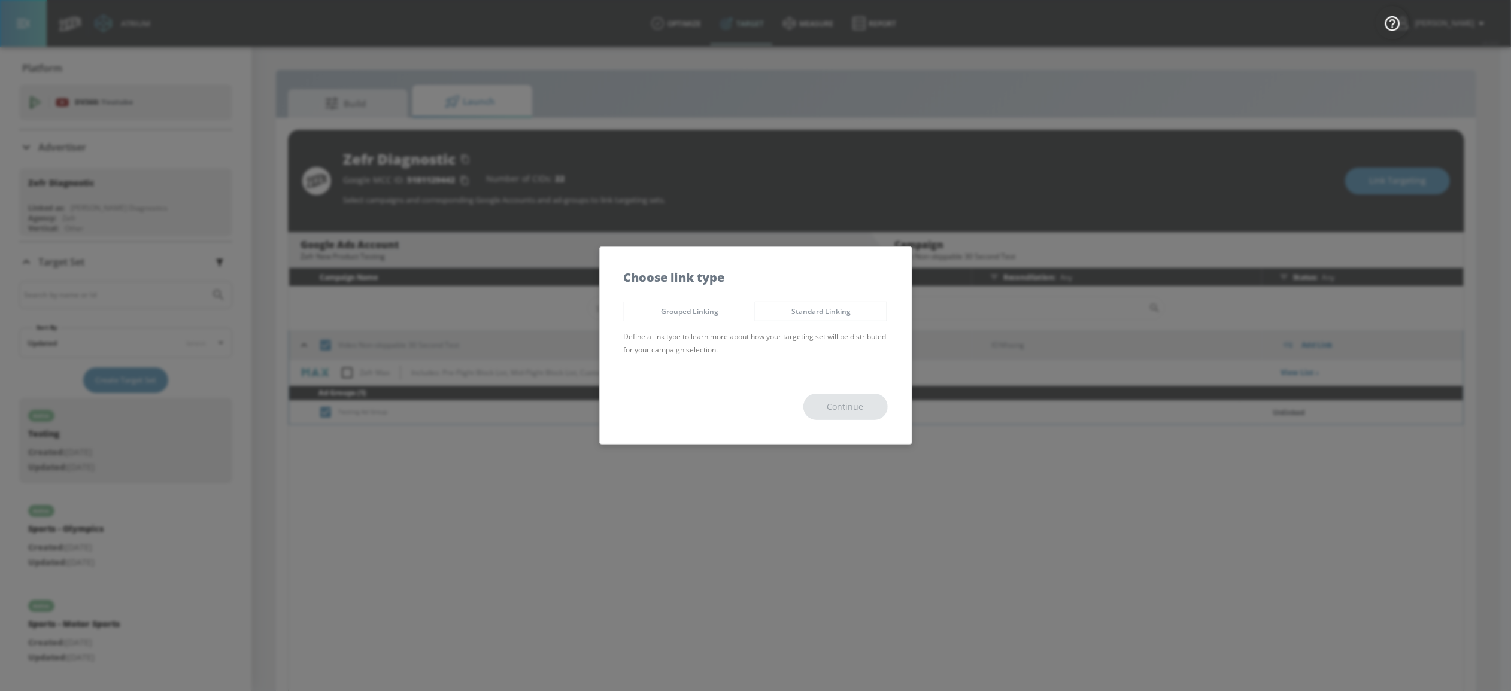
click at [796, 305] on span "Standard Linking" at bounding box center [820, 311] width 113 height 13
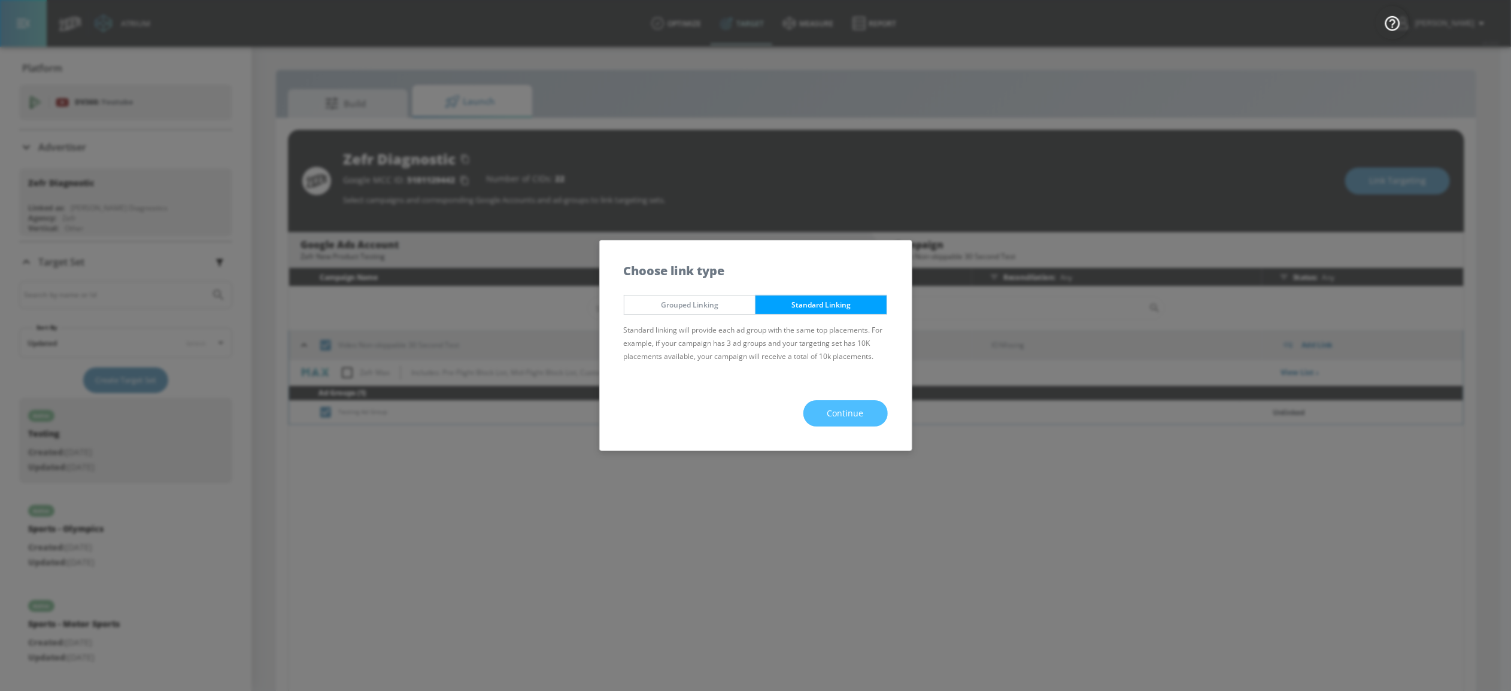
click at [839, 415] on span "Continue" at bounding box center [845, 413] width 37 height 15
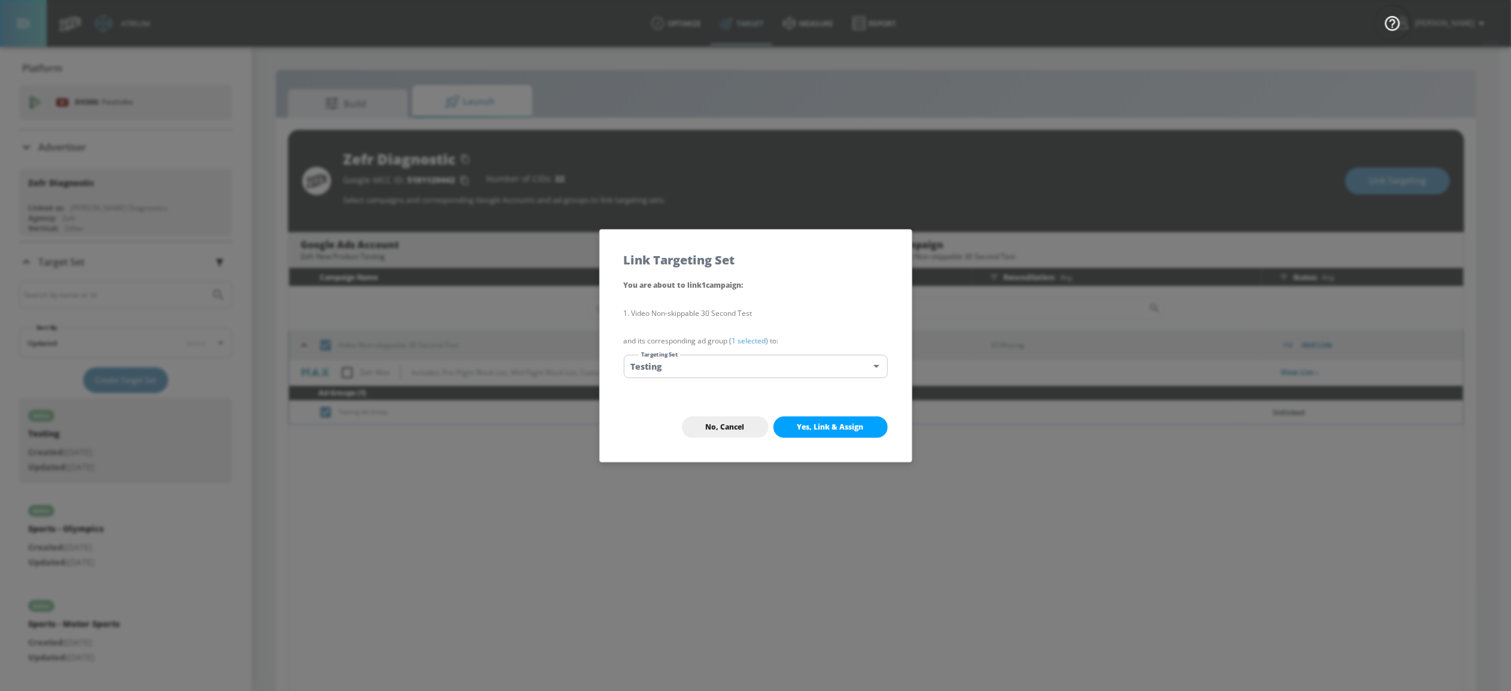
click at [710, 361] on body "Atrium optimize Target measure Report optimize Target measure Report v 4.24.0 A…" at bounding box center [755, 354] width 1511 height 709
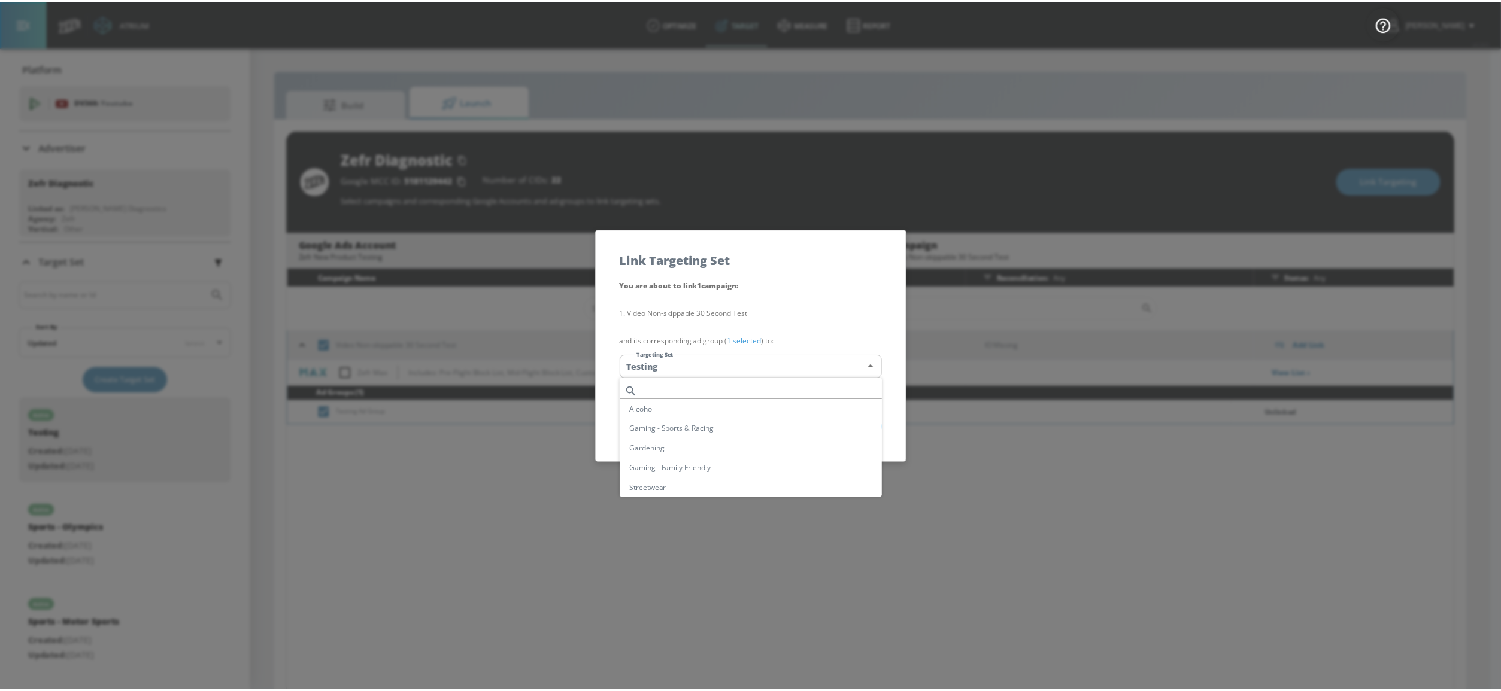
scroll to position [1373, 0]
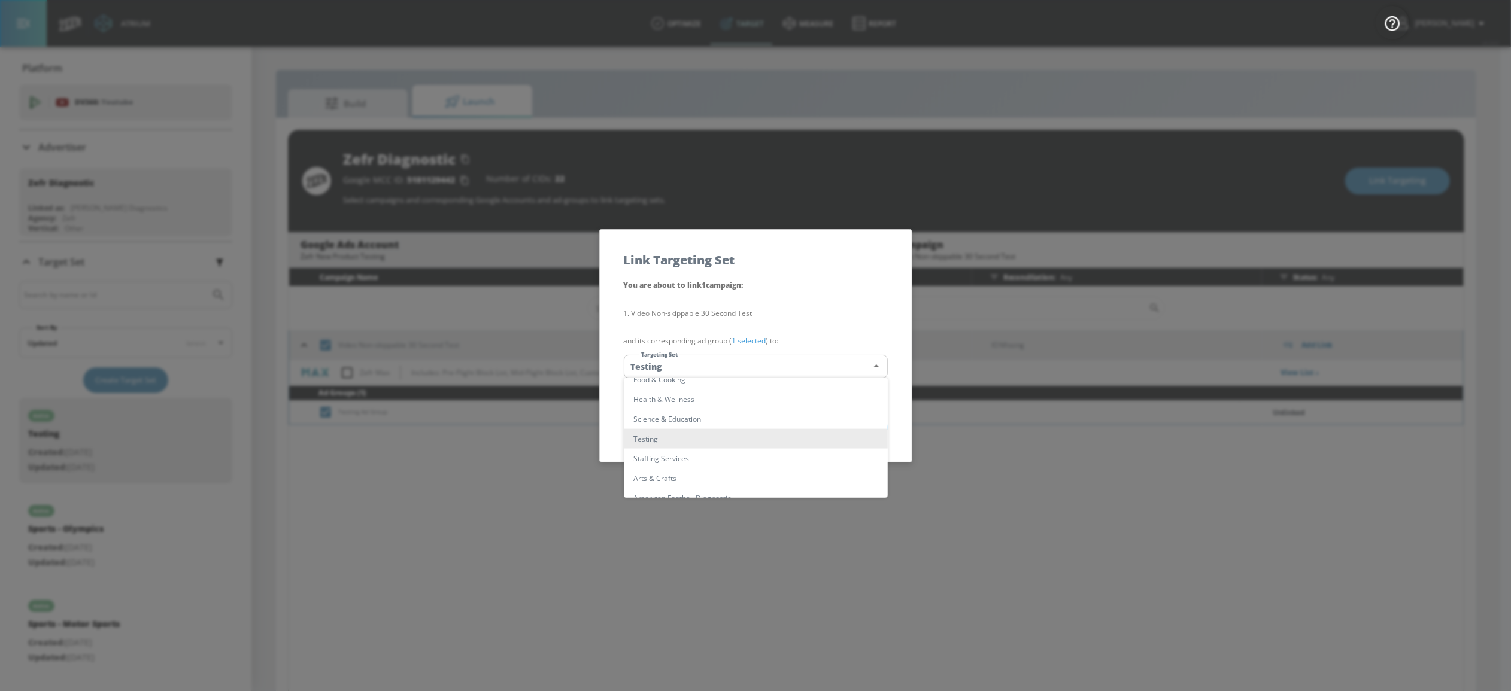
click at [675, 435] on li "Testing" at bounding box center [756, 439] width 264 height 20
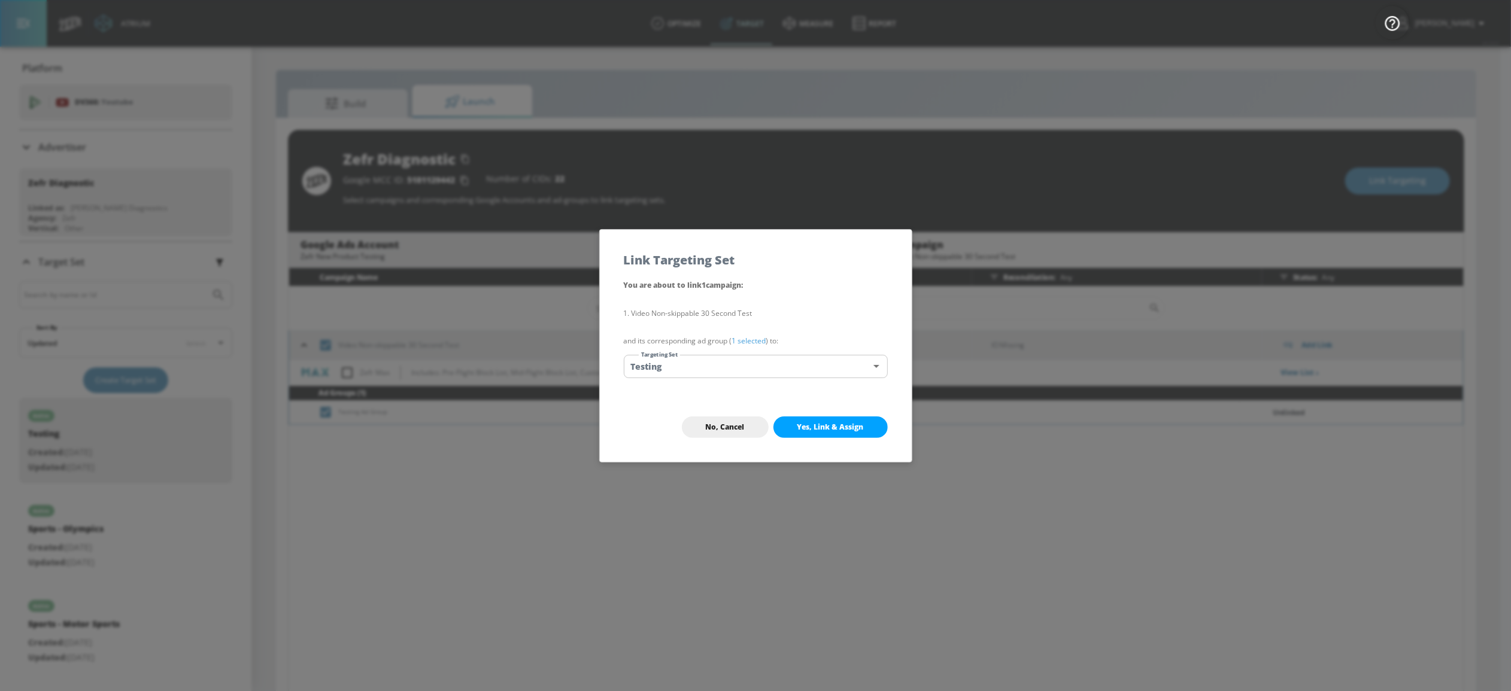
click at [820, 432] on span "Yes, Link & Assign" at bounding box center [830, 428] width 66 height 10
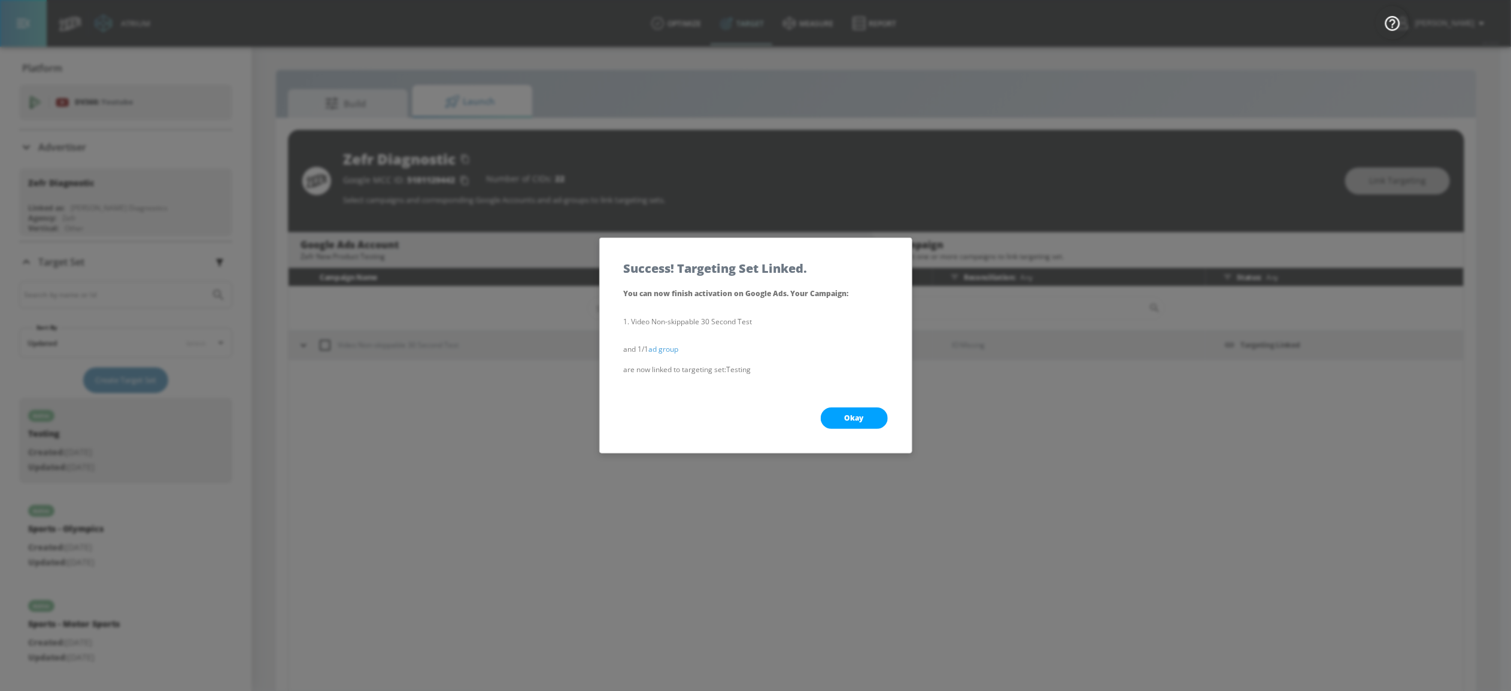
click at [867, 424] on button "Okay" at bounding box center [854, 419] width 67 height 22
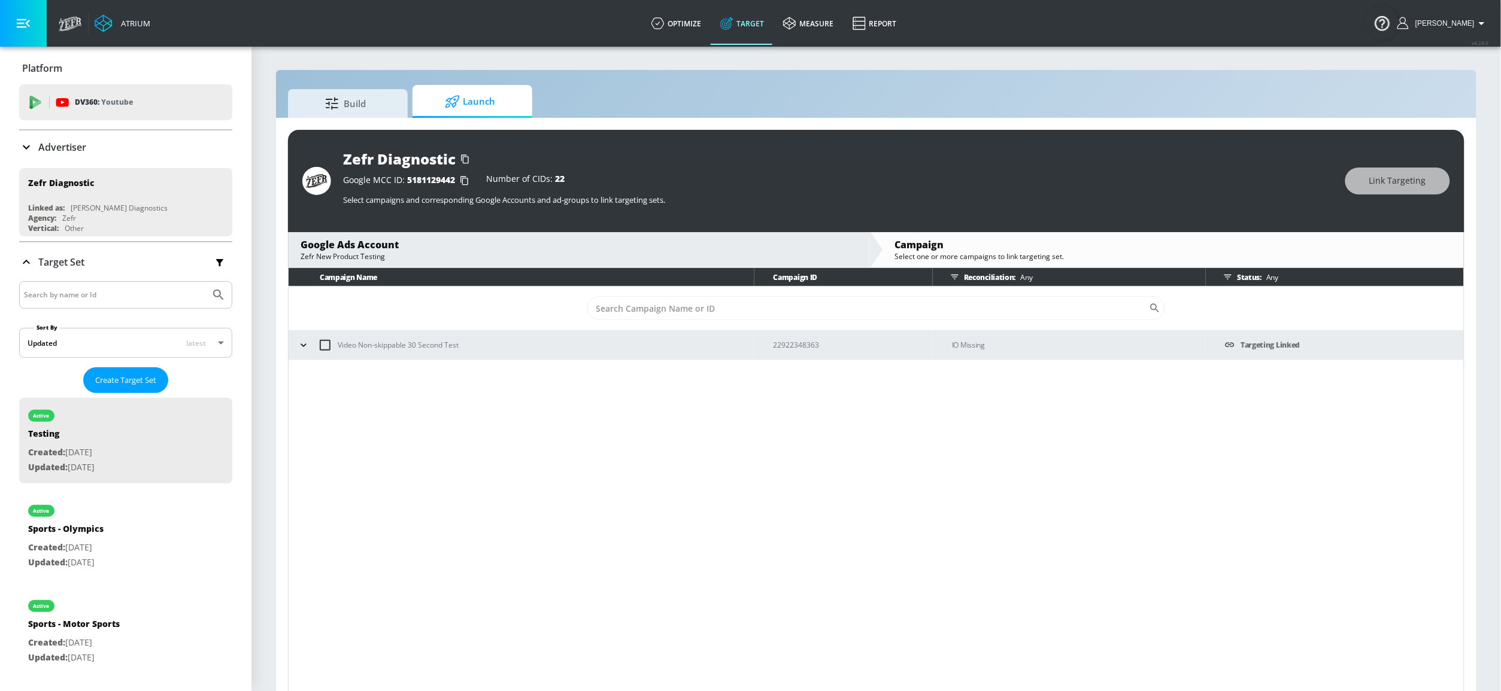
click at [302, 343] on icon "button" at bounding box center [303, 345] width 12 height 12
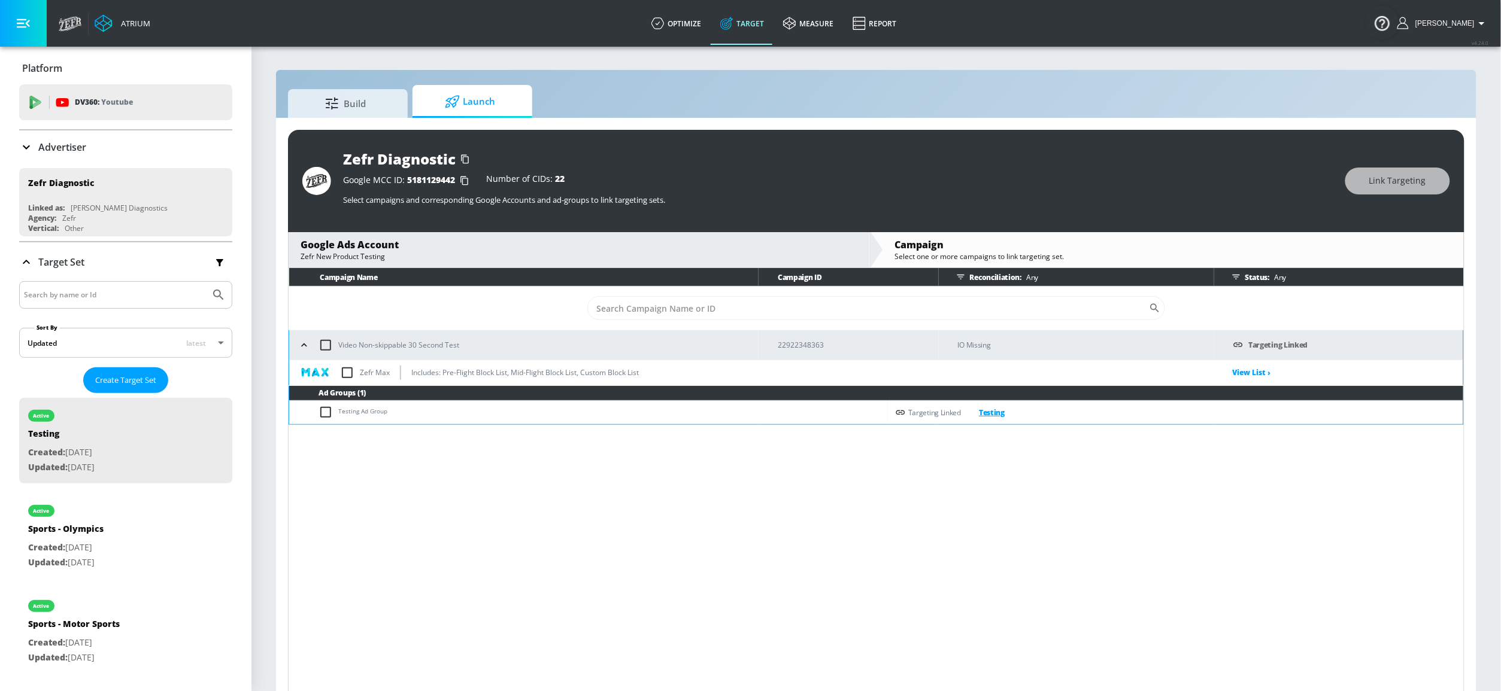
click at [994, 416] on link "Testing" at bounding box center [983, 413] width 44 height 14
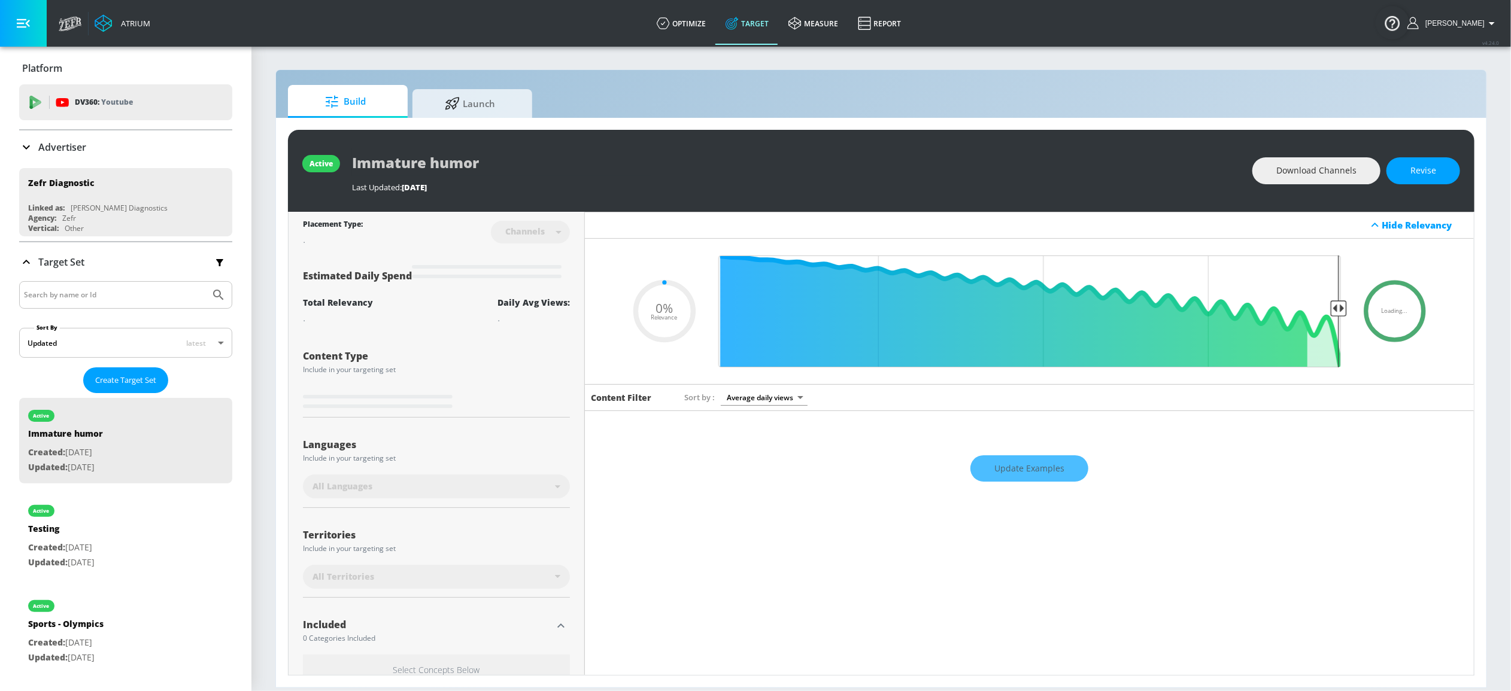
type input "0.9"
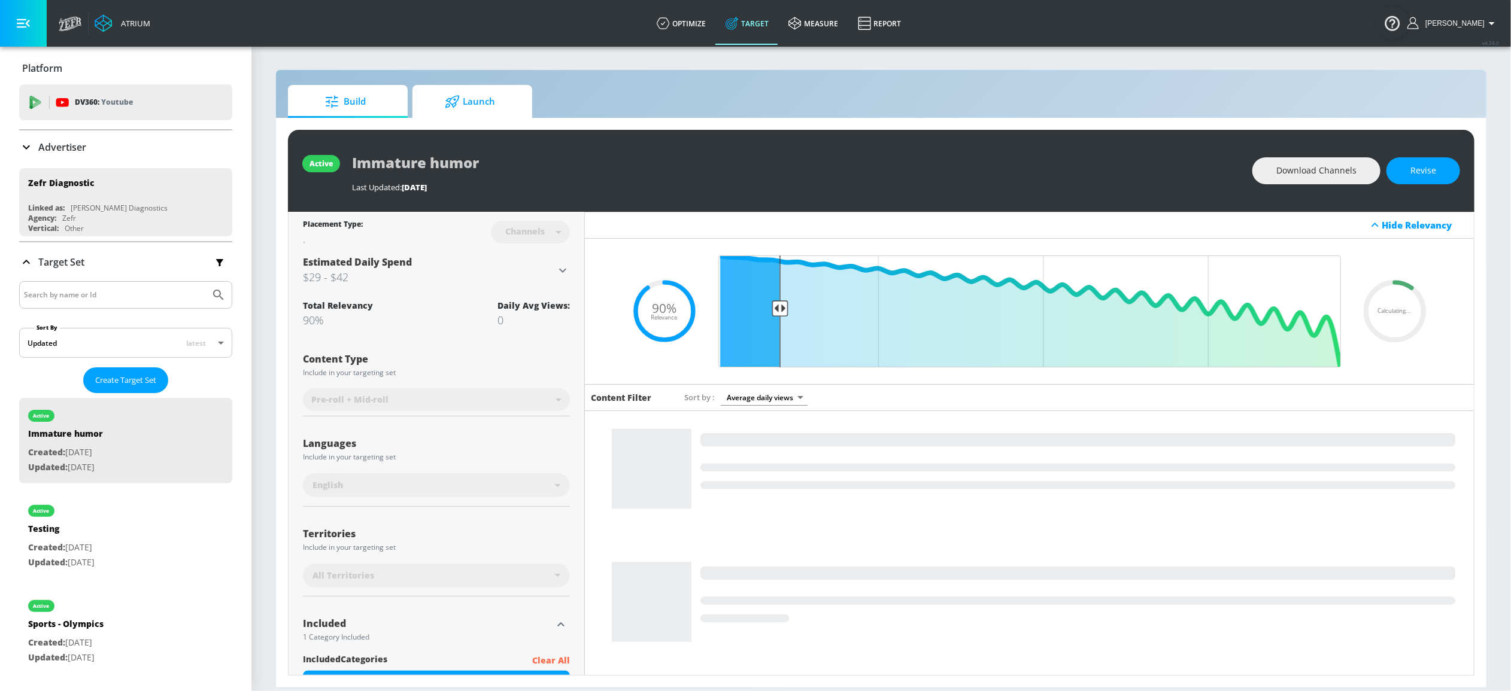
click at [496, 109] on span "Launch" at bounding box center [469, 101] width 91 height 29
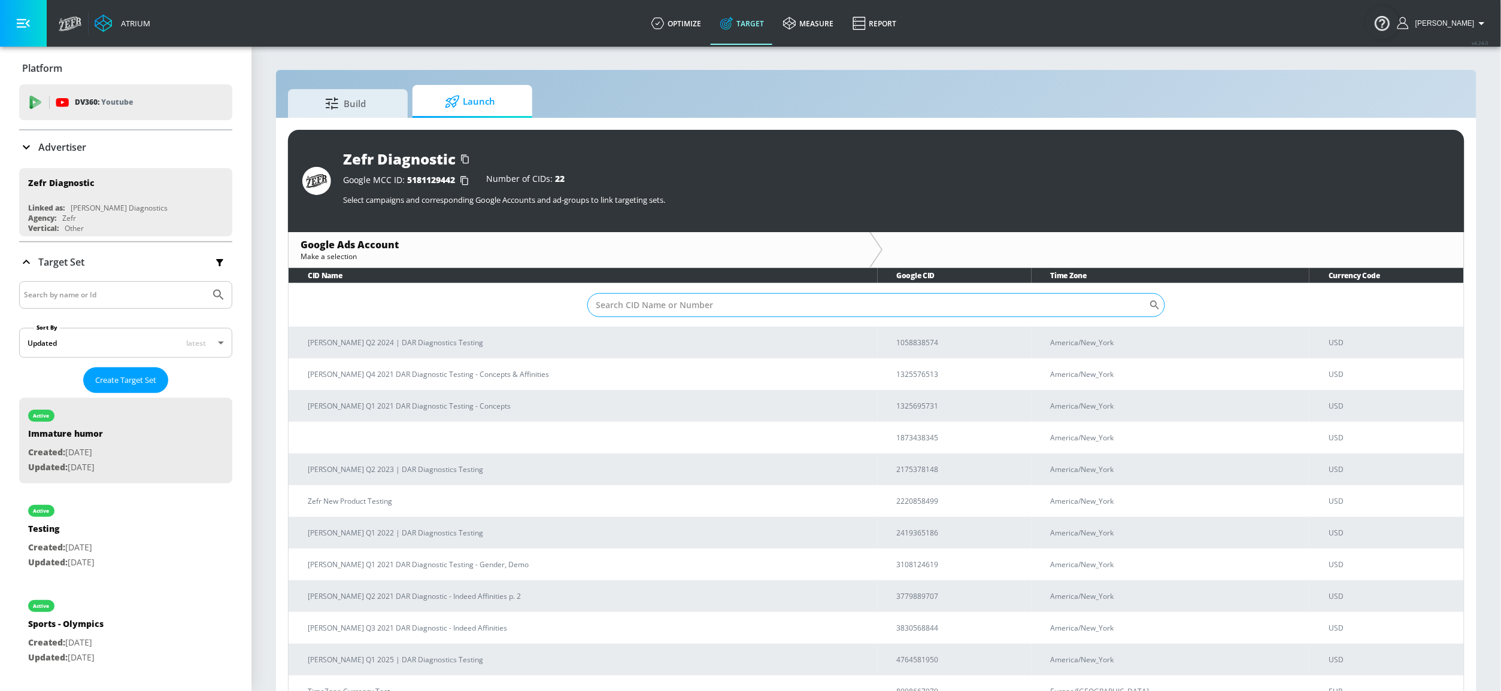
click at [893, 308] on input "Sort By" at bounding box center [868, 305] width 562 height 24
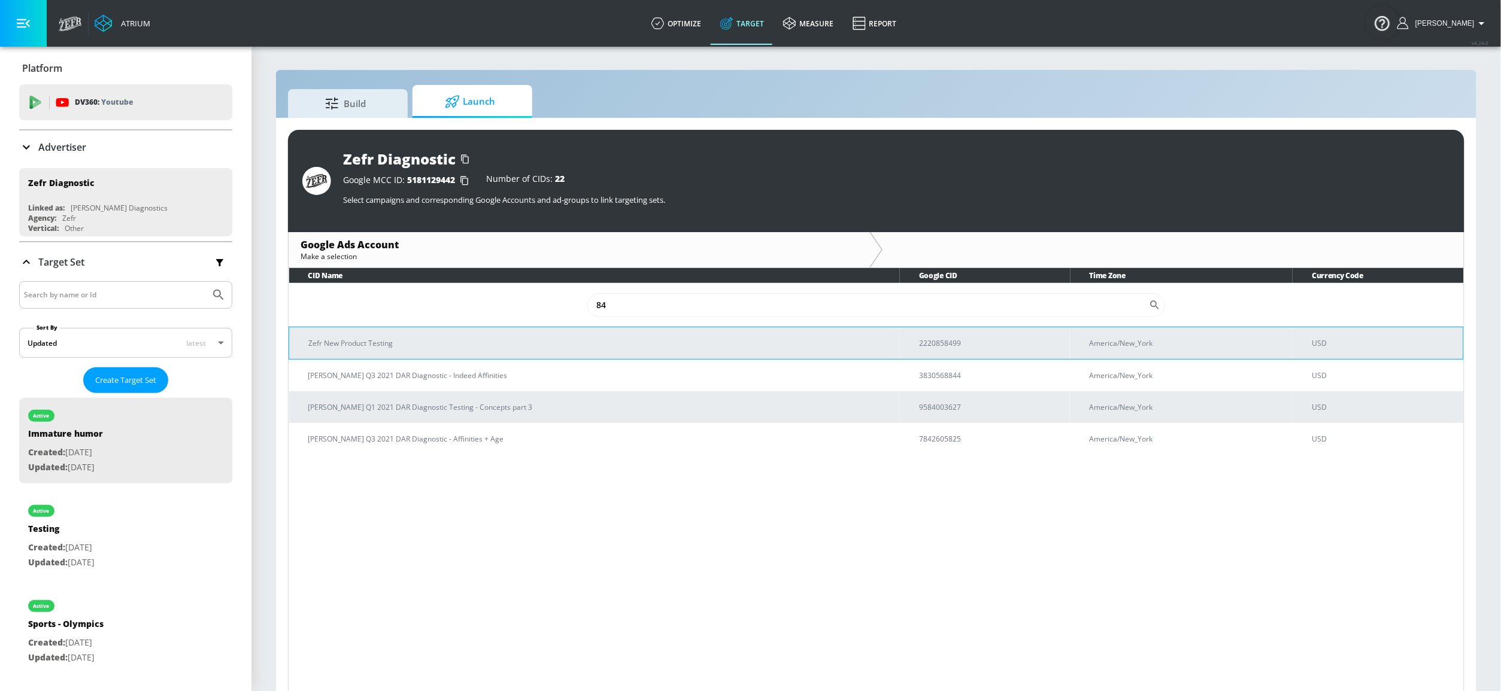
type input "84"
click at [803, 344] on p "Zefr New Product Testing" at bounding box center [599, 343] width 582 height 13
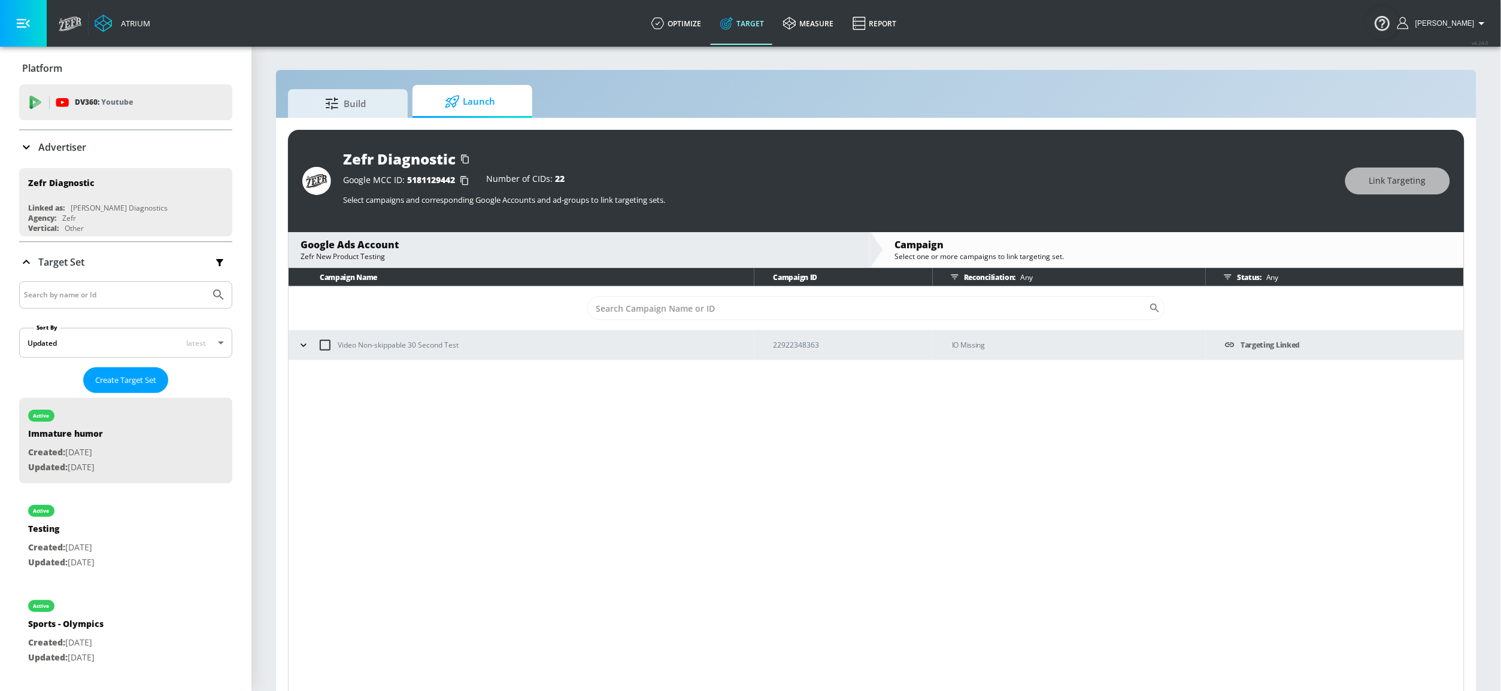
click at [299, 344] on icon "button" at bounding box center [303, 345] width 12 height 12
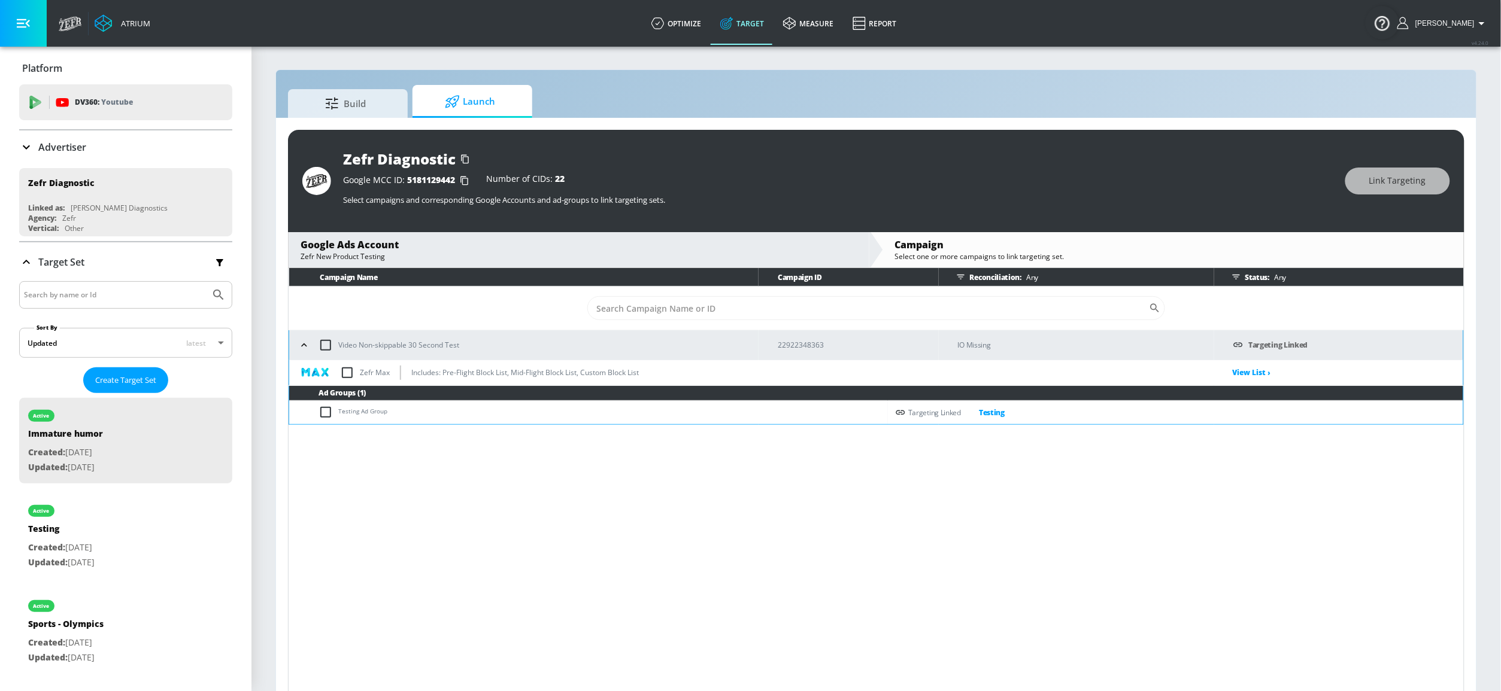
click at [799, 527] on div "Campaign Name Campaign ID Reconciliation: Any Status: Any ​ Video Non-skippable…" at bounding box center [876, 482] width 1176 height 428
click at [305, 340] on icon "button" at bounding box center [304, 345] width 12 height 12
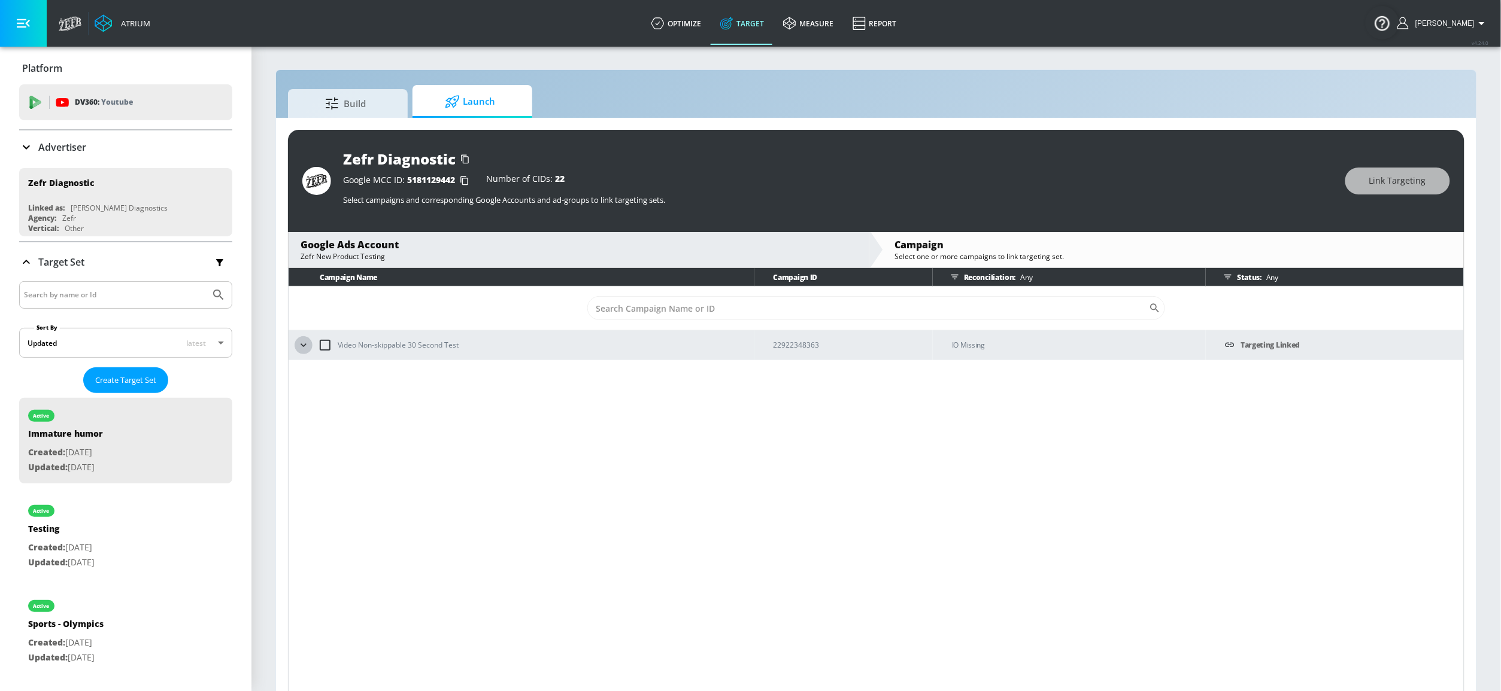
click at [303, 350] on icon "button" at bounding box center [303, 345] width 12 height 12
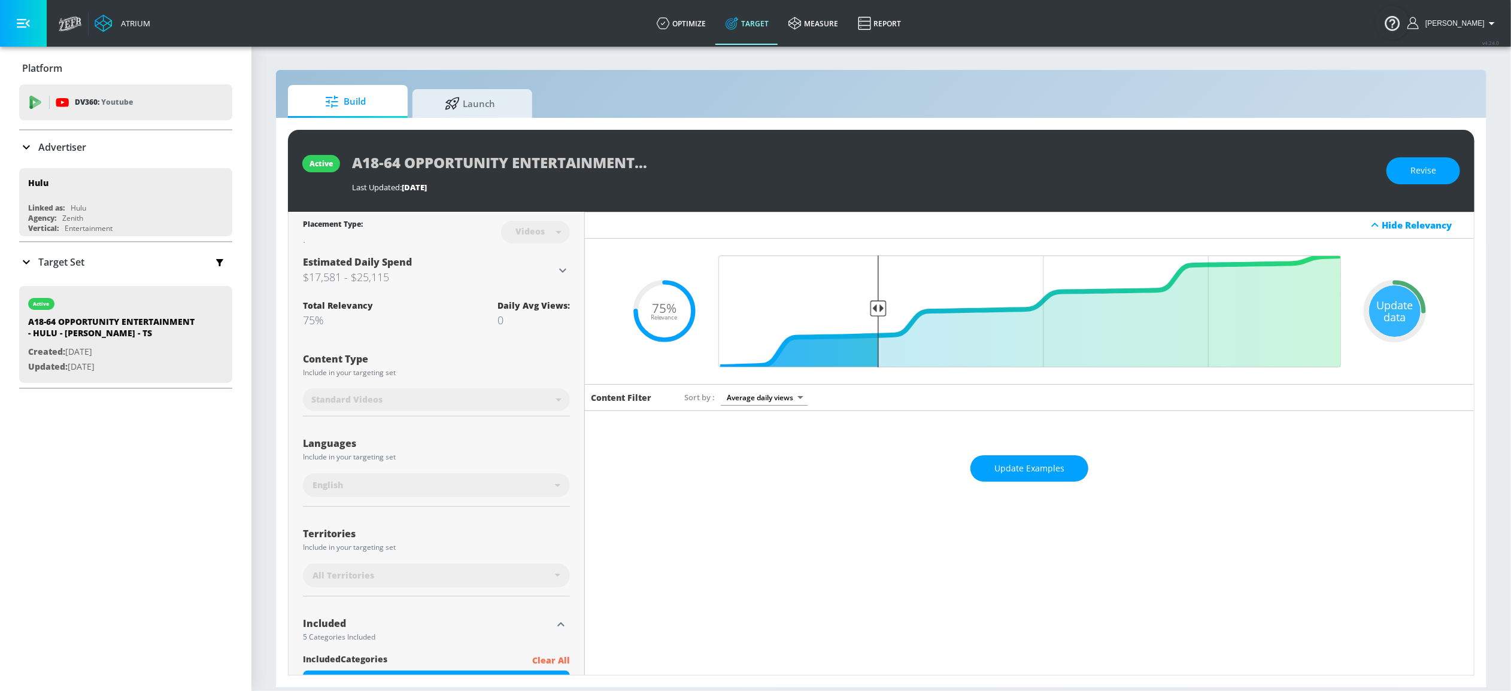
click at [557, 342] on div "Content Type Include in your targeting set Standard Videos standard ​" at bounding box center [436, 379] width 267 height 75
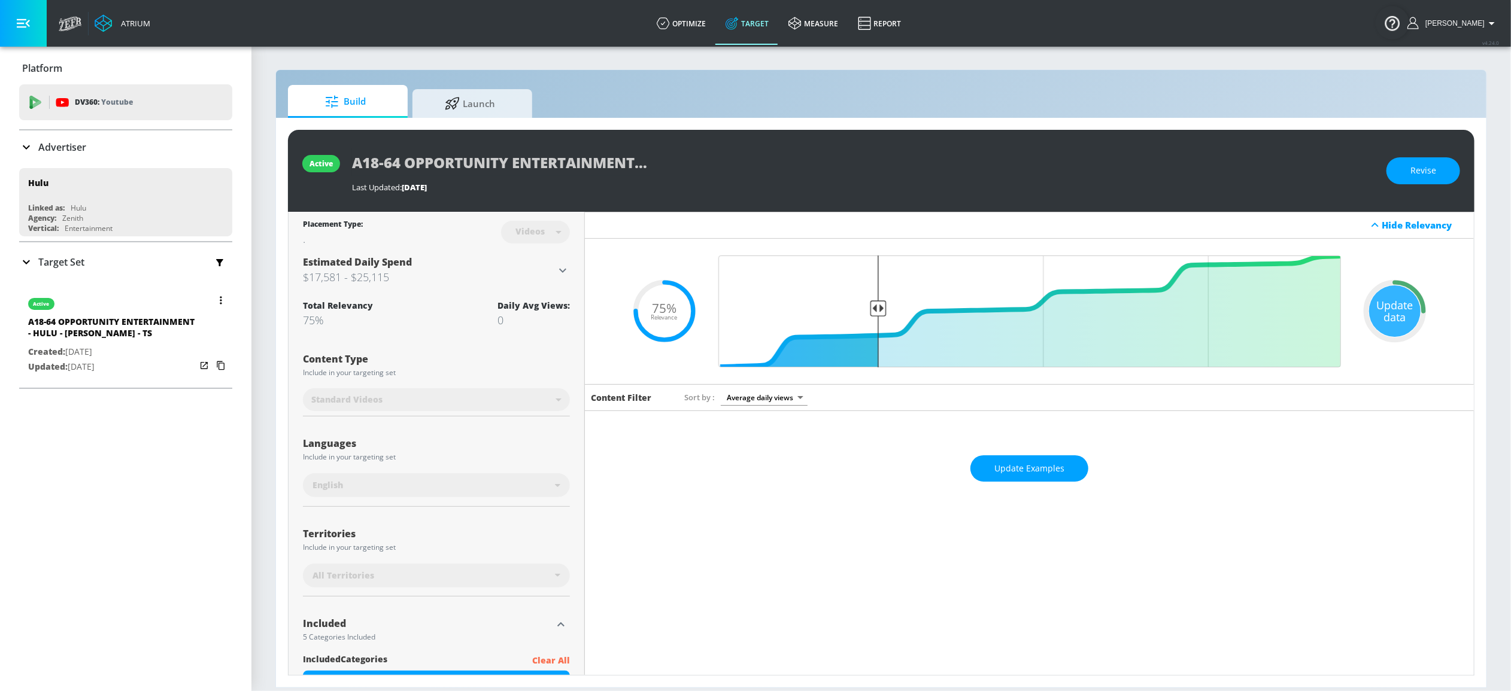
click at [212, 303] on button "button" at bounding box center [220, 300] width 17 height 17
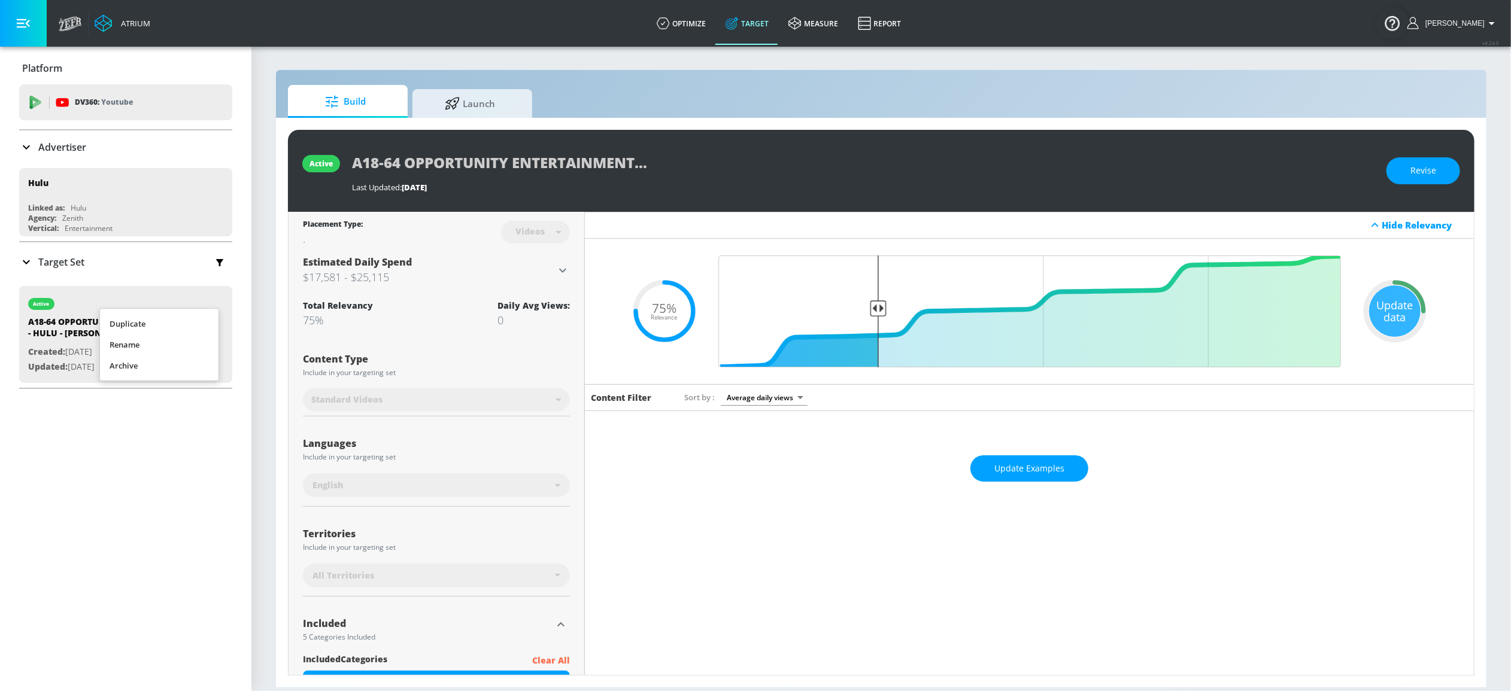
click at [254, 289] on div at bounding box center [755, 345] width 1511 height 691
click at [1428, 176] on span "Revise" at bounding box center [1423, 170] width 26 height 15
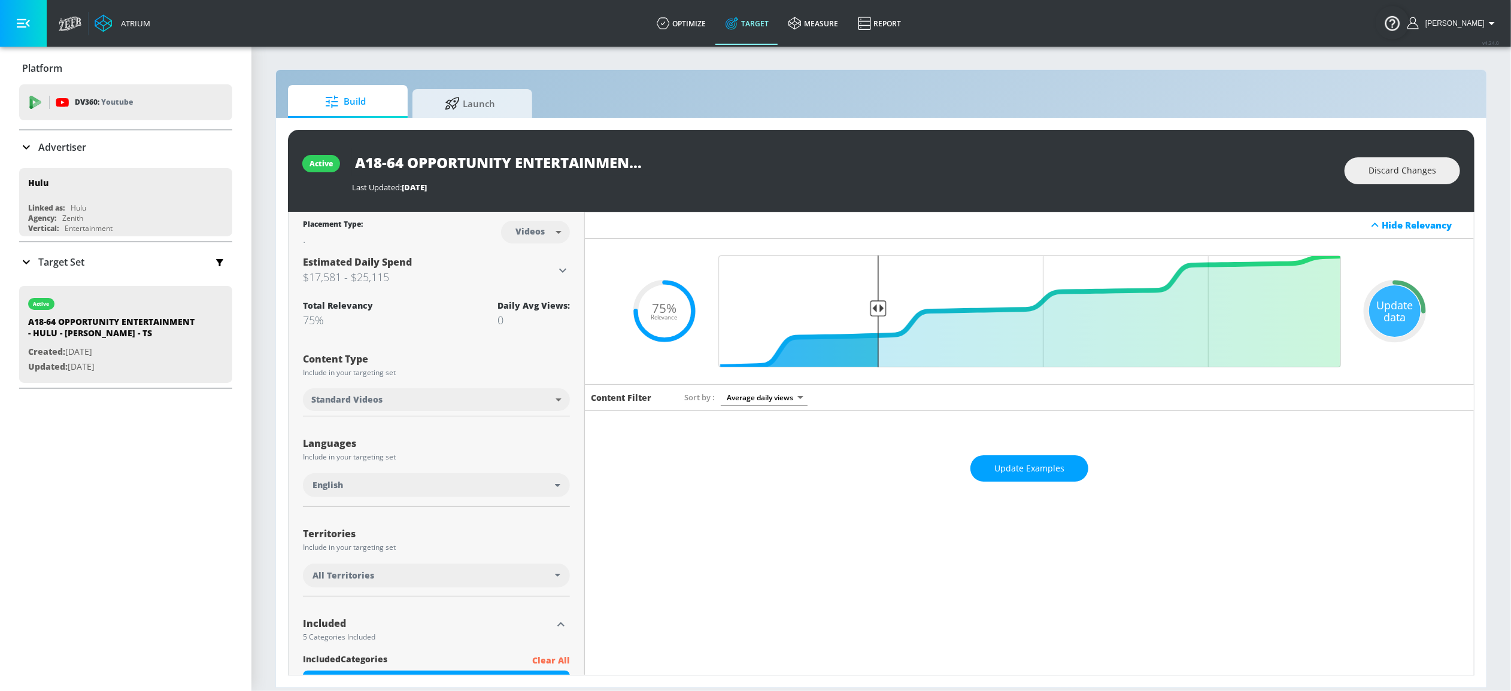
click at [481, 160] on input "A18-64 OPPORTUNITY ENTERTAINMENT - HULU - [PERSON_NAME] - TS" at bounding box center [501, 162] width 299 height 27
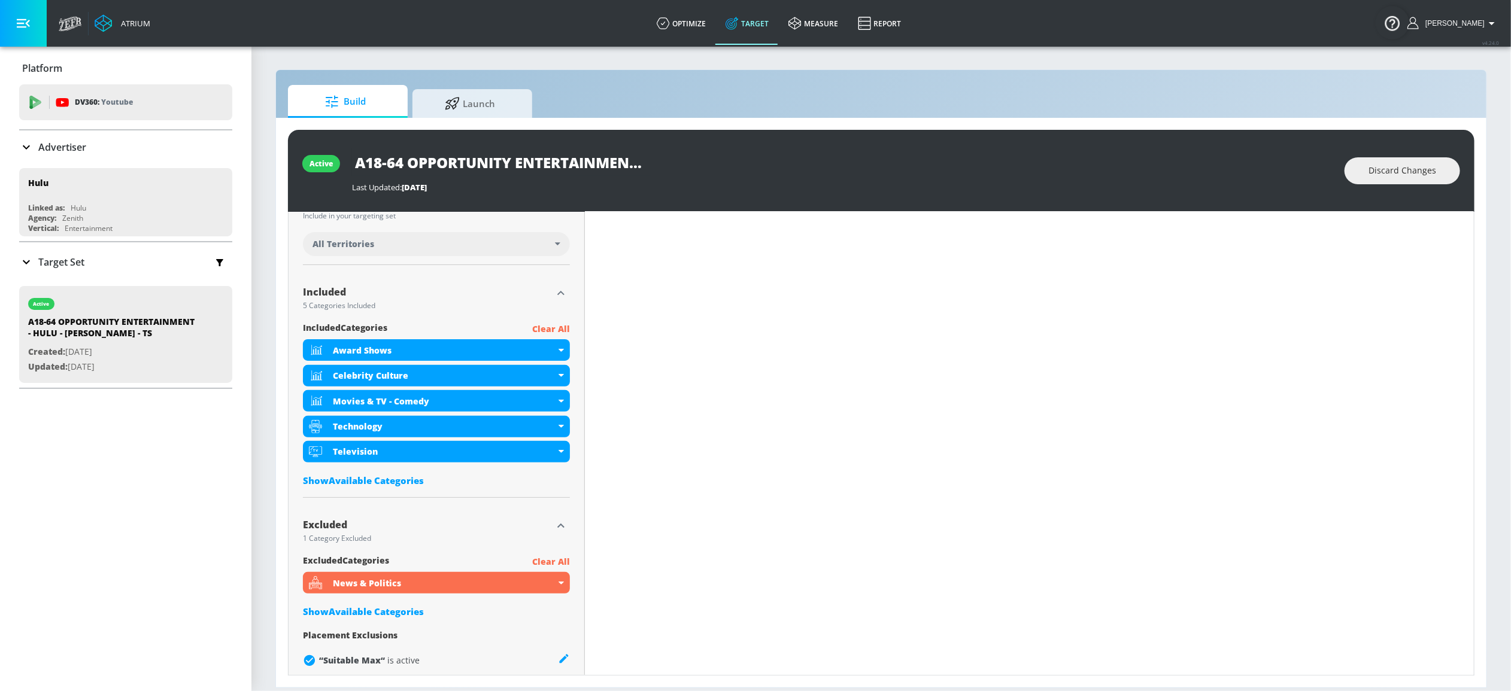
scroll to position [332, 0]
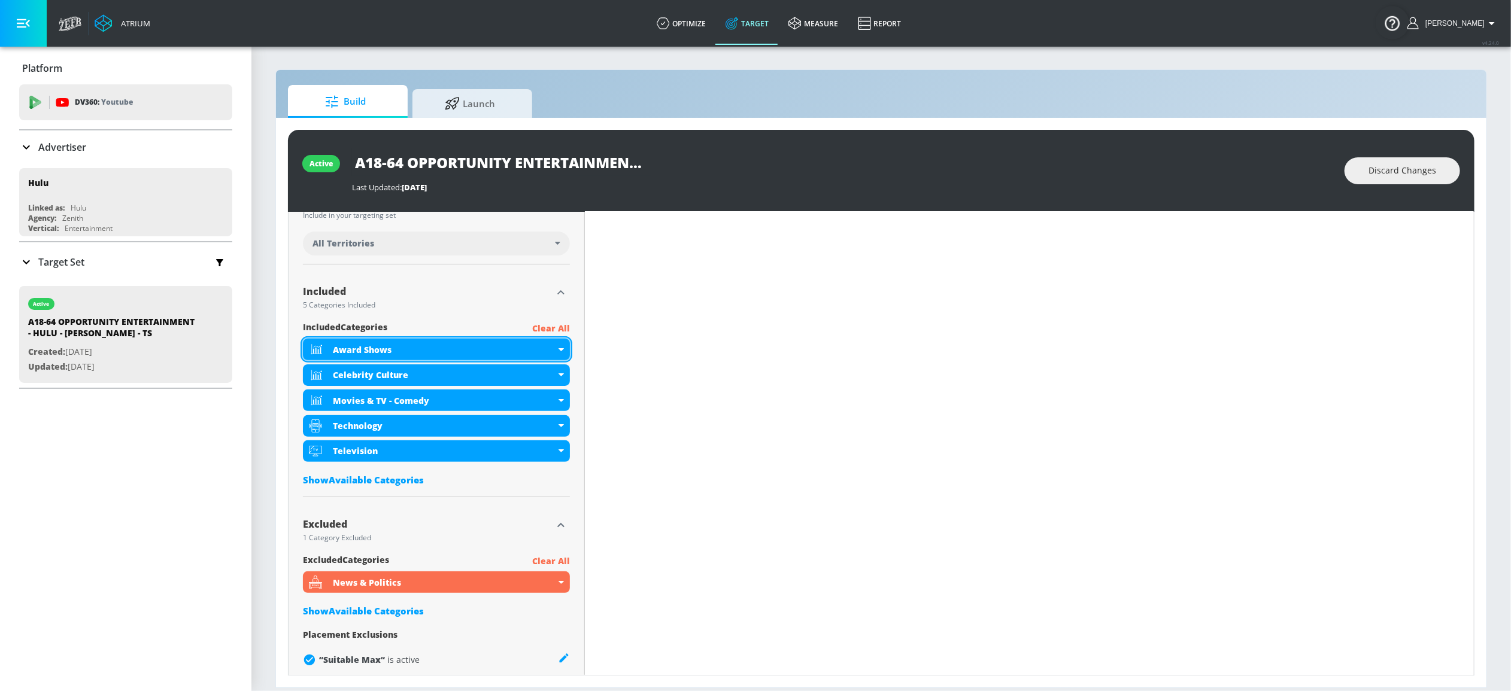
click at [368, 348] on div "Award Shows" at bounding box center [444, 349] width 223 height 11
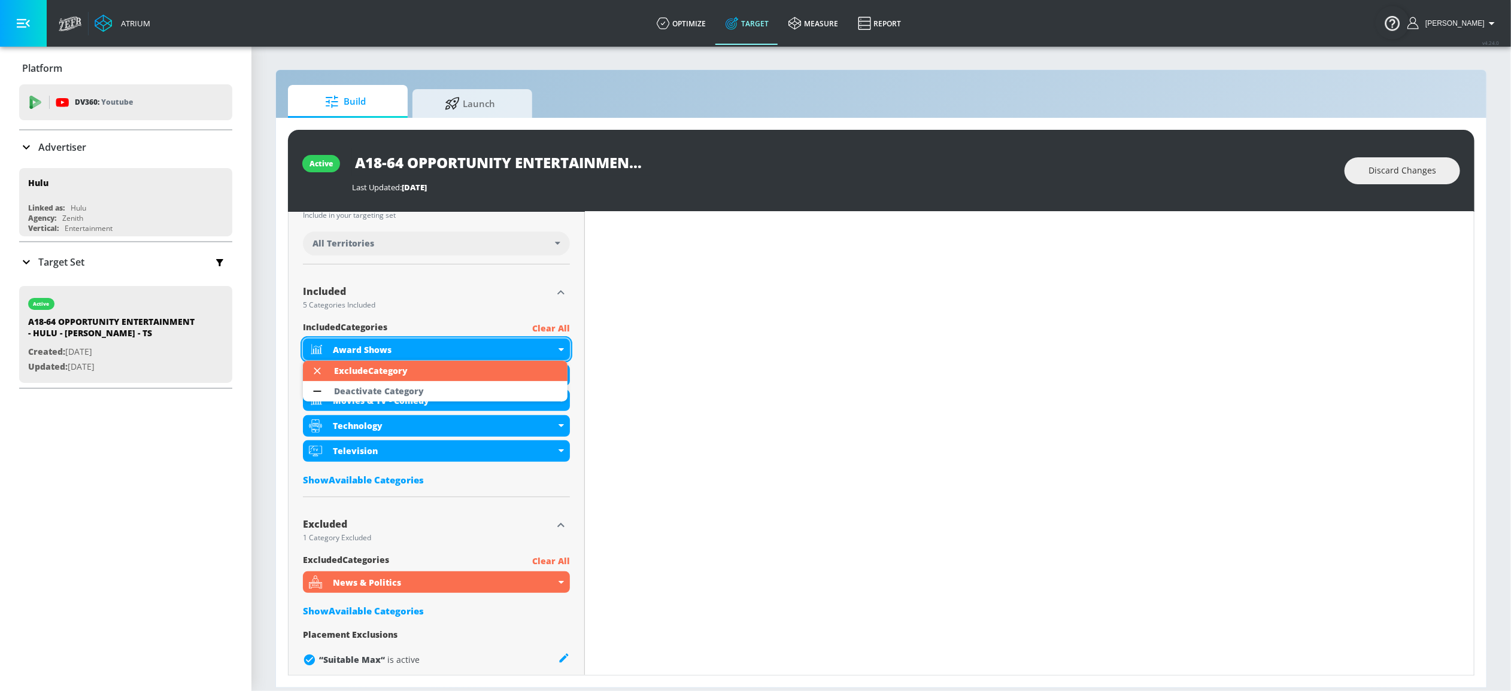
click at [368, 348] on div at bounding box center [755, 345] width 1511 height 691
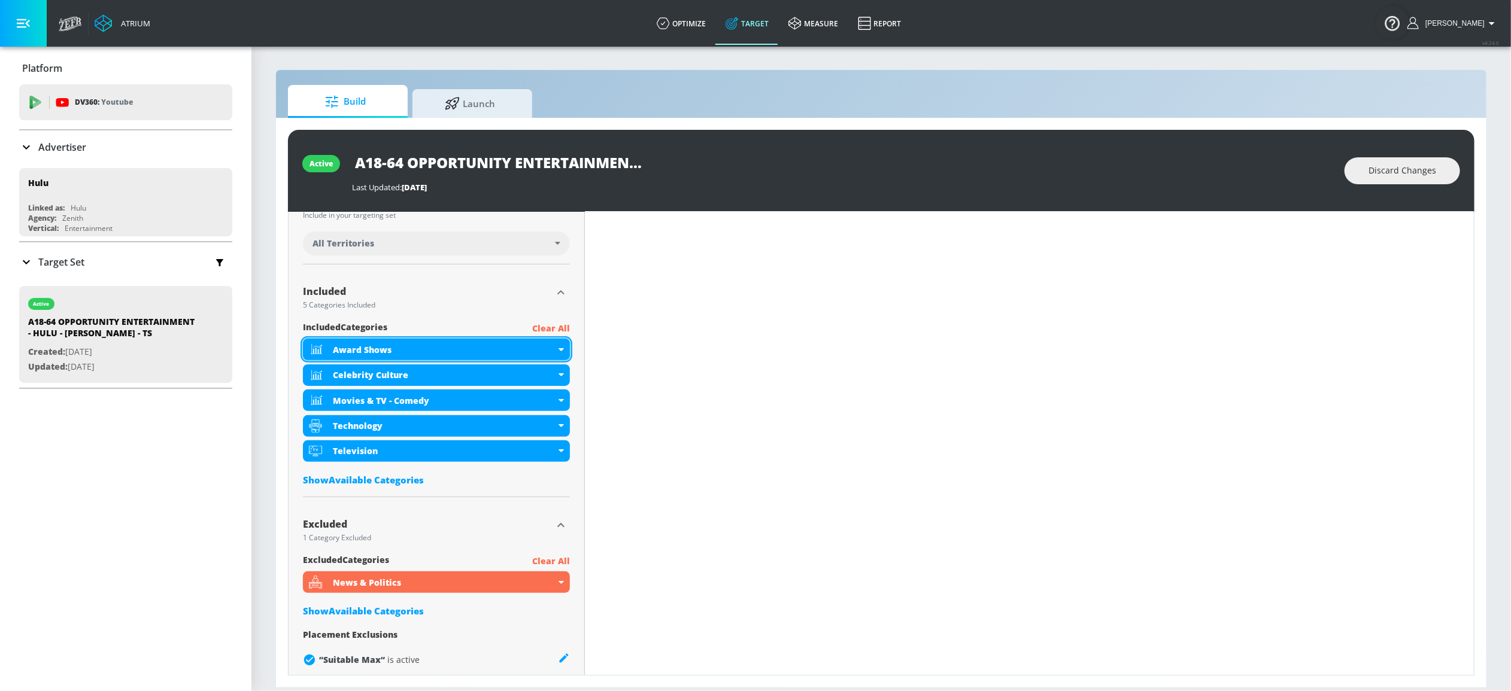
drag, startPoint x: 397, startPoint y: 349, endPoint x: 334, endPoint y: 347, distance: 63.5
click at [334, 347] on div "Award Shows" at bounding box center [444, 349] width 223 height 11
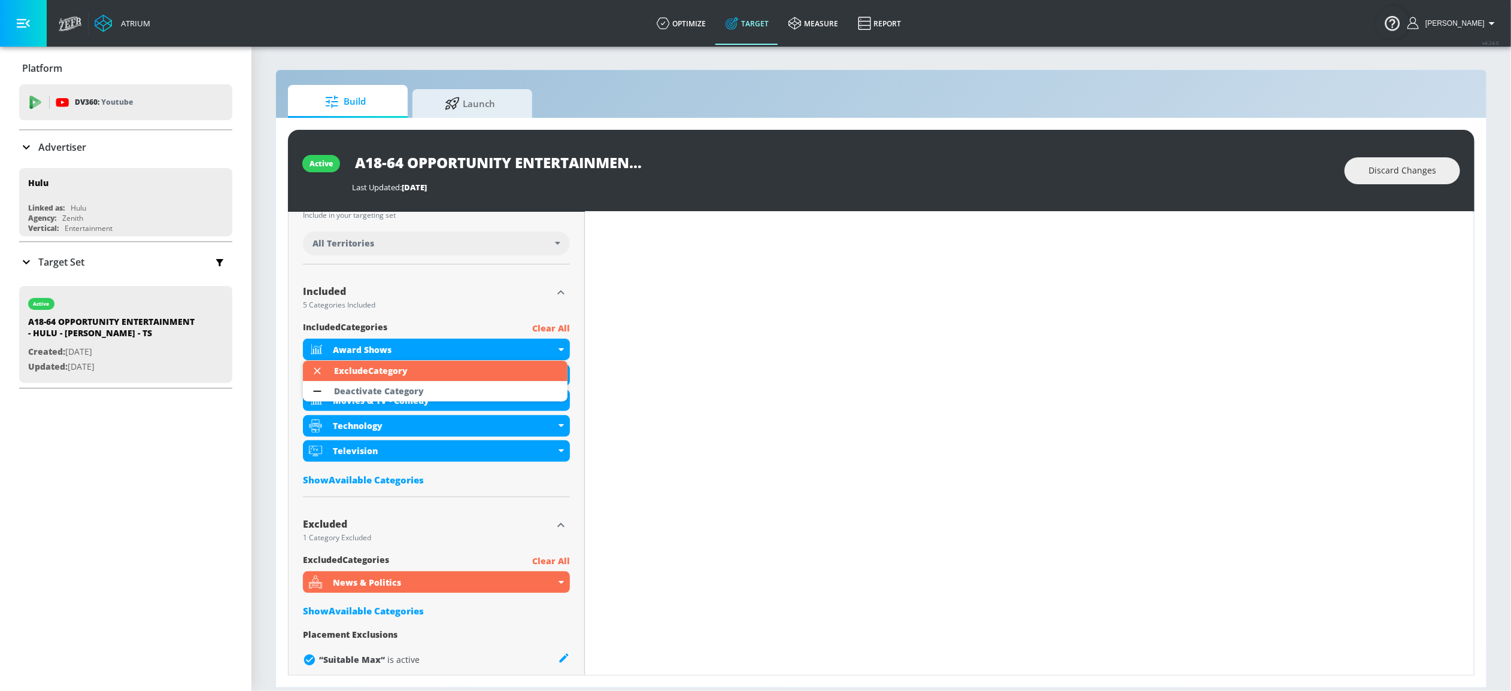
click at [458, 277] on div at bounding box center [755, 345] width 1511 height 691
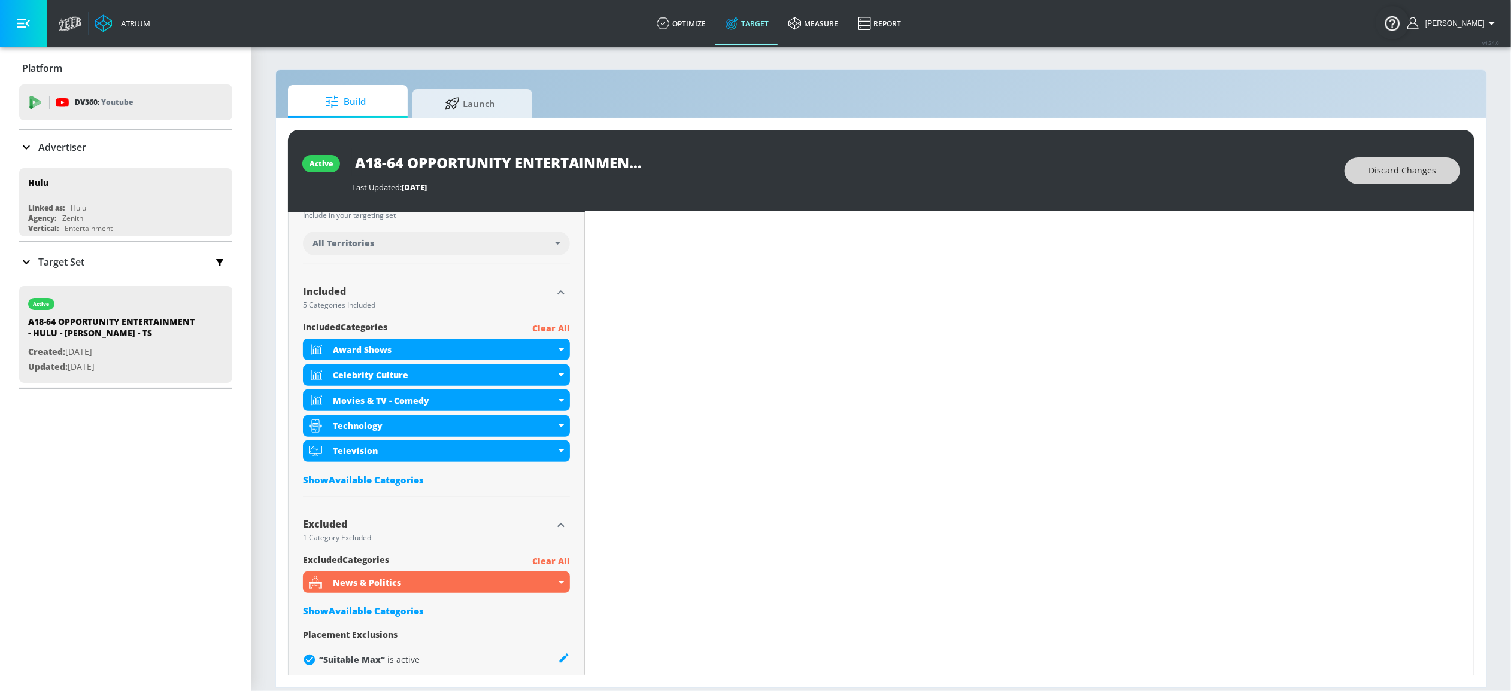
click at [1408, 163] on span "Discard Changes" at bounding box center [1402, 170] width 68 height 15
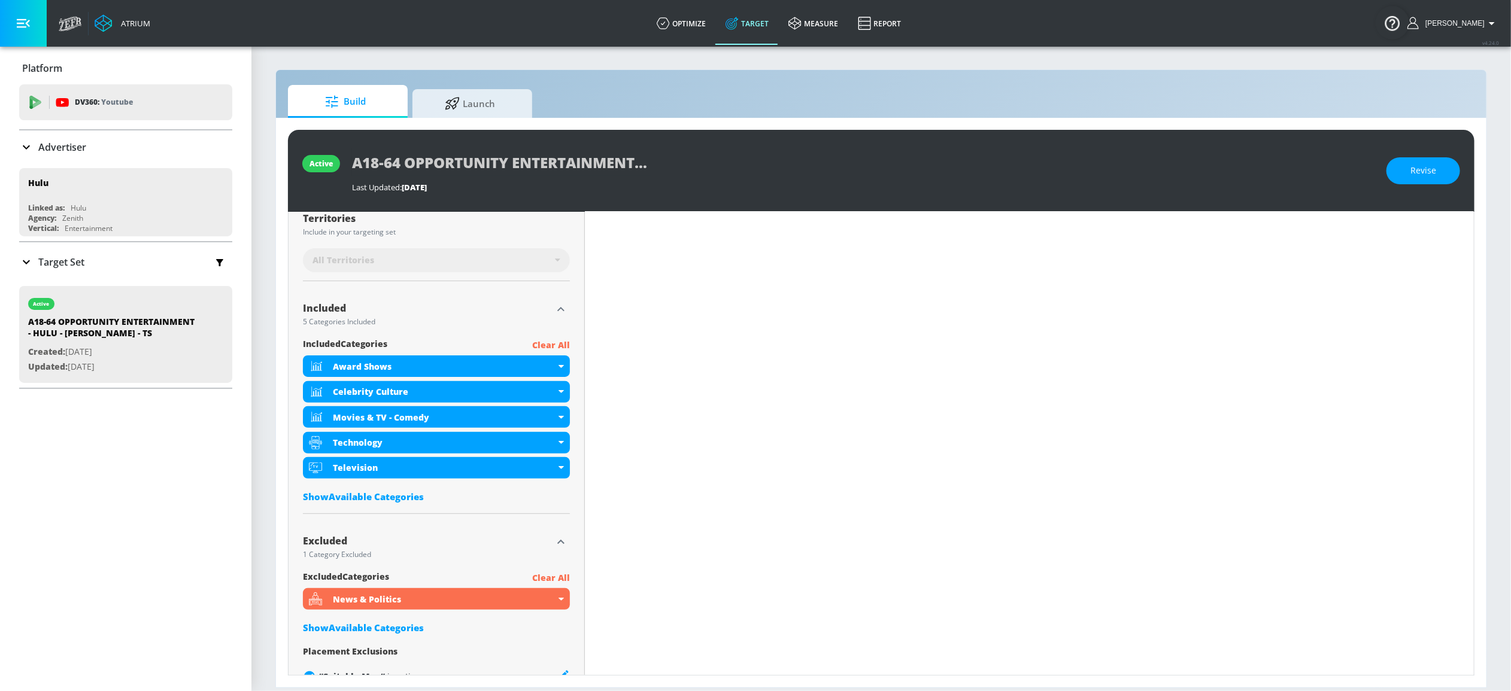
scroll to position [345, 0]
